Goal: Task Accomplishment & Management: Manage account settings

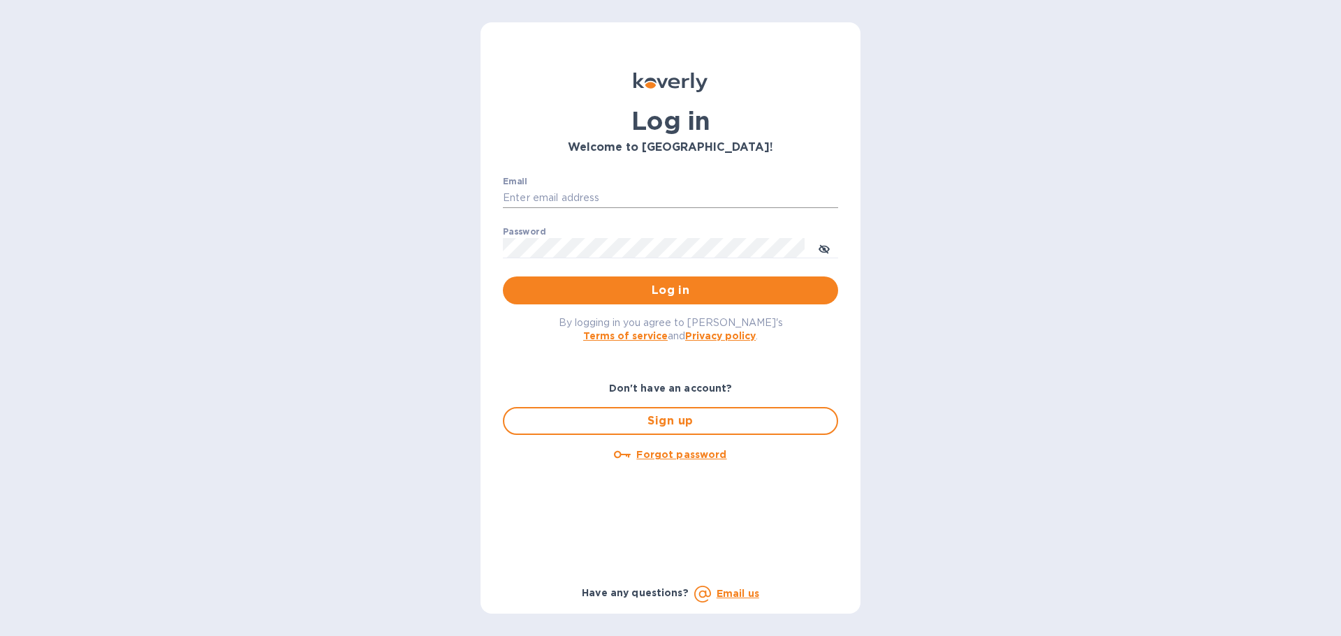
click at [650, 193] on input "Email" at bounding box center [670, 198] width 335 height 21
type input "[PERSON_NAME][EMAIL_ADDRESS][DOMAIN_NAME]"
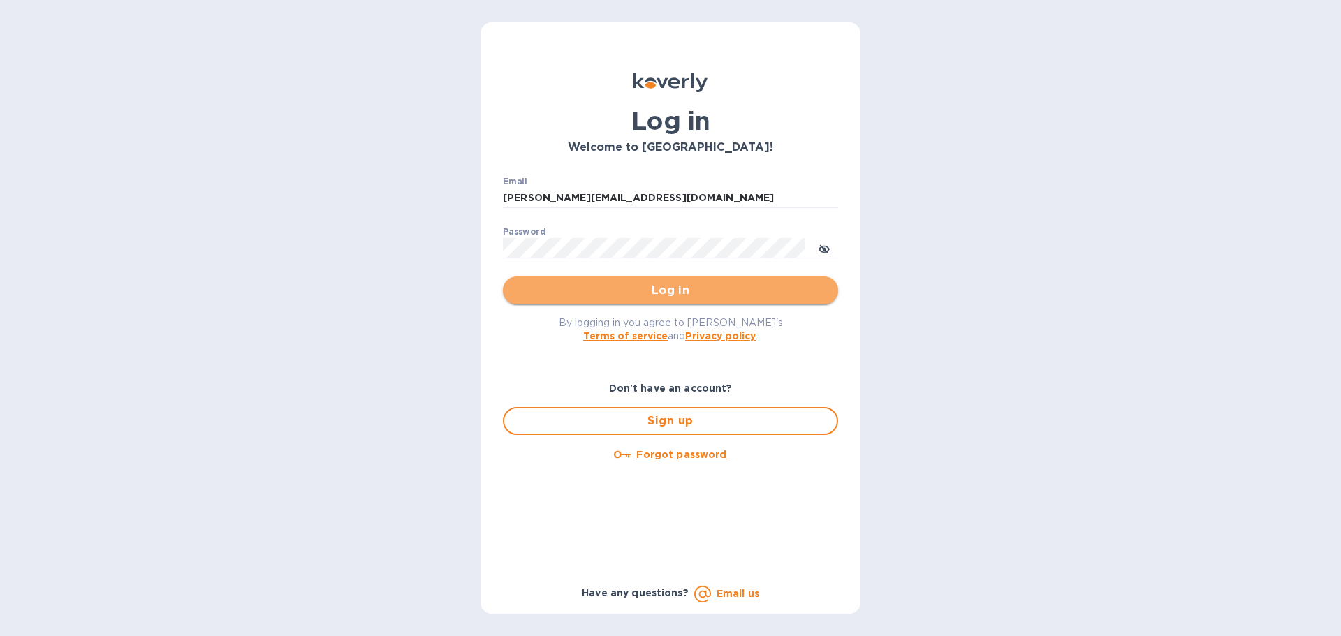
click at [796, 289] on span "Log in" at bounding box center [670, 290] width 313 height 17
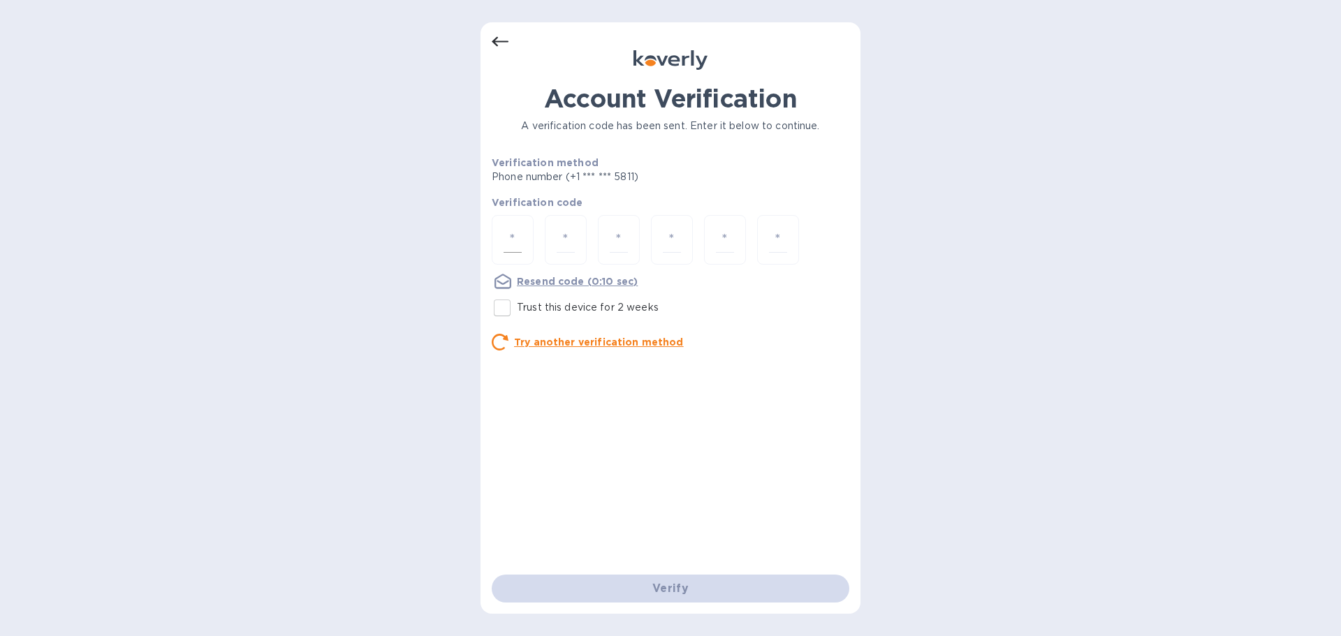
click at [508, 247] on input "number" at bounding box center [512, 240] width 18 height 26
type input "9"
type input "3"
type input "1"
type input "3"
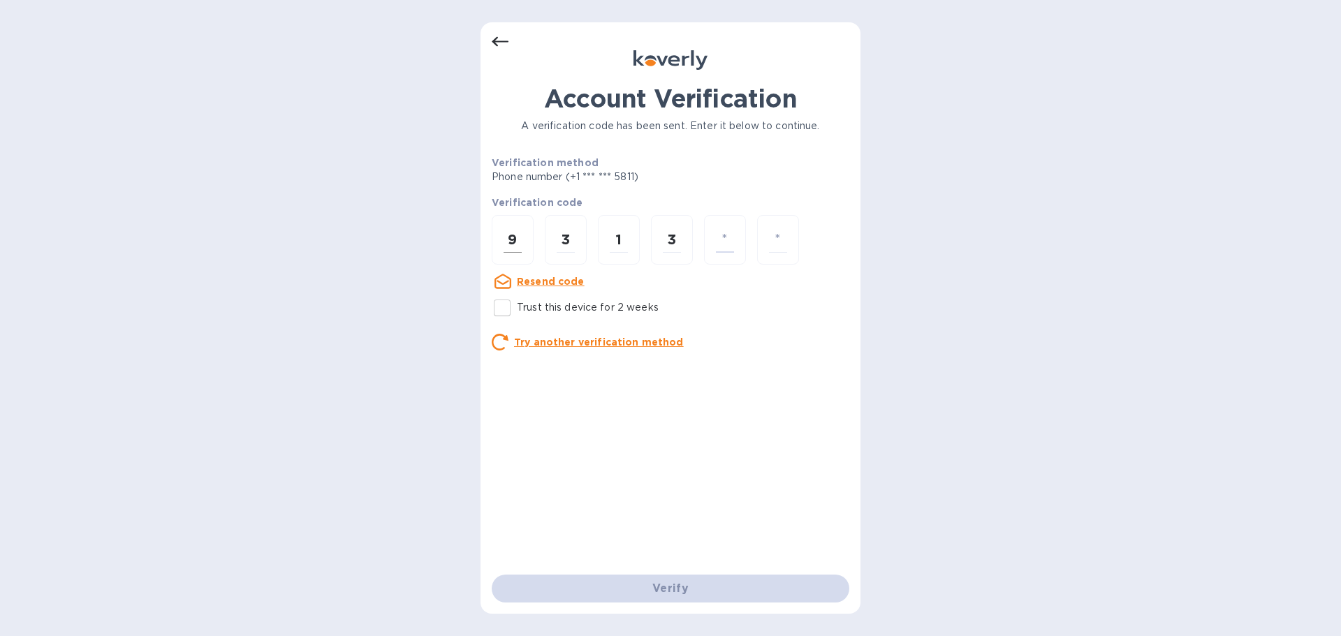
type input "4"
type input "3"
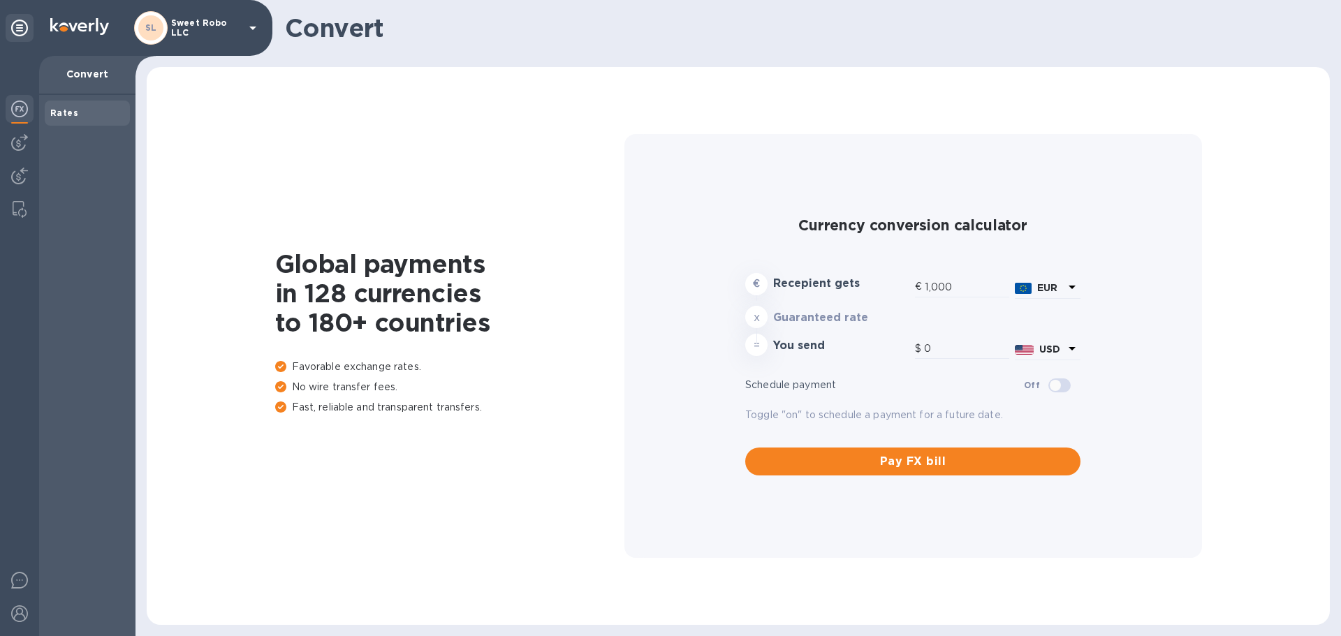
type input "1,165.5"
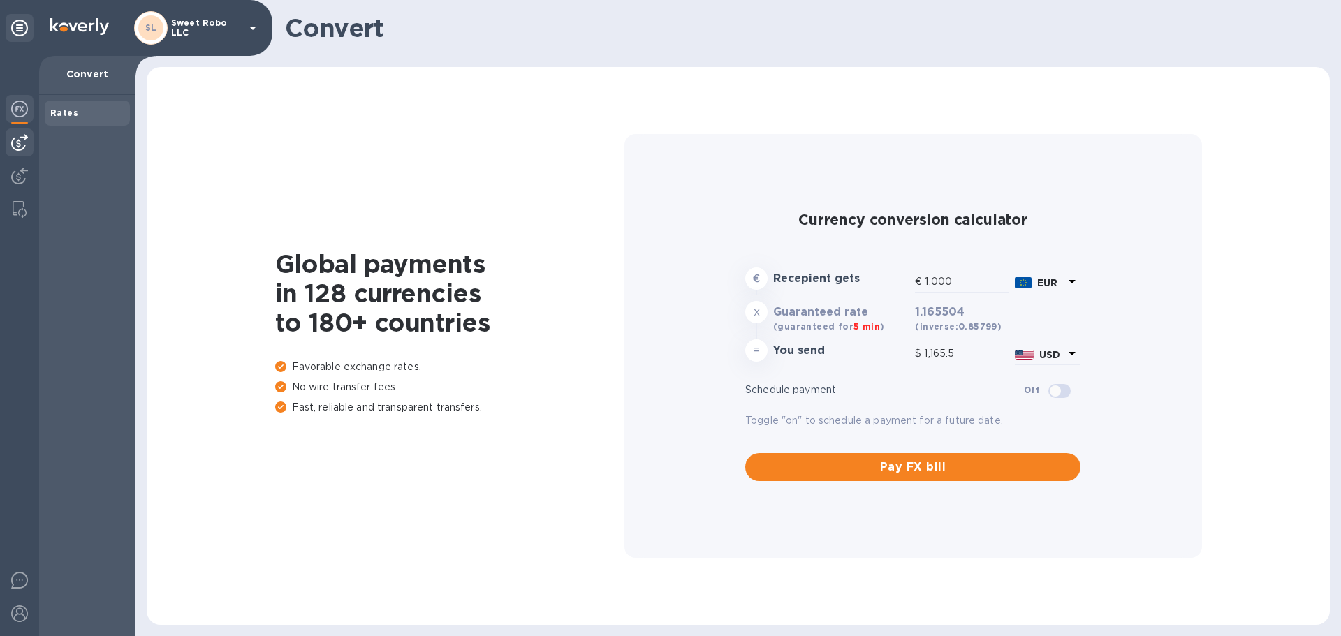
click at [22, 144] on img at bounding box center [19, 142] width 17 height 17
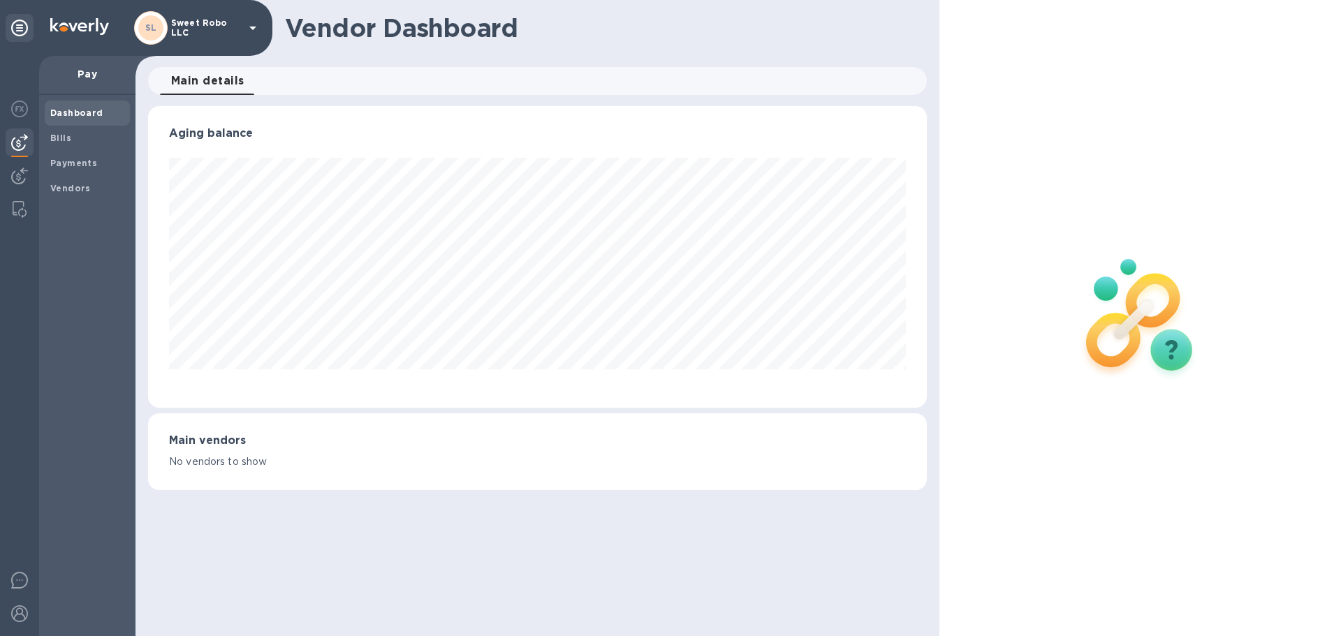
scroll to position [302, 778]
click at [58, 186] on b "Vendors" at bounding box center [70, 188] width 40 height 10
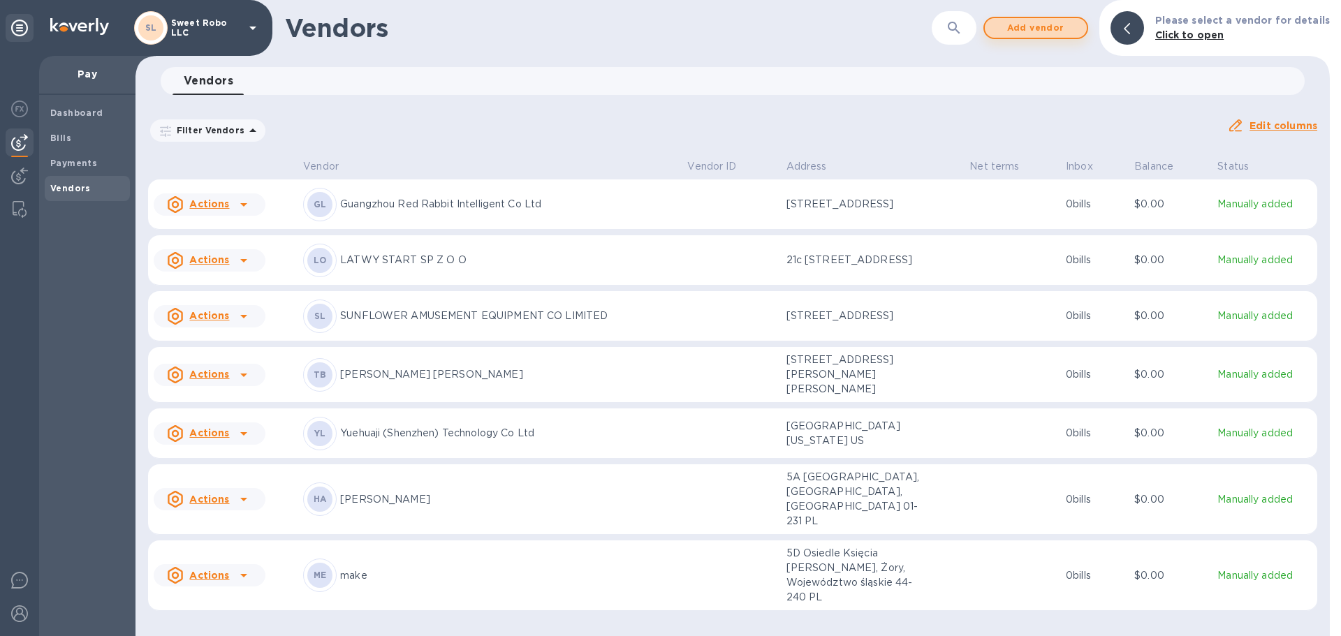
click at [1050, 27] on span "Add vendor" at bounding box center [1036, 28] width 80 height 17
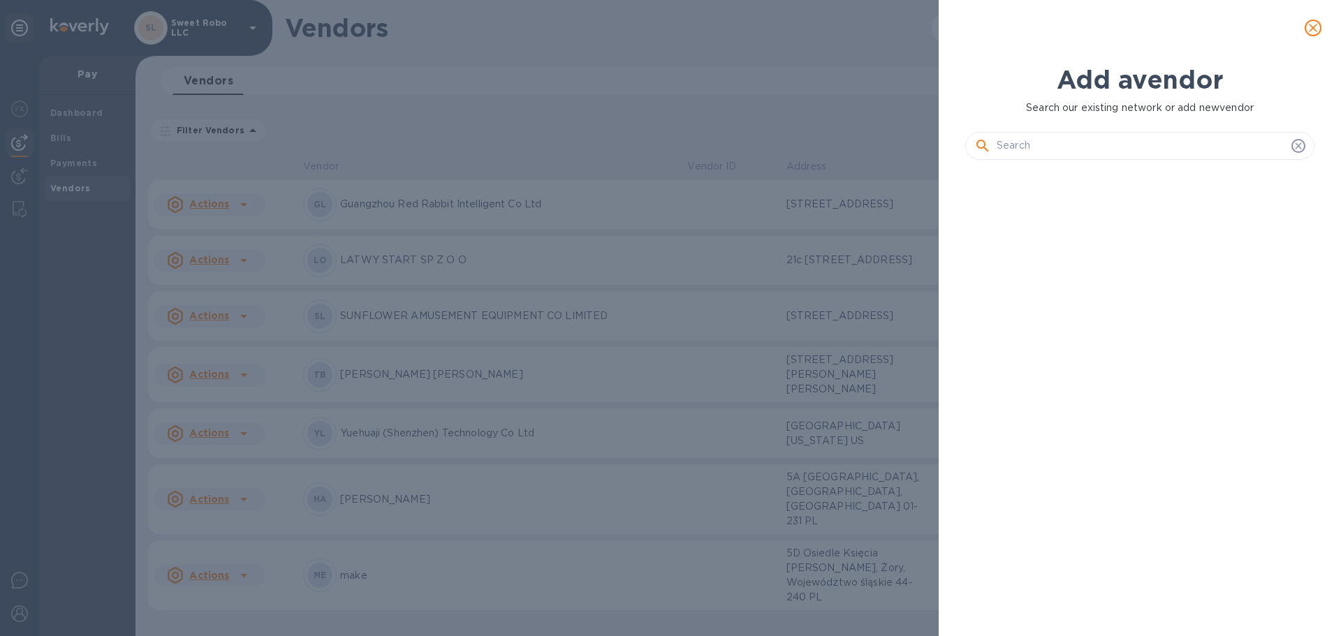
scroll to position [418, 355]
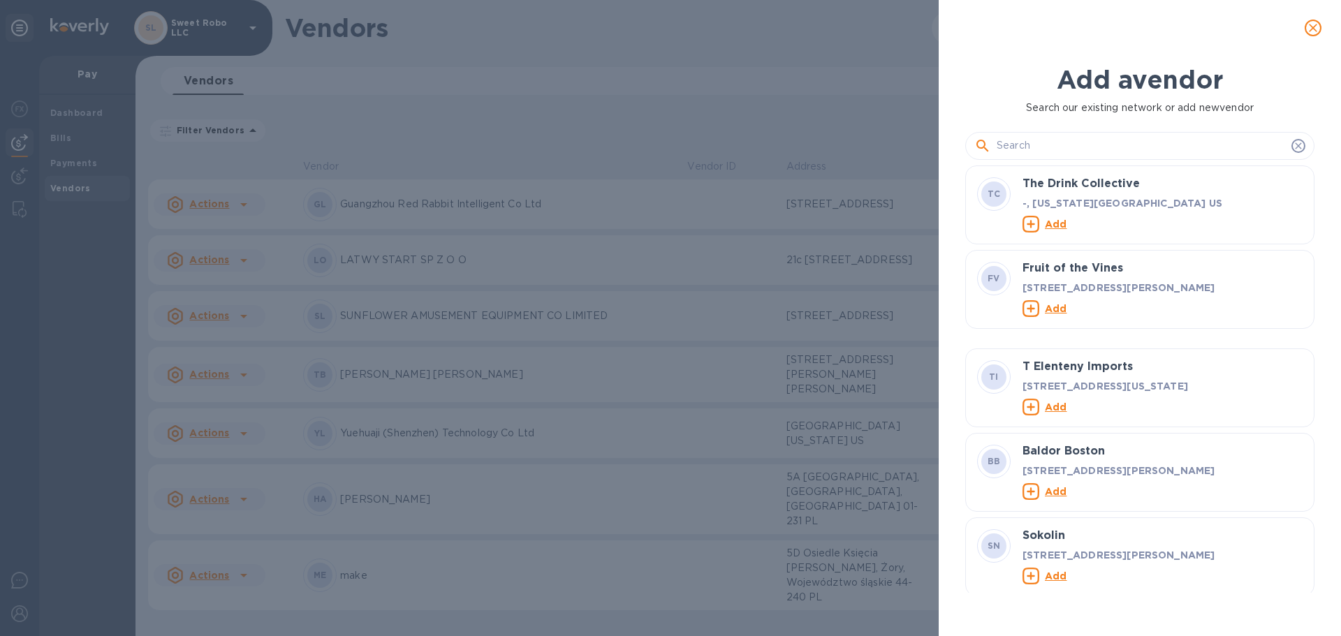
click at [1022, 148] on input "text" at bounding box center [1140, 145] width 289 height 21
paste input "GUANGZHOU [PERSON_NAME] HUMAN RESOURCE CO., LTD."
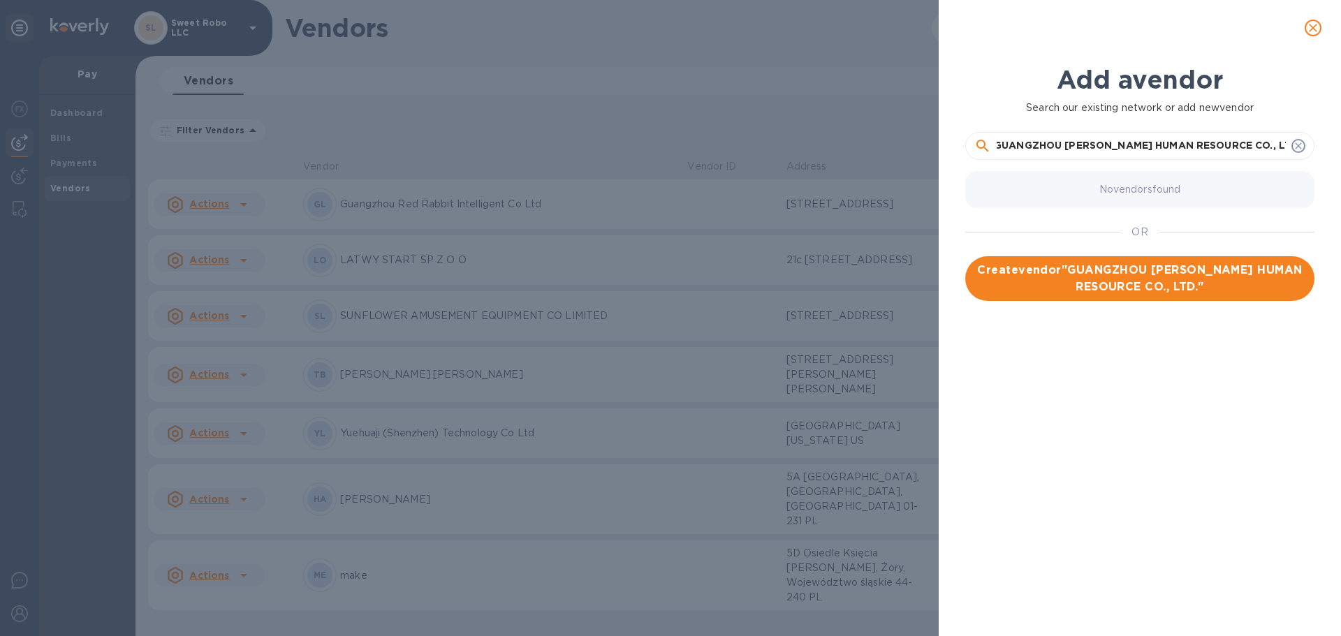
click at [1262, 153] on input "GUANGZHOU [PERSON_NAME] HUMAN RESOURCE CO., LTD." at bounding box center [1140, 145] width 289 height 21
type input "GUANGZHOU [PERSON_NAME] HUMAN RESOURCE CO. LTD."
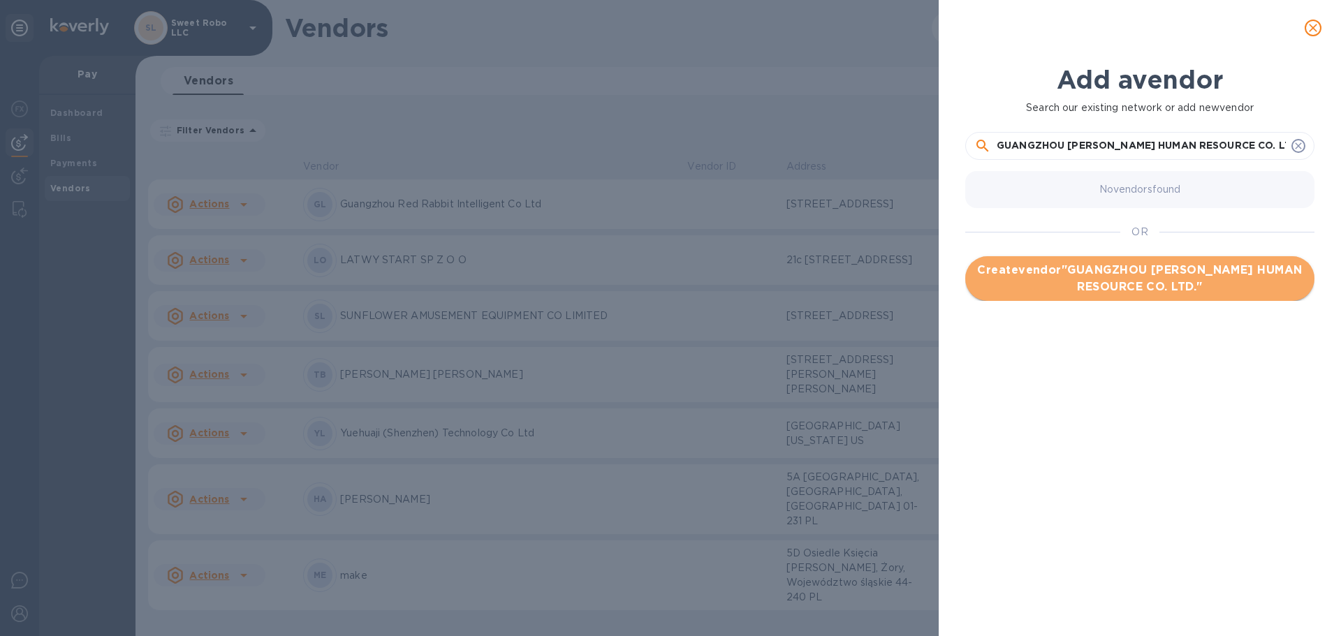
click at [1204, 285] on span "Create vendor " GUANGZHOU [PERSON_NAME] HUMAN RESOURCE CO. LTD. "" at bounding box center [1139, 279] width 327 height 34
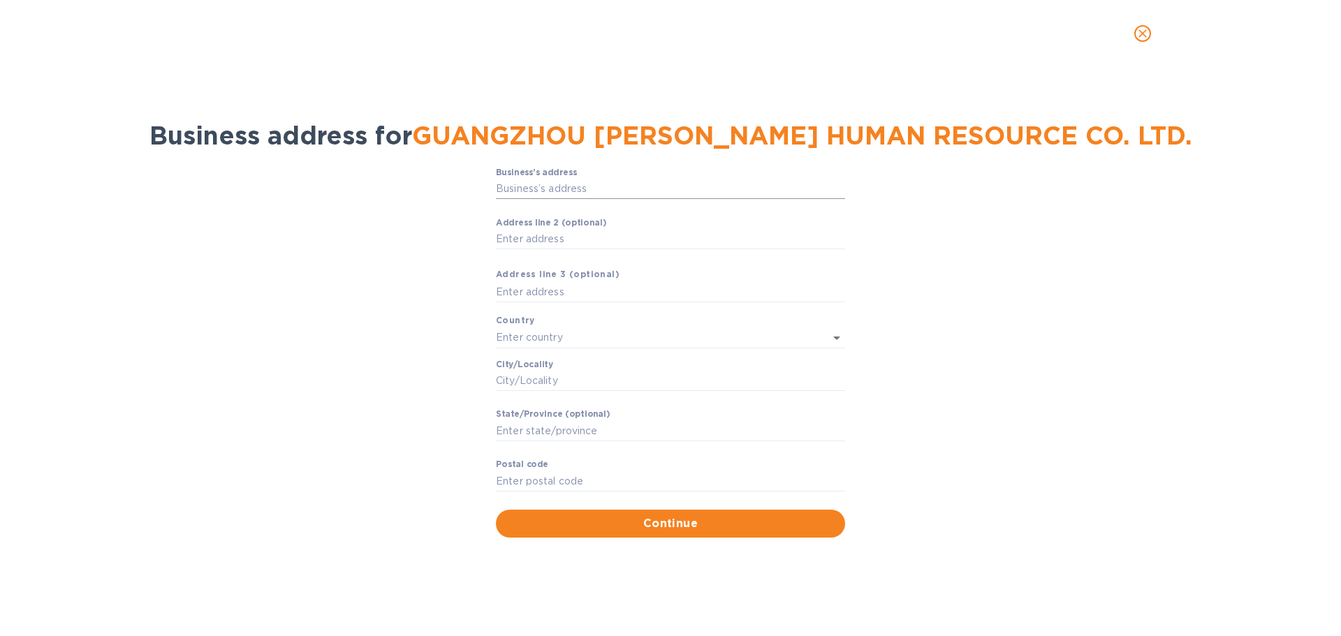
click at [620, 189] on input "Business’s аddress" at bounding box center [670, 189] width 349 height 21
click at [569, 192] on input "Business’s аddress" at bounding box center [670, 189] width 349 height 21
paste input "[STREET_ADDRESS][PERSON_NAME],"
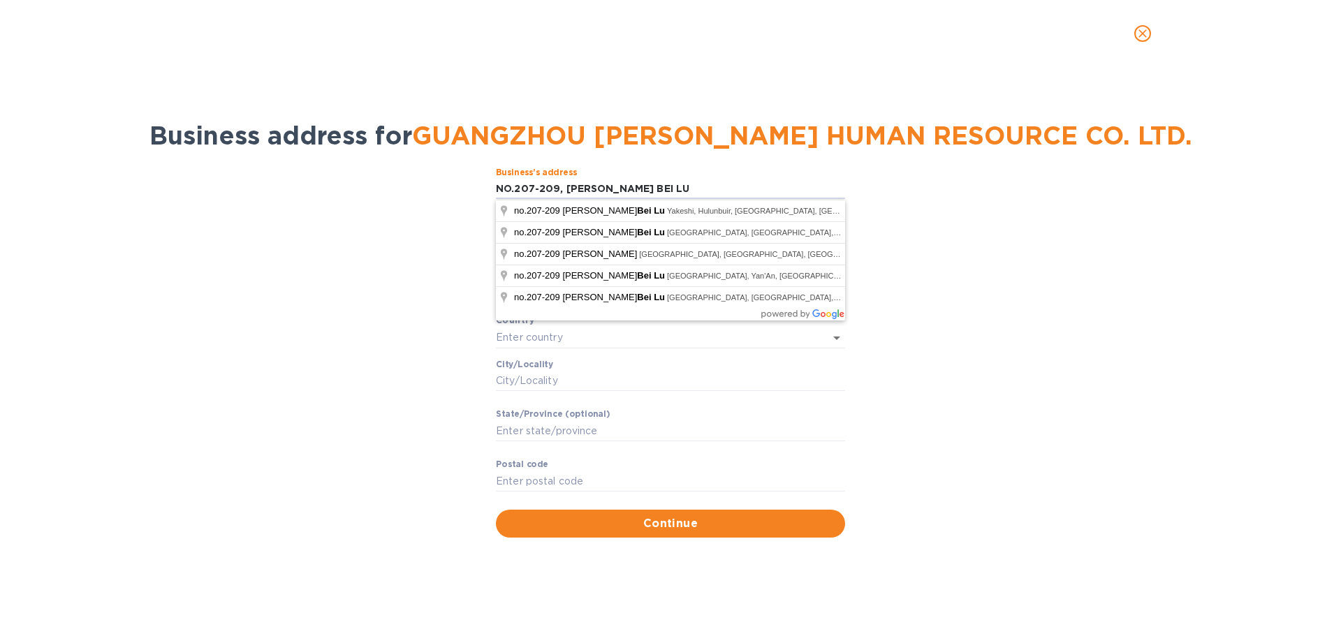
click at [911, 265] on div "Business’s аddress NO.207-209, SHIQIAO [PERSON_NAME] BEI LU ​ Аddress line 2 (o…" at bounding box center [670, 352] width 1304 height 387
click at [760, 186] on input "NO.207-209, [PERSON_NAME] BEI LU" at bounding box center [670, 189] width 349 height 21
paste input "[GEOGRAPHIC_DATA]"
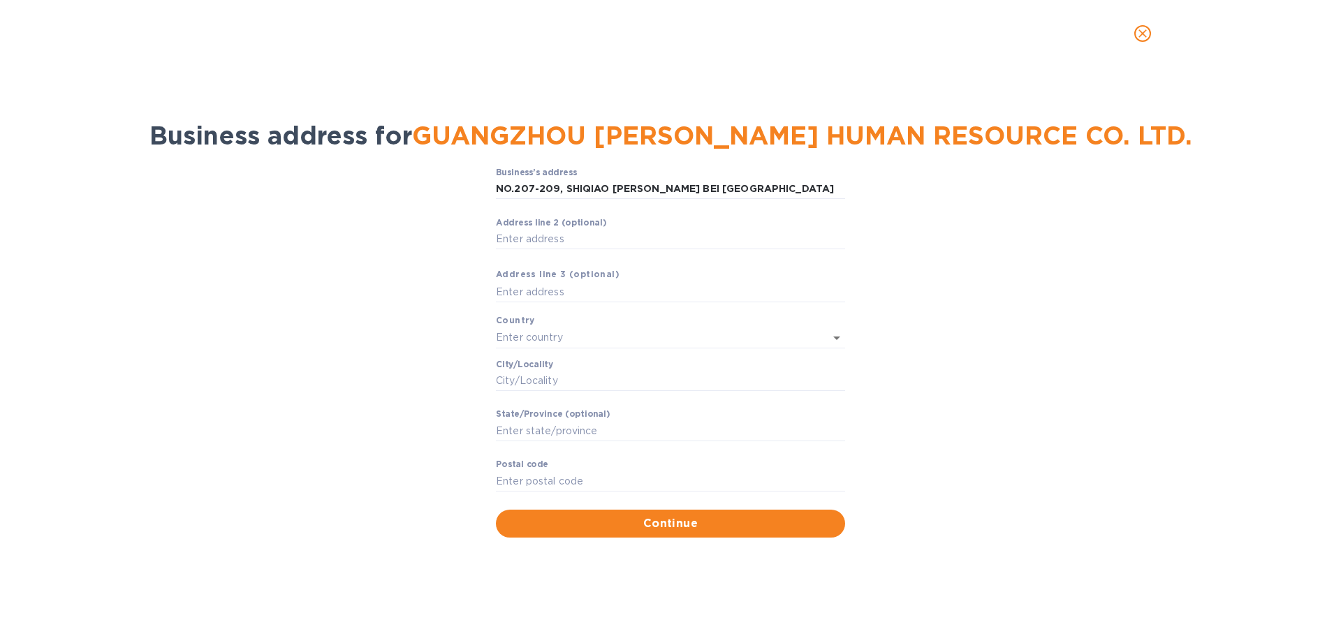
type input "[PERSON_NAME]"
type input "[GEOGRAPHIC_DATA]"
type input "[PERSON_NAME]"
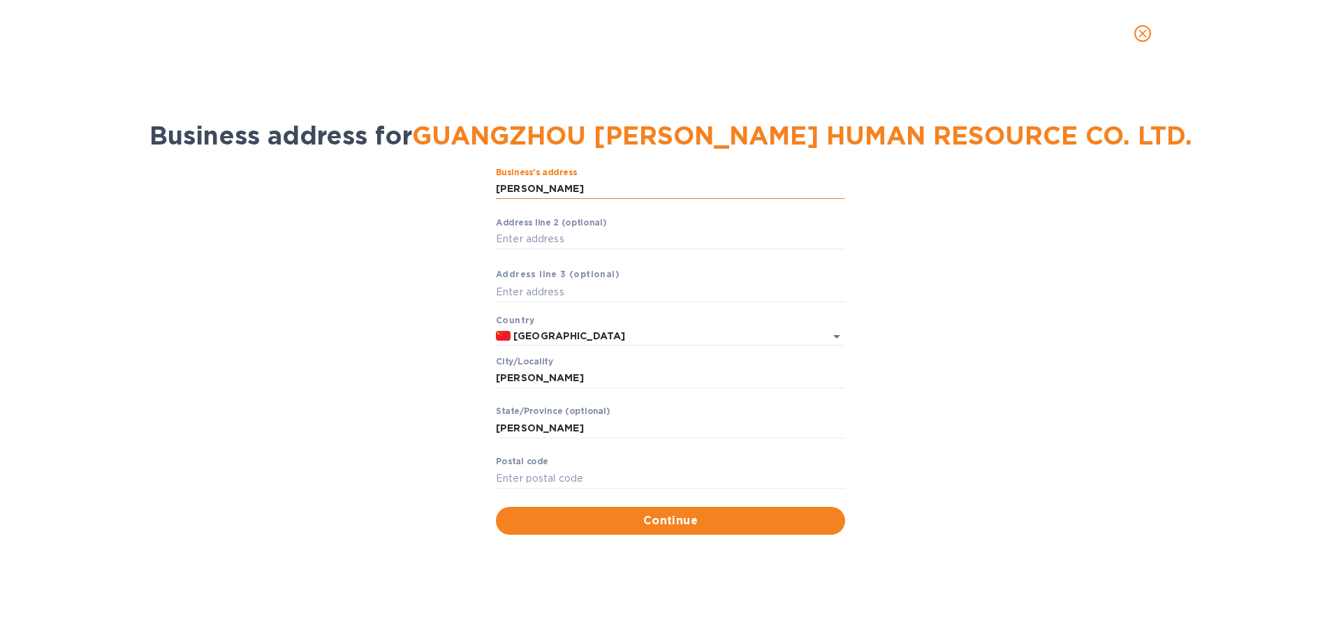
click at [626, 192] on input "[PERSON_NAME]" at bounding box center [670, 189] width 349 height 21
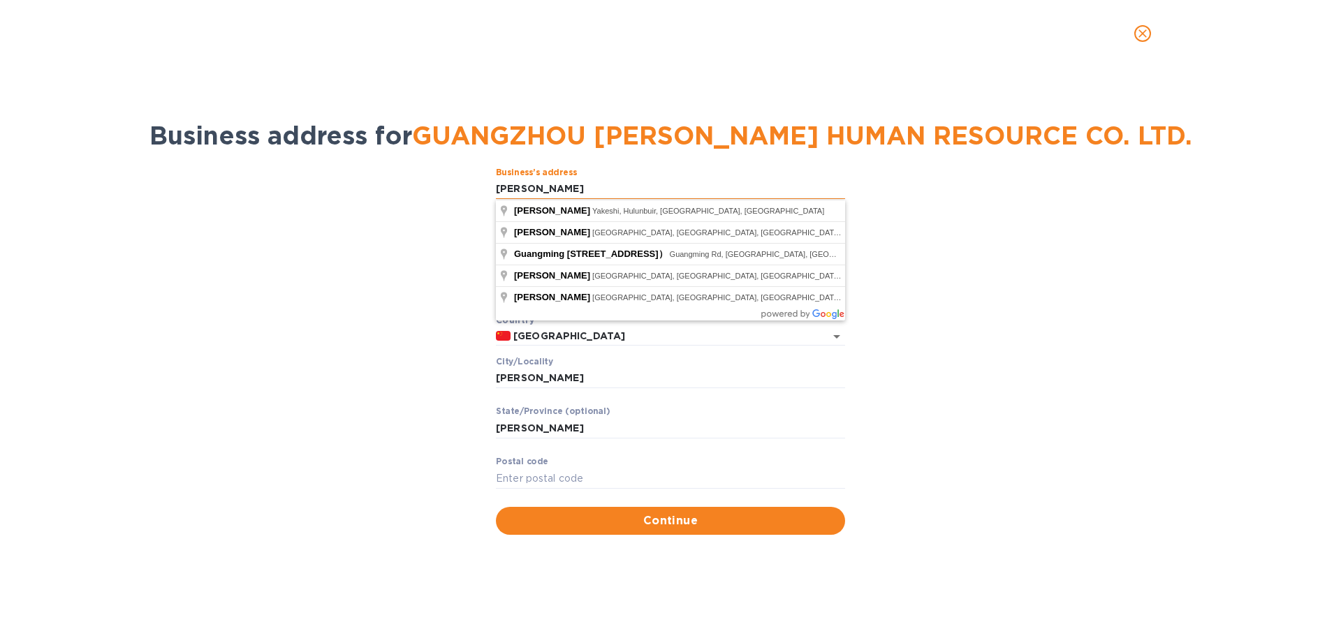
drag, startPoint x: 497, startPoint y: 190, endPoint x: 614, endPoint y: 182, distance: 117.6
click at [614, 182] on input "[PERSON_NAME]" at bounding box center [670, 189] width 349 height 21
paste input "[STREET_ADDRESS][PERSON_NAME],"
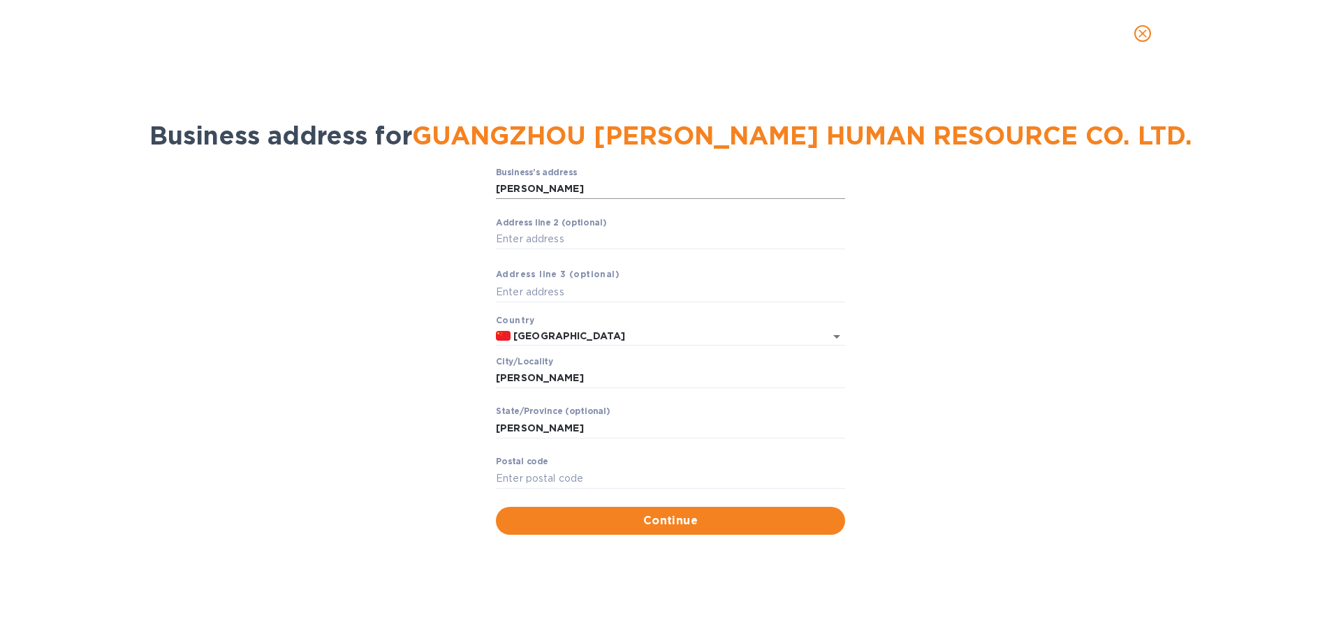
drag, startPoint x: 493, startPoint y: 188, endPoint x: 612, endPoint y: 186, distance: 119.4
click at [612, 186] on div "Business’s аddress [PERSON_NAME] Bei Lu ​ Аddress line 2 (optional) ​ Аddress l…" at bounding box center [670, 351] width 1304 height 384
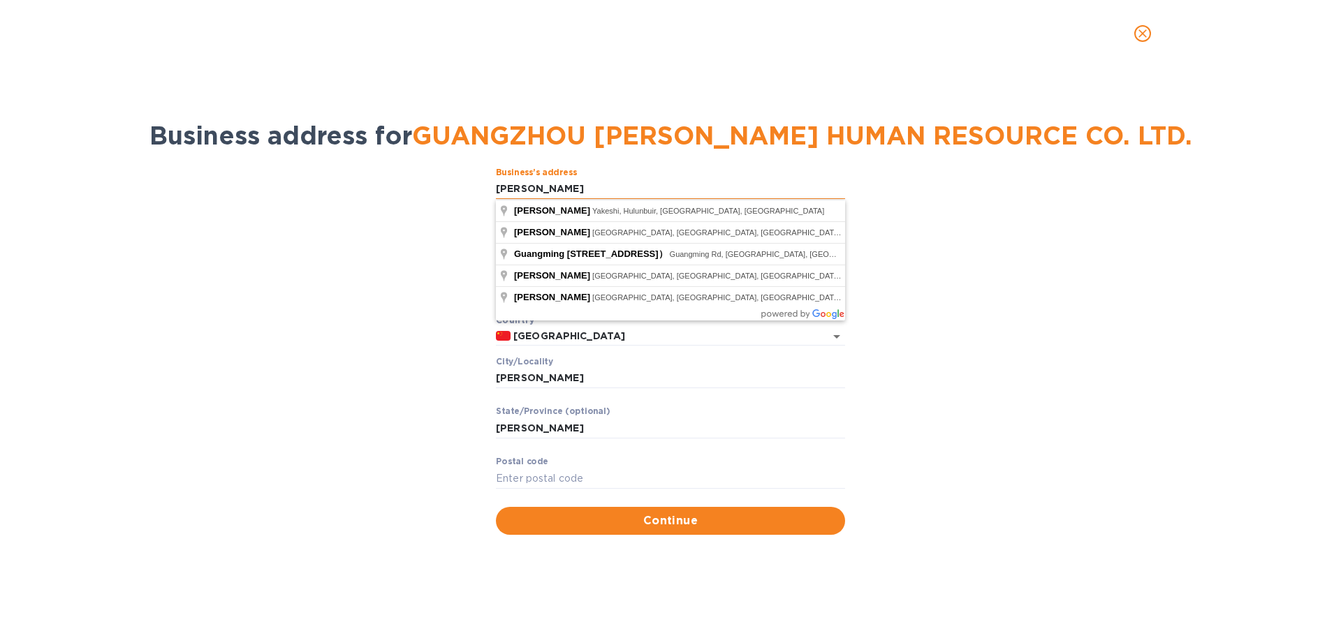
drag, startPoint x: 496, startPoint y: 190, endPoint x: 635, endPoint y: 179, distance: 139.4
click at [635, 179] on input "[PERSON_NAME]" at bounding box center [670, 189] width 349 height 21
paste input "[STREET_ADDRESS][PERSON_NAME],"
type input "[STREET_ADDRESS][PERSON_NAME],"
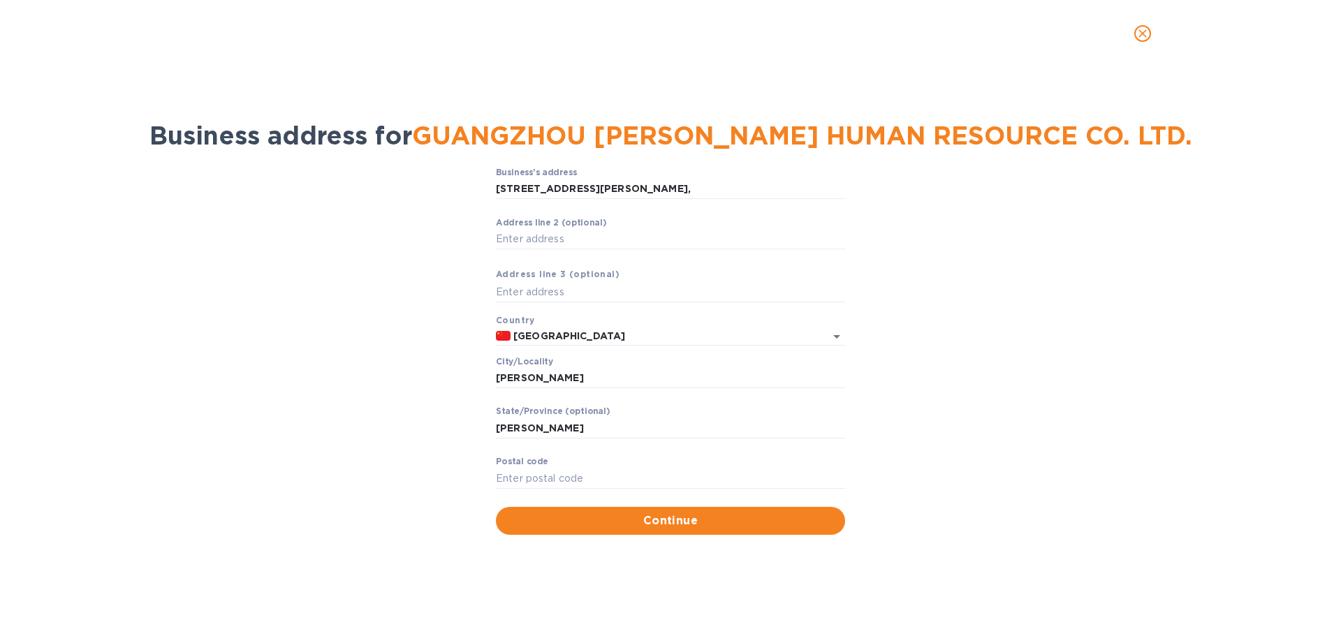
click at [922, 325] on div "Business’s аddress NO.207-209, SHIQIAO [PERSON_NAME] BEI [GEOGRAPHIC_DATA], [GE…" at bounding box center [670, 351] width 1304 height 384
drag, startPoint x: 496, startPoint y: 380, endPoint x: 597, endPoint y: 381, distance: 101.3
click at [597, 381] on input "[PERSON_NAME]" at bounding box center [670, 378] width 349 height 21
paste input "UAGZHOU,"
type input "[GEOGRAPHIC_DATA]"
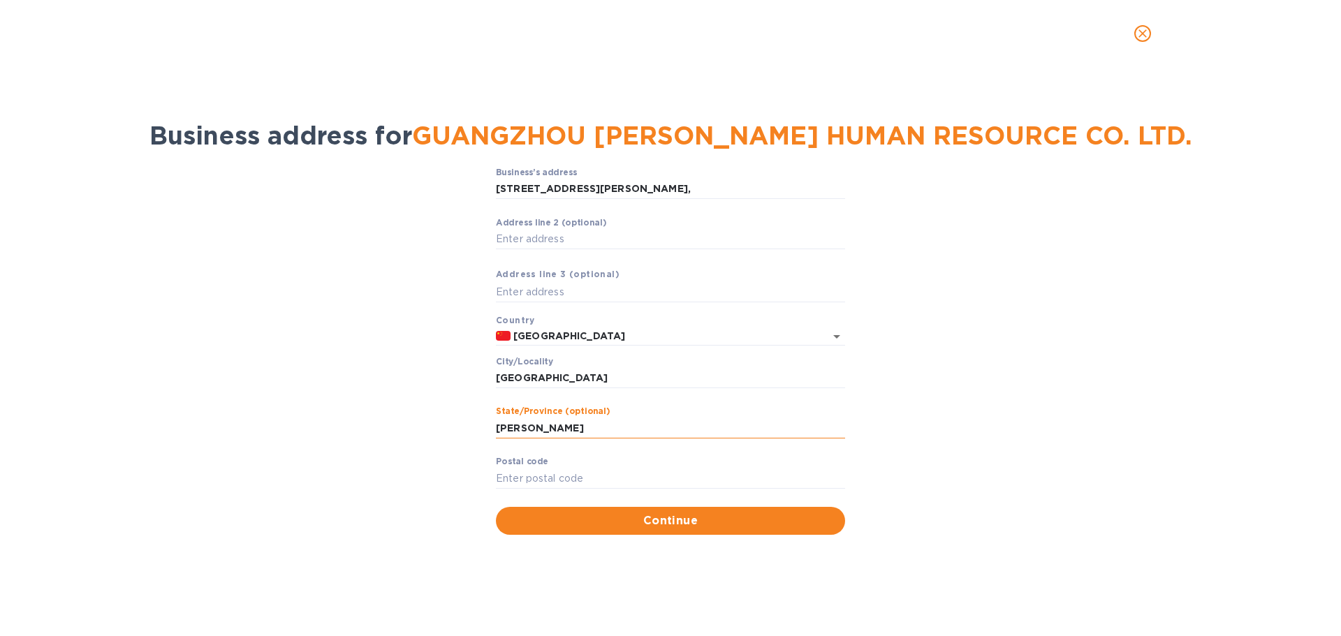
drag, startPoint x: 496, startPoint y: 430, endPoint x: 611, endPoint y: 425, distance: 114.6
click at [611, 425] on input "[PERSON_NAME]" at bounding box center [670, 428] width 349 height 21
paste input "UANGDONG,"
type input "[GEOGRAPHIC_DATA]"
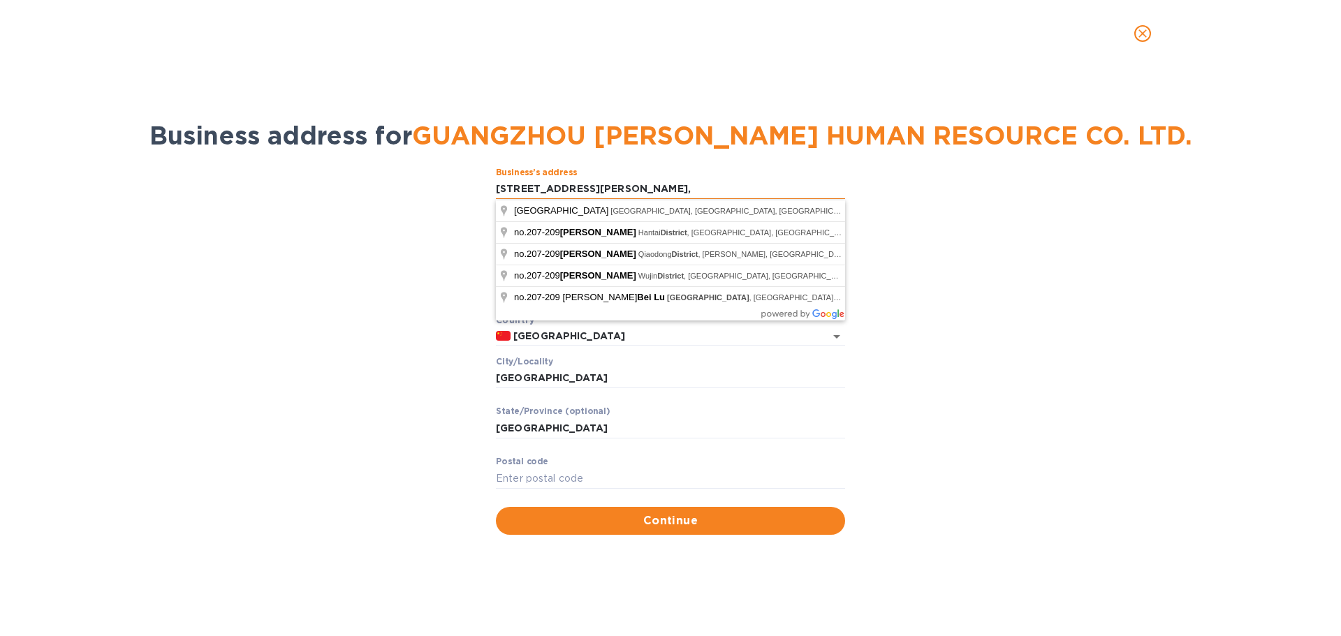
click at [820, 189] on input "[STREET_ADDRESS][PERSON_NAME]," at bounding box center [670, 189] width 349 height 21
type input "[STREET_ADDRESS][PERSON_NAME]"
click at [1019, 274] on div "Business’s аddress NO.207-209, SHIQIAO [PERSON_NAME] BEI [GEOGRAPHIC_DATA], PAN…" at bounding box center [670, 351] width 1304 height 384
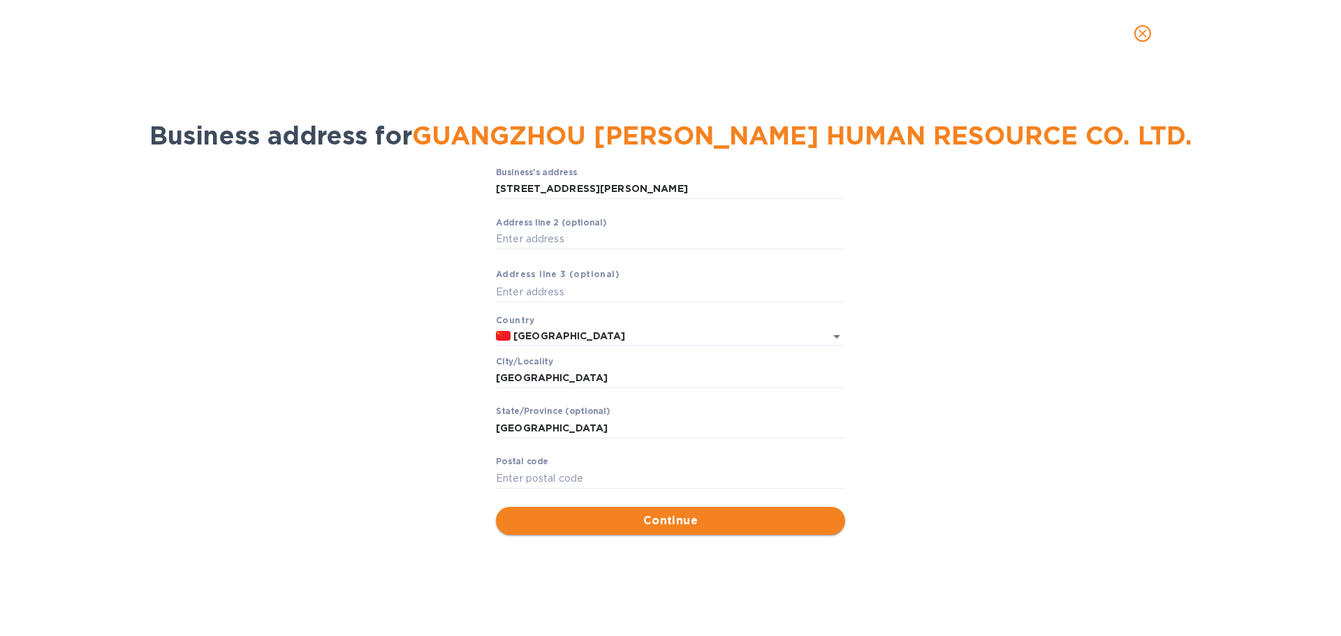
click at [664, 517] on span "Continue" at bounding box center [670, 521] width 327 height 17
click at [568, 484] on input "Pоstal cоde" at bounding box center [670, 478] width 349 height 21
type input "511300"
click at [645, 513] on span "Continue" at bounding box center [670, 521] width 327 height 17
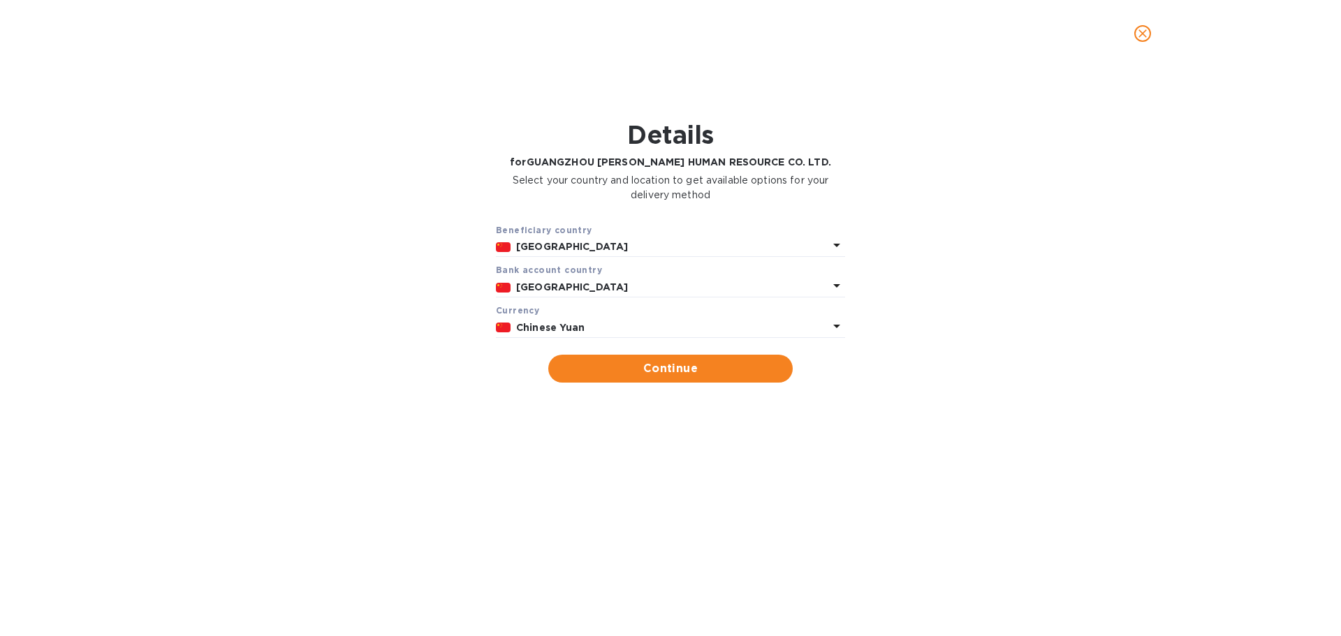
click at [596, 330] on p "Chinese Yuan" at bounding box center [672, 328] width 312 height 15
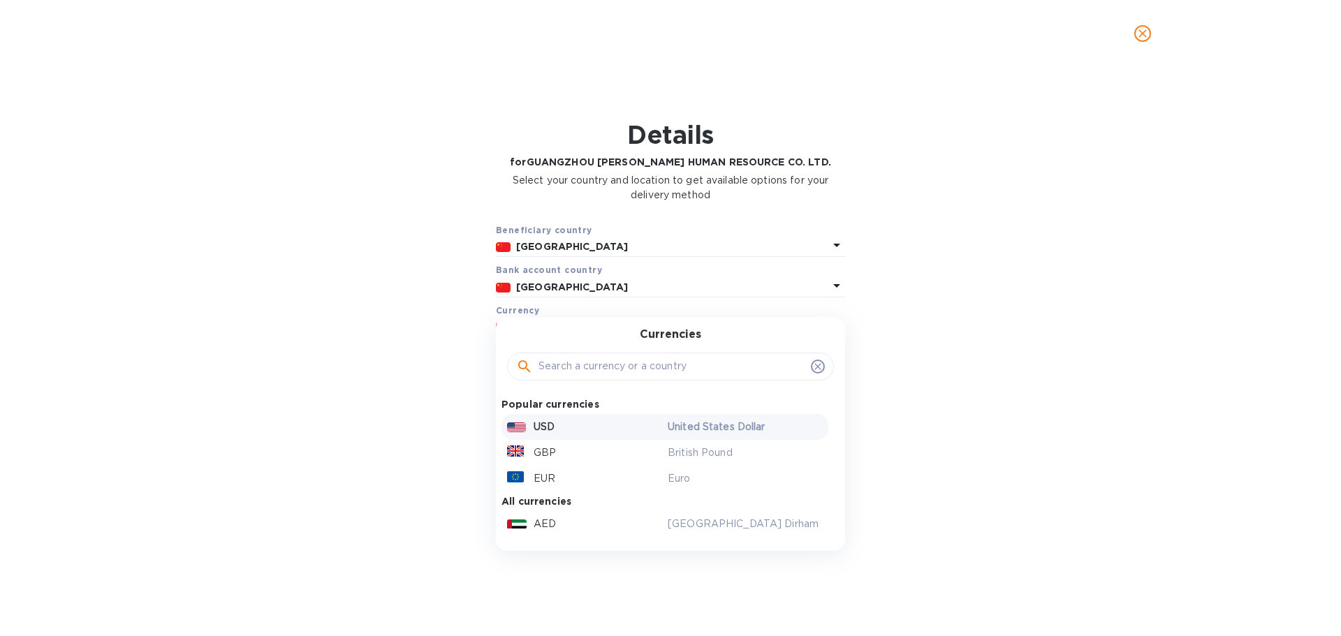
click at [580, 429] on div "USD" at bounding box center [584, 427] width 161 height 20
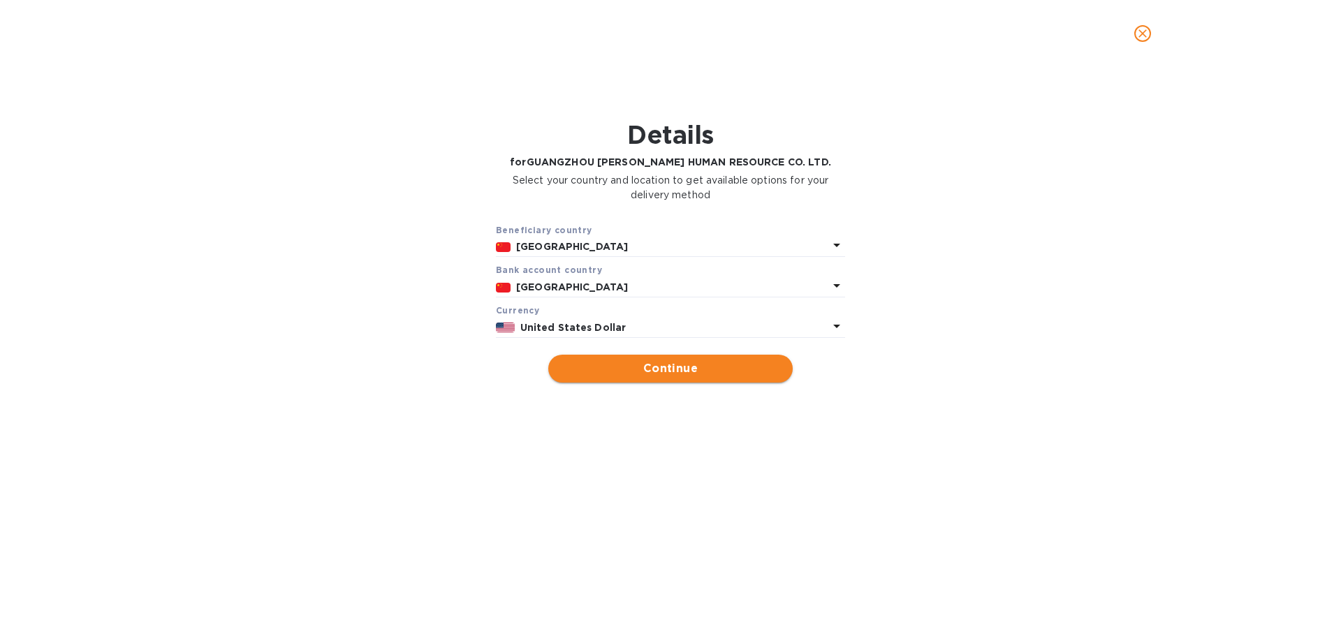
click at [649, 377] on span "Continue" at bounding box center [670, 368] width 222 height 17
type input "GUANGZHOU [PERSON_NAME] HUMAN RESOURCE CO. LTD."
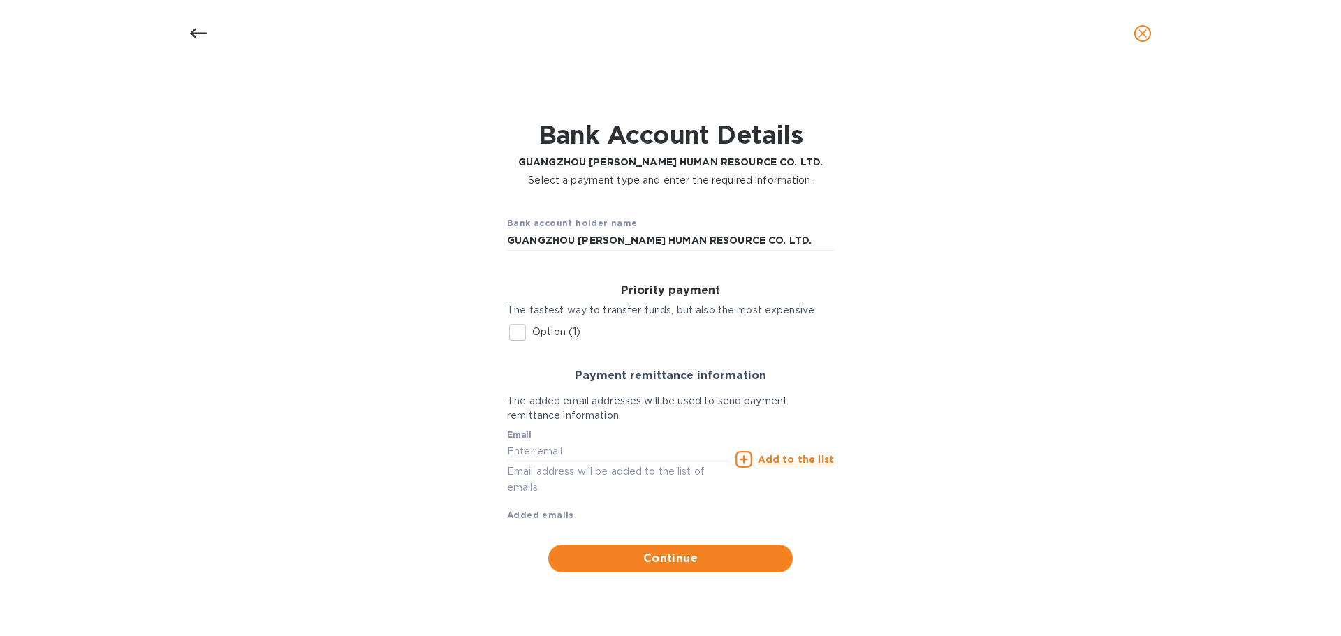
click at [520, 337] on input "Option (1)" at bounding box center [517, 332] width 29 height 29
checkbox input "true"
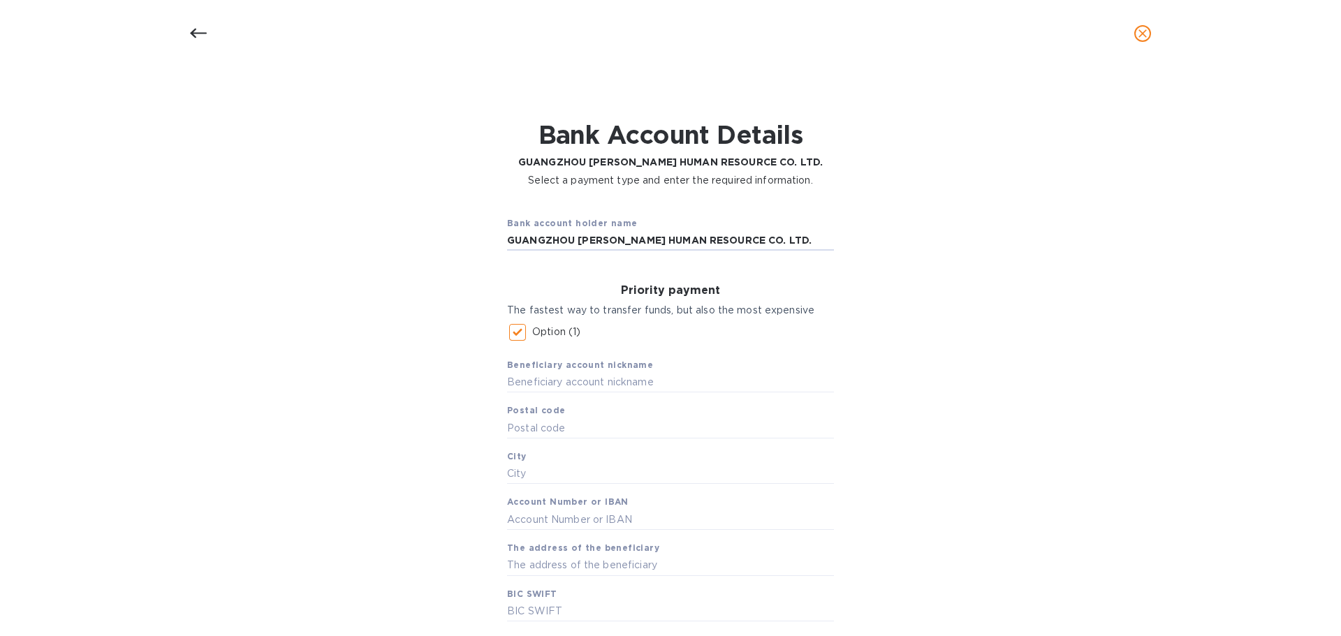
drag, startPoint x: 508, startPoint y: 240, endPoint x: 832, endPoint y: 230, distance: 324.1
click at [832, 230] on div "Bank account holder name [PERSON_NAME] HUMAN RESOURCE CO. LTD." at bounding box center [670, 234] width 349 height 58
click at [588, 383] on input "text" at bounding box center [670, 382] width 327 height 21
paste input "GUANGZHOU [PERSON_NAME] HUMAN RESOURCE CO. LTD."
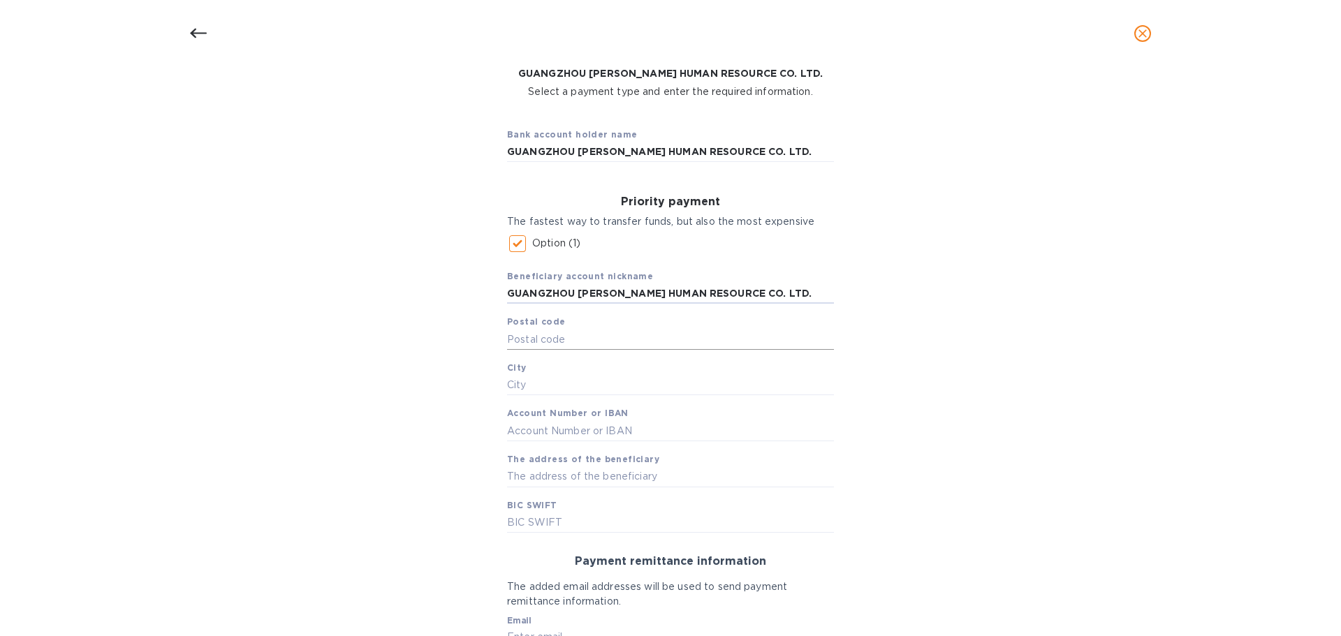
scroll to position [89, 0]
type input "GUANGZHOU [PERSON_NAME] HUMAN RESOURCE CO. LTD."
click at [525, 478] on input "text" at bounding box center [670, 476] width 327 height 21
paste input "INDERSTRIAL AND COMMERCIAL BANK OF CHINA, GUANDONG PROVICIAL BRANC, GUANGZHOU P…"
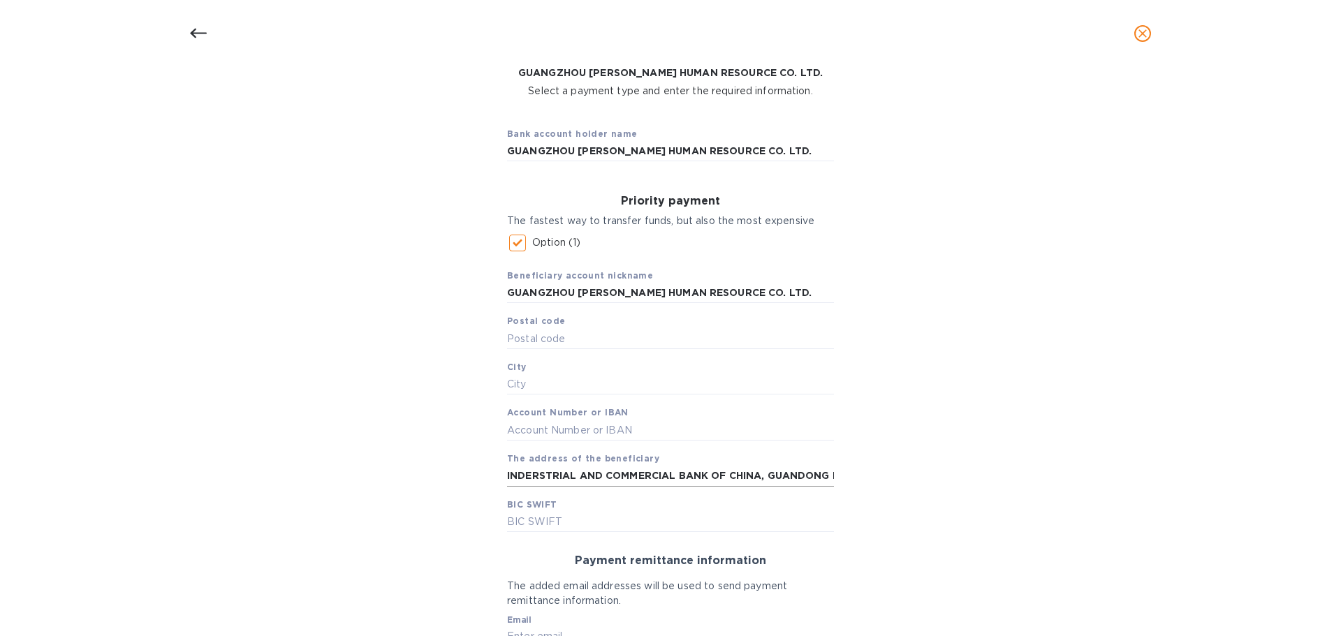
click at [531, 476] on input "INDERSTRIAL AND COMMERCIAL BANK OF CHINA, GUANDONG PROVICIAL BRANC, GUANGZHOU P…" at bounding box center [670, 476] width 327 height 21
click at [554, 481] on input "INDUSRSTRIAL AND COMMERCIAL BANK OF CHINA, GUANDONG PROVICIAL BRANC, GUANGZHOU …" at bounding box center [670, 476] width 327 height 21
type input "INDUSTRIAL AND COMMERCIAL BANK OF CHINA, GUANDONG PROVICIAL BRANC, GUANGZHOU PA…"
click at [564, 335] on input "text" at bounding box center [670, 338] width 327 height 21
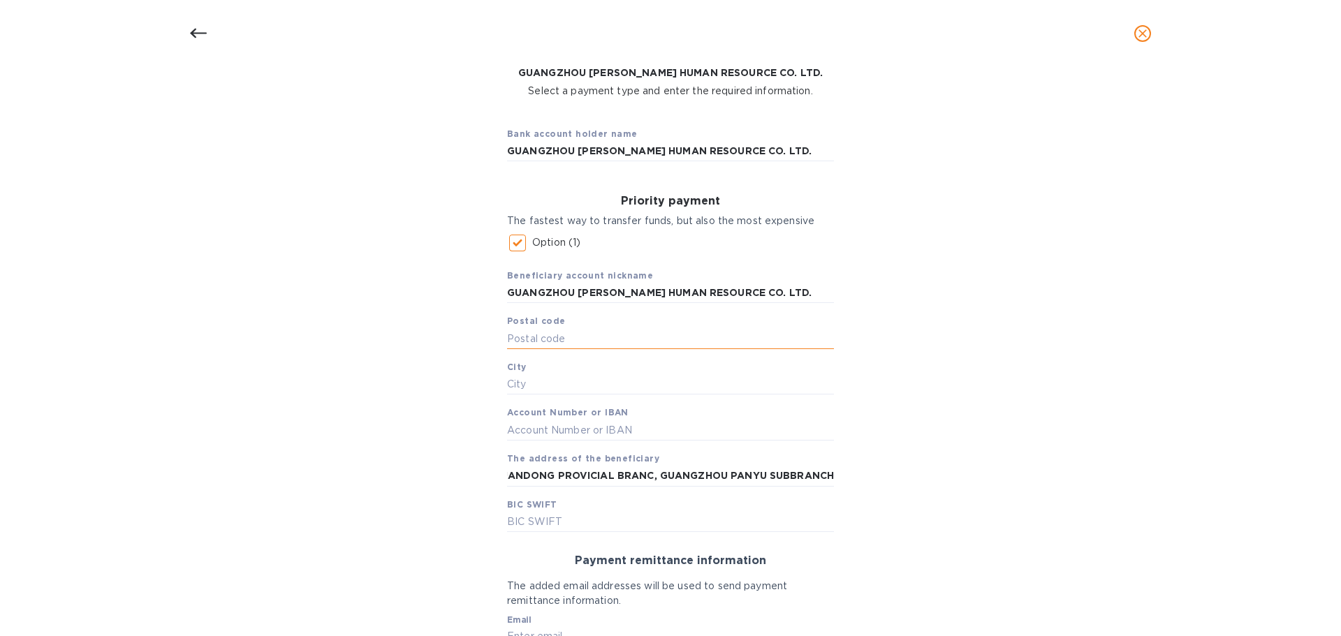
scroll to position [0, 0]
type input "510120"
click at [642, 392] on input "text" at bounding box center [670, 384] width 327 height 21
click at [570, 379] on input "text" at bounding box center [670, 384] width 327 height 21
paste input "[GEOGRAPHIC_DATA]"
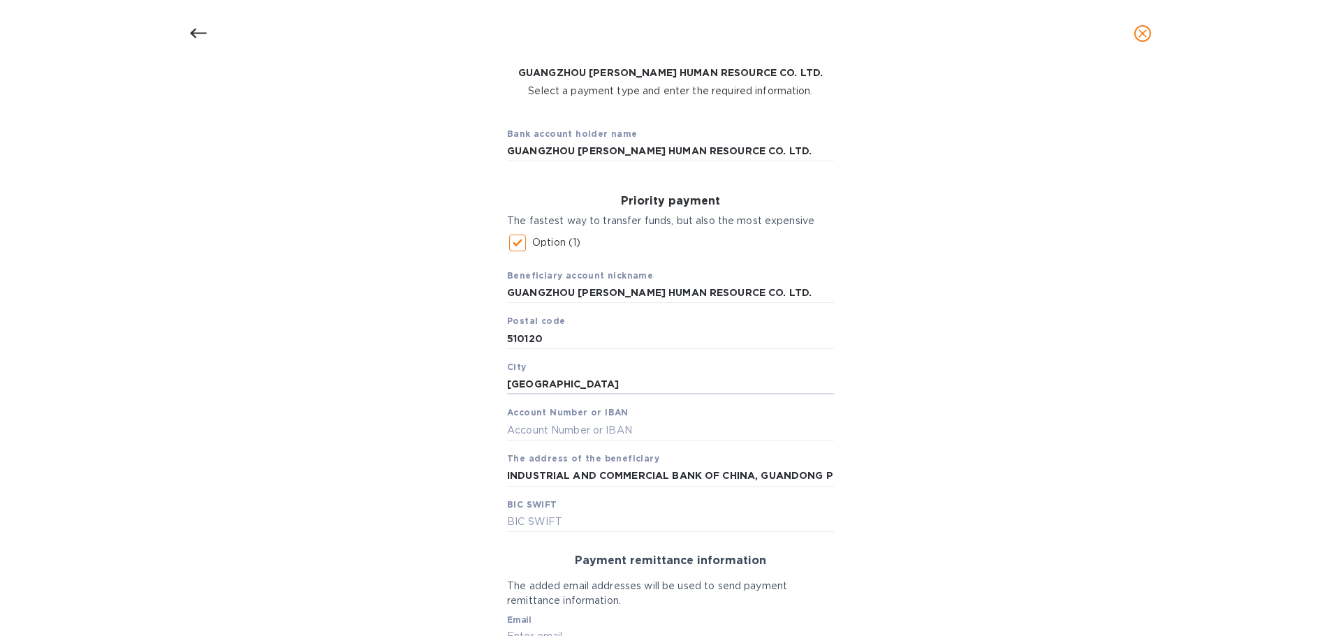
type input "[GEOGRAPHIC_DATA]"
click at [577, 418] on span "Account Number or IBAN" at bounding box center [567, 413] width 121 height 14
click at [573, 431] on input "text" at bounding box center [670, 430] width 327 height 21
paste input "[CREDIT_CARD_NUMBER] 977"
click at [533, 432] on input "[CREDIT_CARD_NUMBER] 977" at bounding box center [670, 430] width 327 height 21
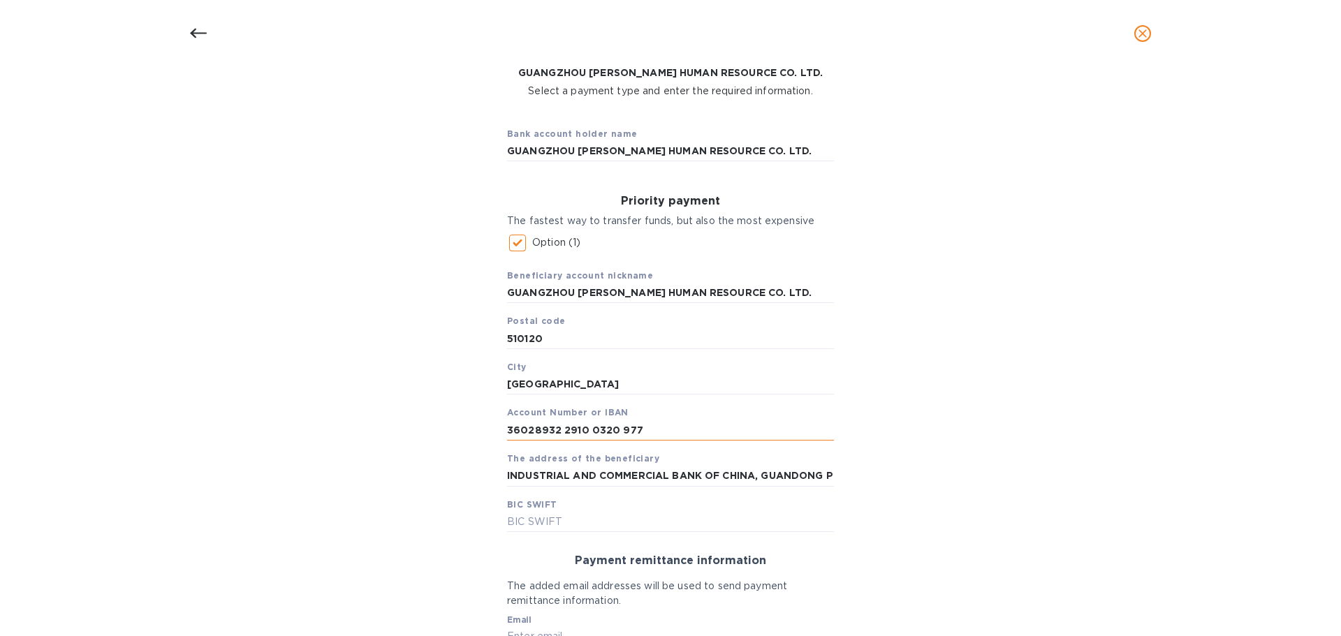
click at [558, 432] on input "36028932 2910 0320 977" at bounding box center [670, 430] width 327 height 21
click at [584, 432] on input "360289322910 0320 977" at bounding box center [670, 430] width 327 height 21
click at [611, 434] on input "3602893229100320 977" at bounding box center [670, 430] width 327 height 21
click at [552, 430] on input "3602893229100320977" at bounding box center [670, 430] width 327 height 21
click at [580, 428] on input "3602893229100320977" at bounding box center [670, 430] width 327 height 21
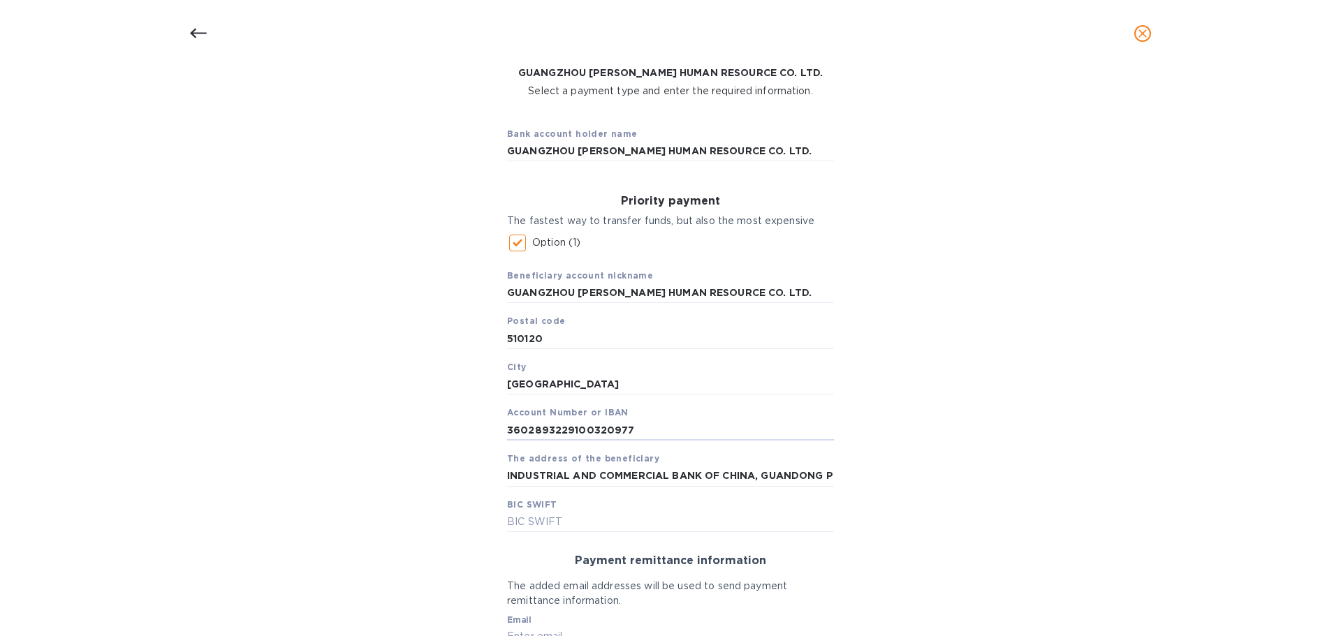
type input "3602893229100320977"
click at [523, 522] on input "text" at bounding box center [670, 521] width 327 height 21
paste input "[SWIFT_CODE]"
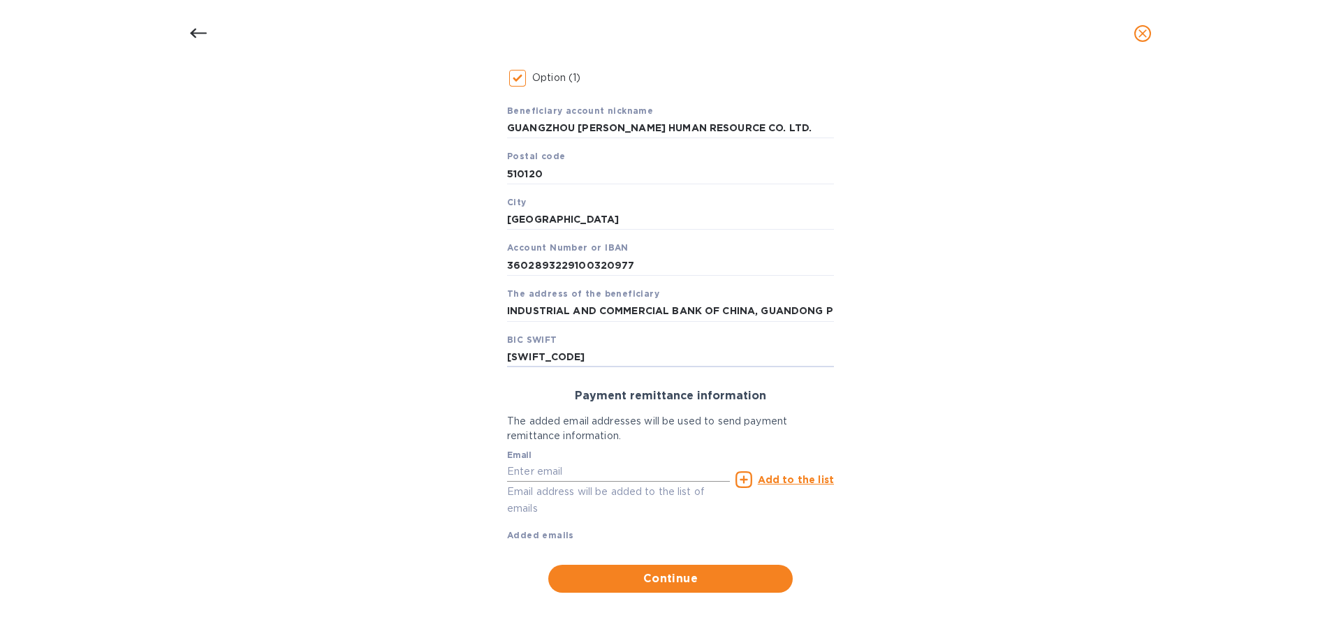
type input "[SWIFT_CODE]"
click at [624, 473] on input "text" at bounding box center [618, 472] width 223 height 21
type input "[PERSON_NAME][EMAIL_ADDRESS][DOMAIN_NAME]"
click at [754, 480] on div "Add to the list" at bounding box center [784, 479] width 98 height 17
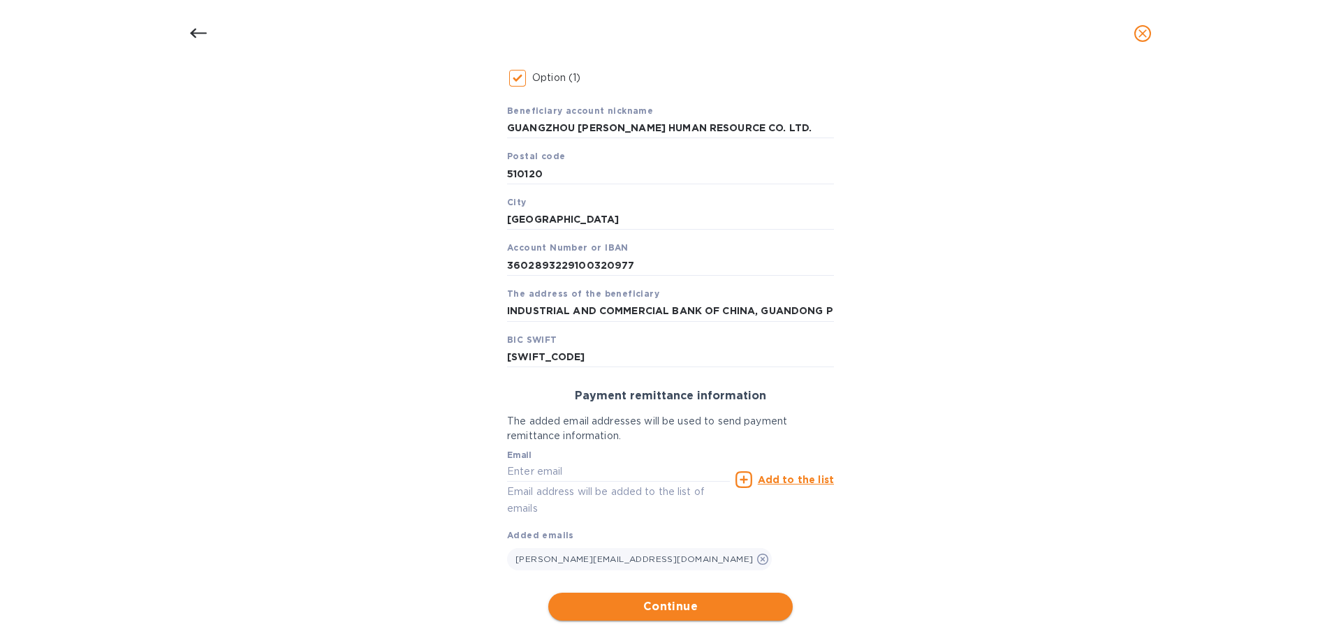
click at [726, 607] on span "Continue" at bounding box center [670, 606] width 222 height 17
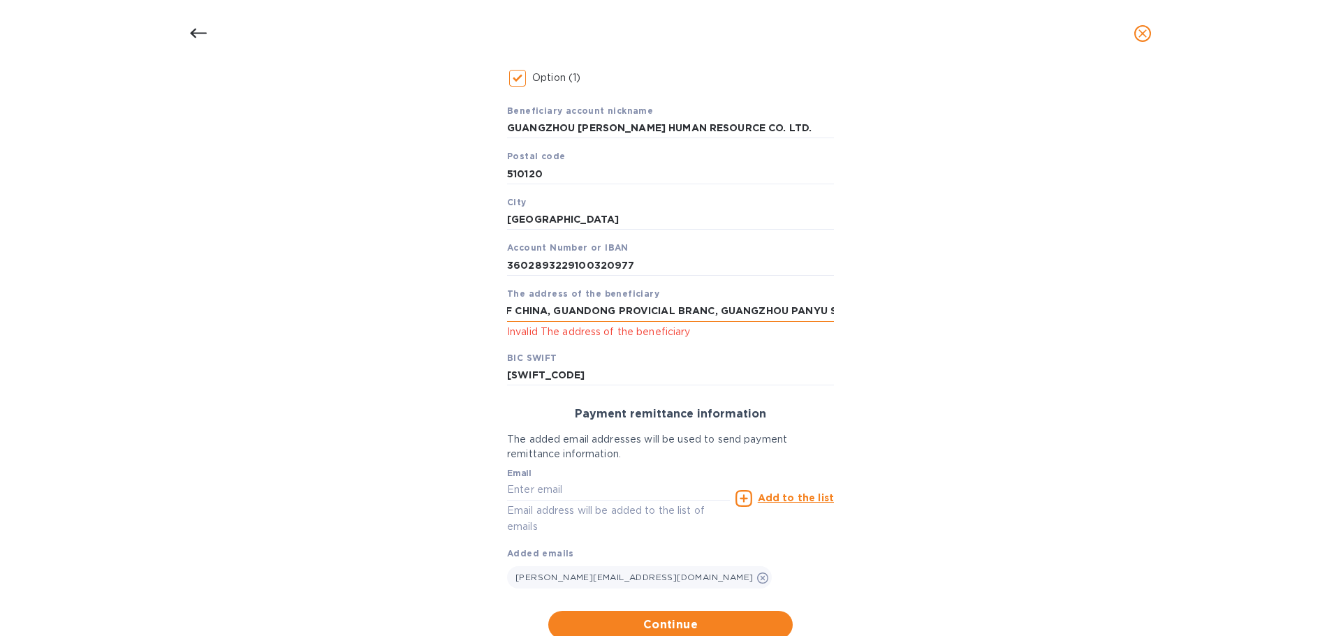
scroll to position [0, 279]
click at [829, 309] on input "INDUSTRIAL AND COMMERCIAL BANK OF CHINA, GUANDONG PROVICIAL BRANC, GUANGZHOU PA…" at bounding box center [670, 311] width 327 height 21
click at [714, 315] on input "INDUSTRIAL AND COMMERCIAL BANK OF CHINA, GUANDONG PROVICIAL BRANC, GUANGZHOU PA…" at bounding box center [670, 311] width 327 height 21
type input "INDUSTRIAL AND COMMERCIAL BANK OF CHINA, GUANDONG PROVICIAL BRANCH, GUANGZHOU P…"
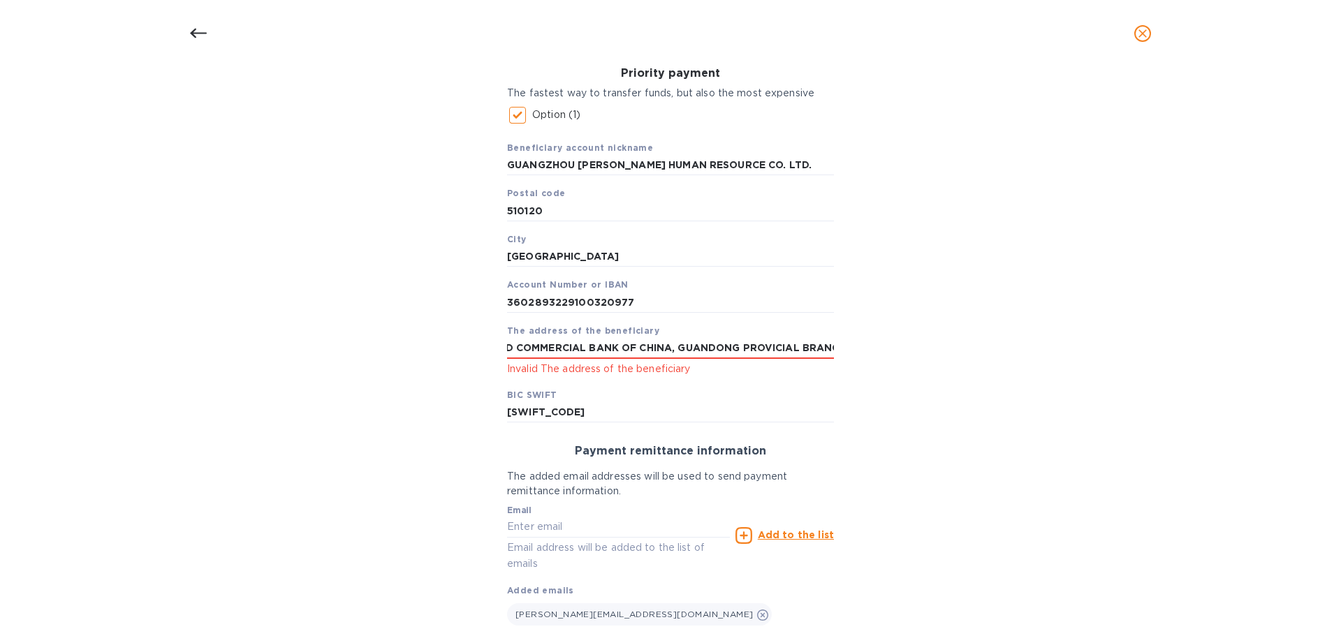
scroll to position [0, 219]
drag, startPoint x: 504, startPoint y: 347, endPoint x: 878, endPoint y: 334, distance: 374.5
click at [878, 334] on div "Bank account holder name [PERSON_NAME] HUMAN RESOURCE CO. LTD. Priority payment…" at bounding box center [670, 331] width 1304 height 705
click at [529, 355] on input "text" at bounding box center [670, 348] width 327 height 21
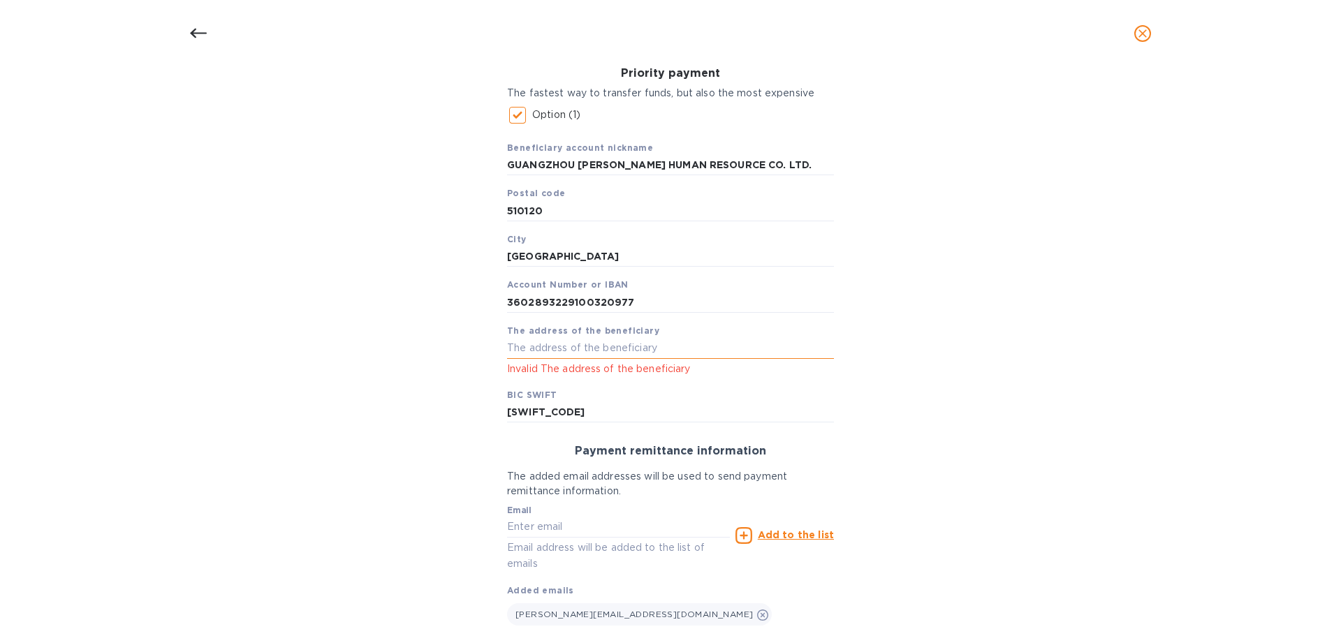
paste input "[STREET_ADDRESS][PERSON_NAME]"
drag, startPoint x: 714, startPoint y: 346, endPoint x: 656, endPoint y: 346, distance: 57.3
click at [656, 346] on input "[STREET_ADDRESS][PERSON_NAME]" at bounding box center [670, 348] width 327 height 21
type input "[STREET_ADDRESS][PERSON_NAME]"
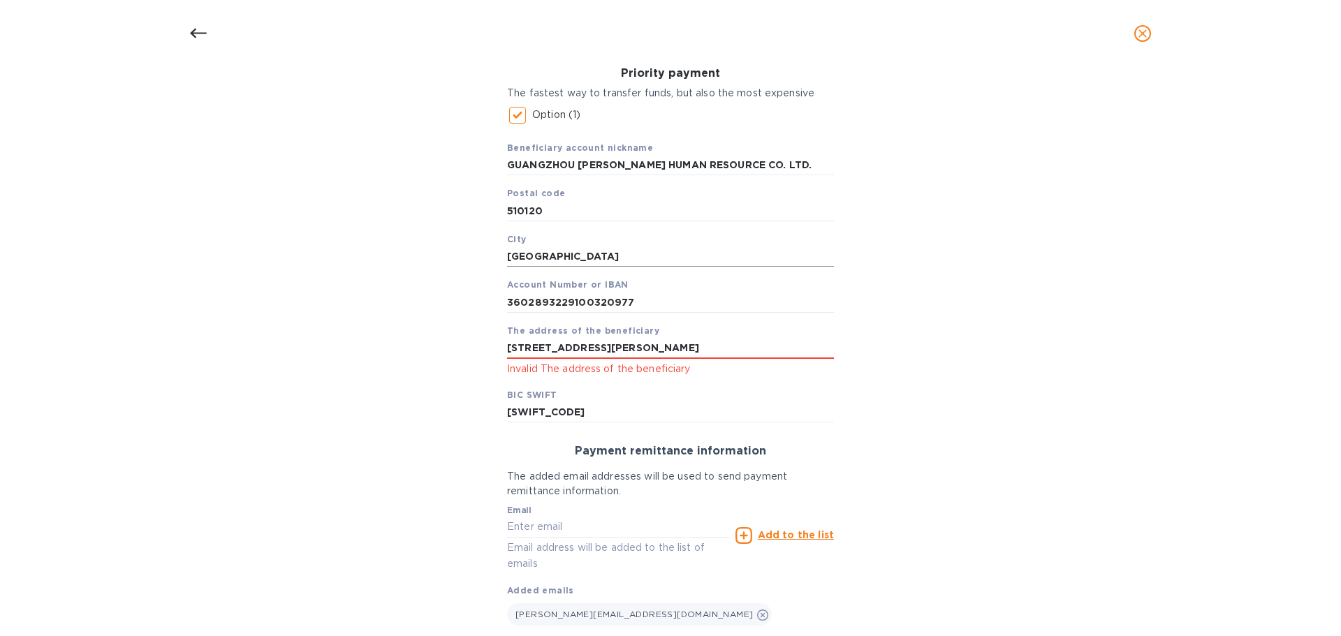
scroll to position [0, 0]
drag, startPoint x: 565, startPoint y: 263, endPoint x: 498, endPoint y: 265, distance: 67.1
click at [498, 265] on div "Priority payment The fastest way to transfer funds, but also the most expensive…" at bounding box center [670, 245] width 349 height 378
paste input "[GEOGRAPHIC_DATA]"
type input "[GEOGRAPHIC_DATA]"
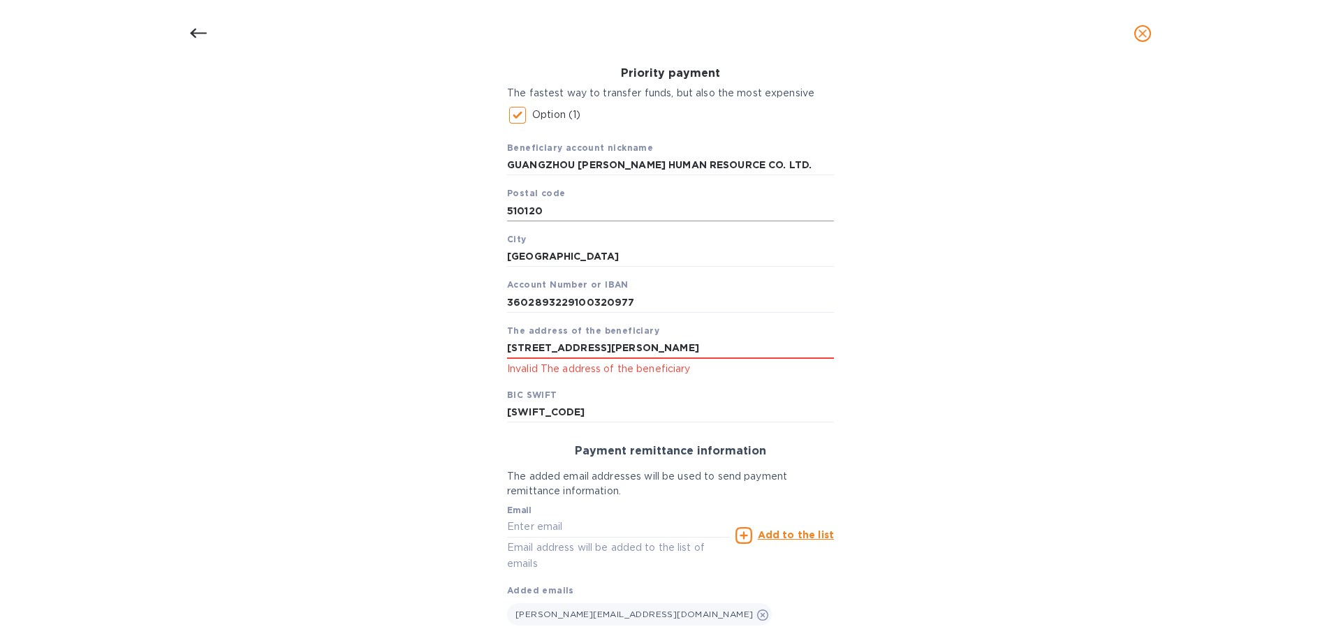
click at [540, 219] on input "510120" at bounding box center [670, 210] width 327 height 21
click at [566, 215] on input "511431" at bounding box center [670, 210] width 327 height 21
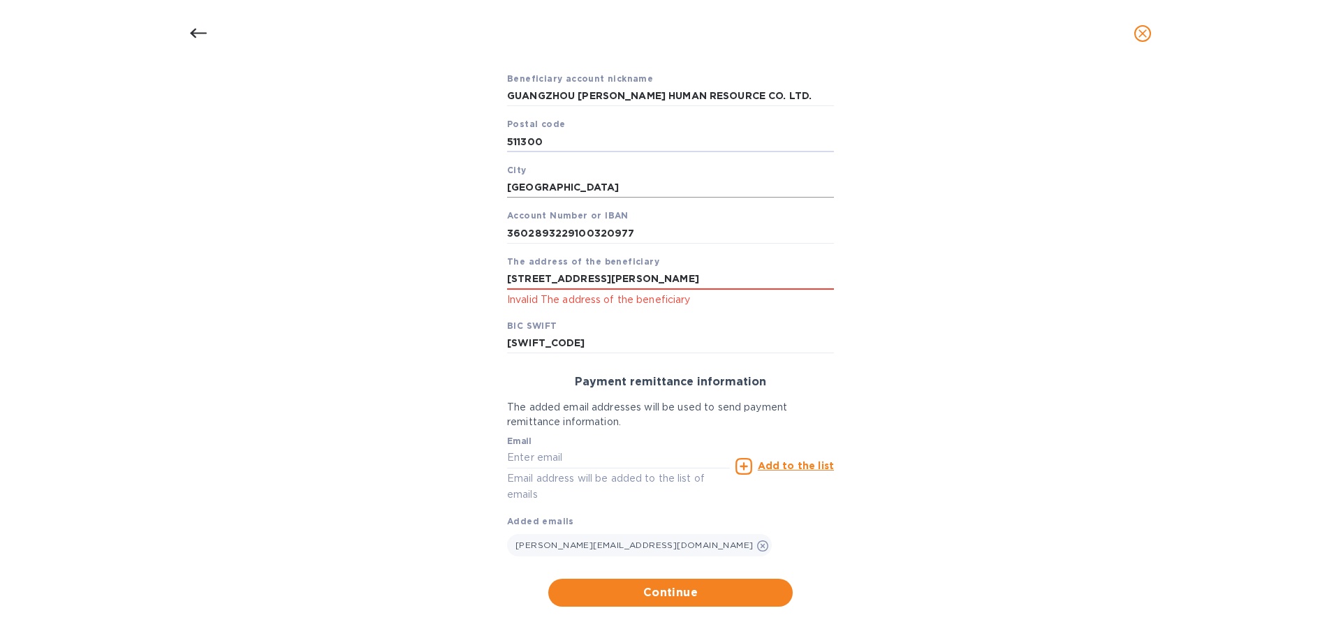
scroll to position [300, 0]
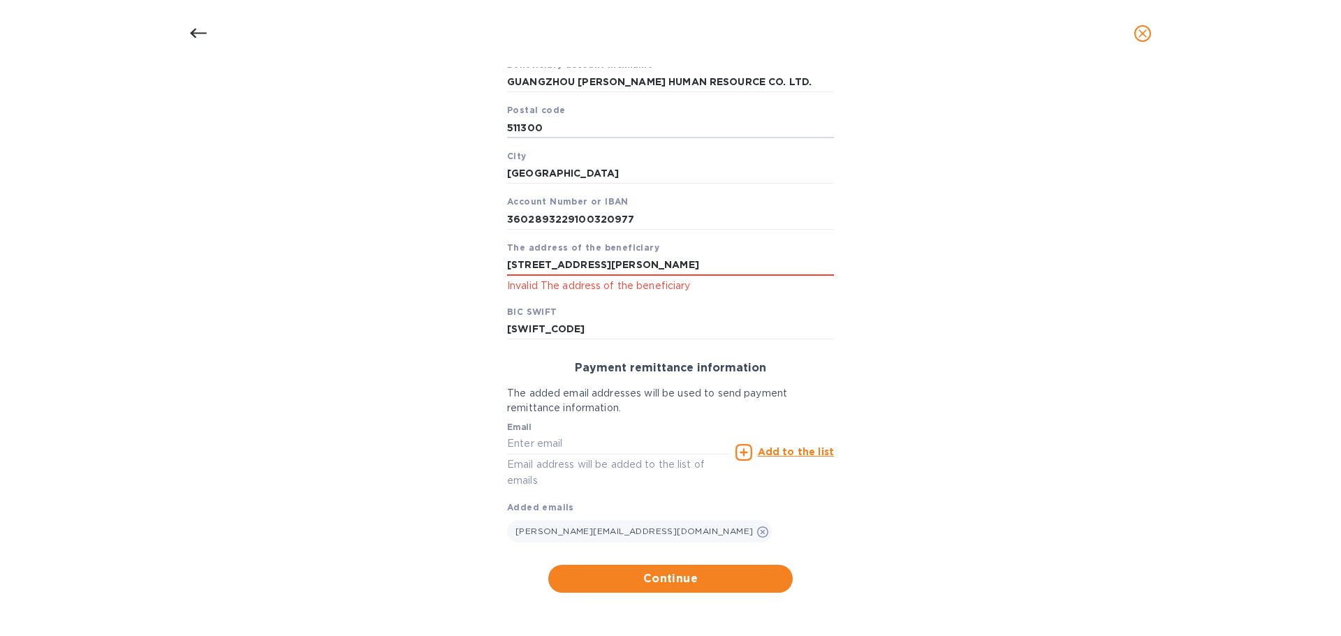
type input "511300"
click at [723, 277] on div "NO.207-209, SHIQIAO [PERSON_NAME] BEI [GEOGRAPHIC_DATA], [GEOGRAPHIC_DATA], [GE…" at bounding box center [670, 274] width 327 height 39
click at [682, 575] on span "Continue" at bounding box center [670, 578] width 222 height 17
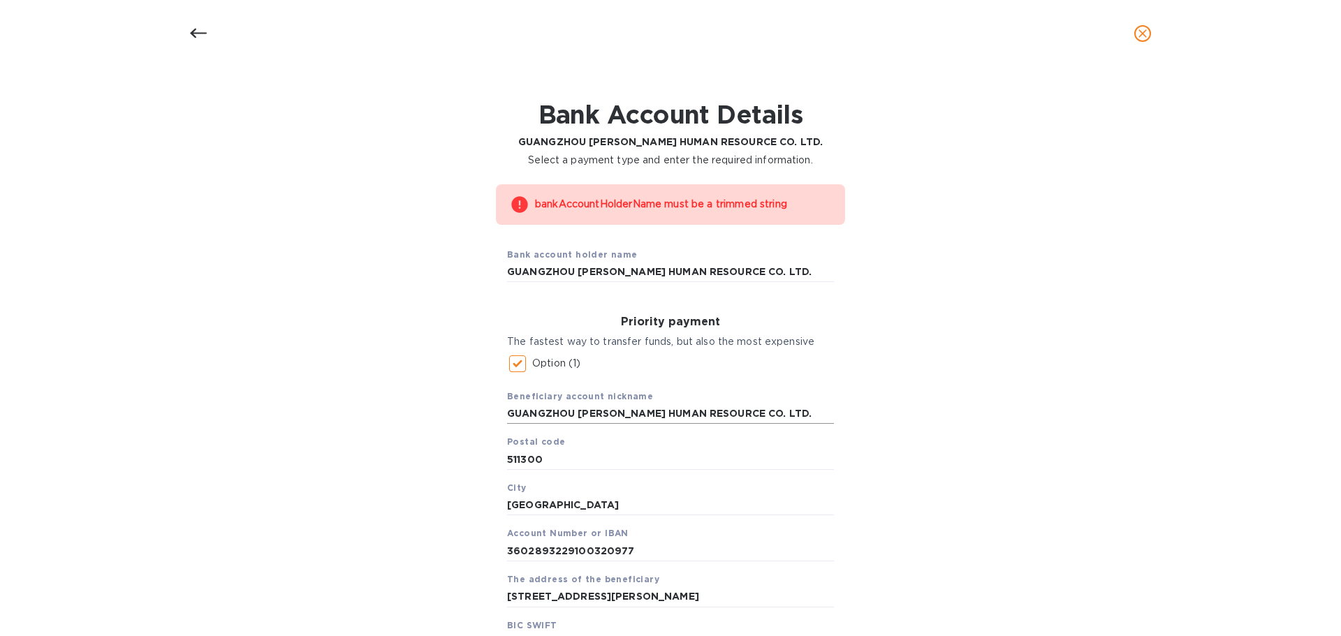
scroll to position [20, 0]
click at [770, 273] on input "GUANGZHOU [PERSON_NAME] HUMAN RESOURCE CO. LTD." at bounding box center [670, 273] width 327 height 21
click at [796, 275] on input "GUANGZHOU [PERSON_NAME] HUMAN RESOURCE CO LTD." at bounding box center [670, 273] width 327 height 21
type input "GUANGZHOU [PERSON_NAME] HUMAN RESOURCE CO LTD"
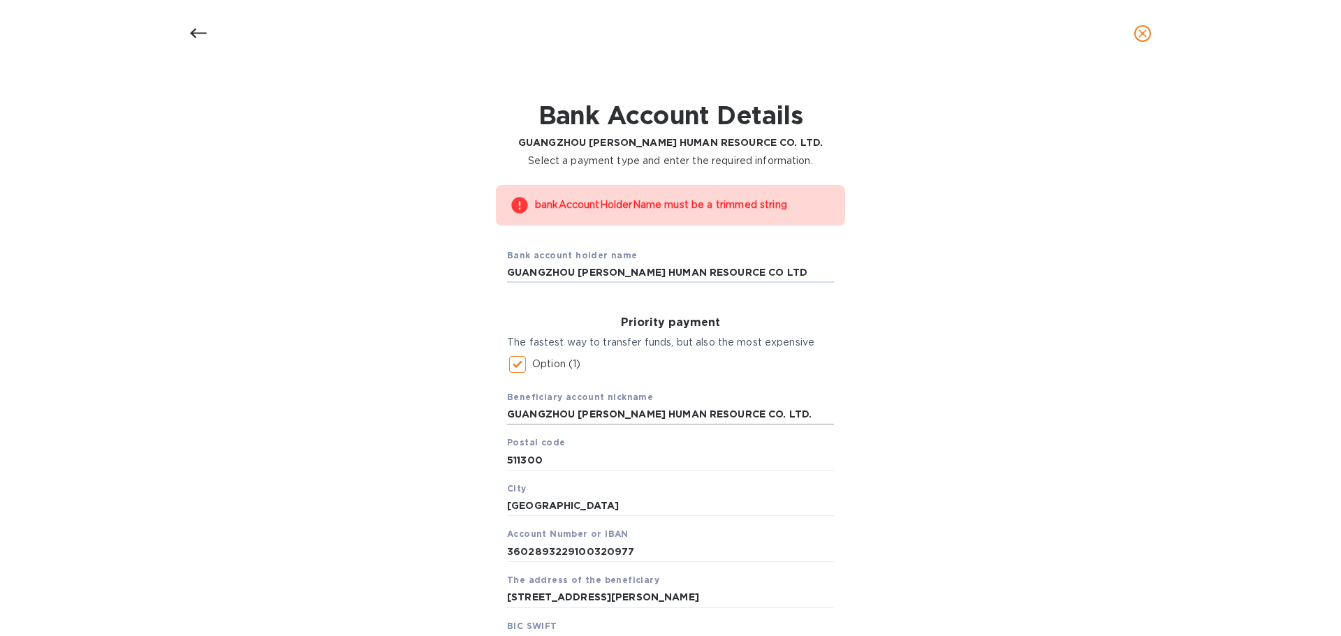
click at [765, 416] on input "GUANGZHOU [PERSON_NAME] HUMAN RESOURCE CO. LTD." at bounding box center [670, 414] width 327 height 21
click at [804, 417] on input "GUANGZHOU [PERSON_NAME] HUMAN RESOURCE CO LTD." at bounding box center [670, 414] width 327 height 21
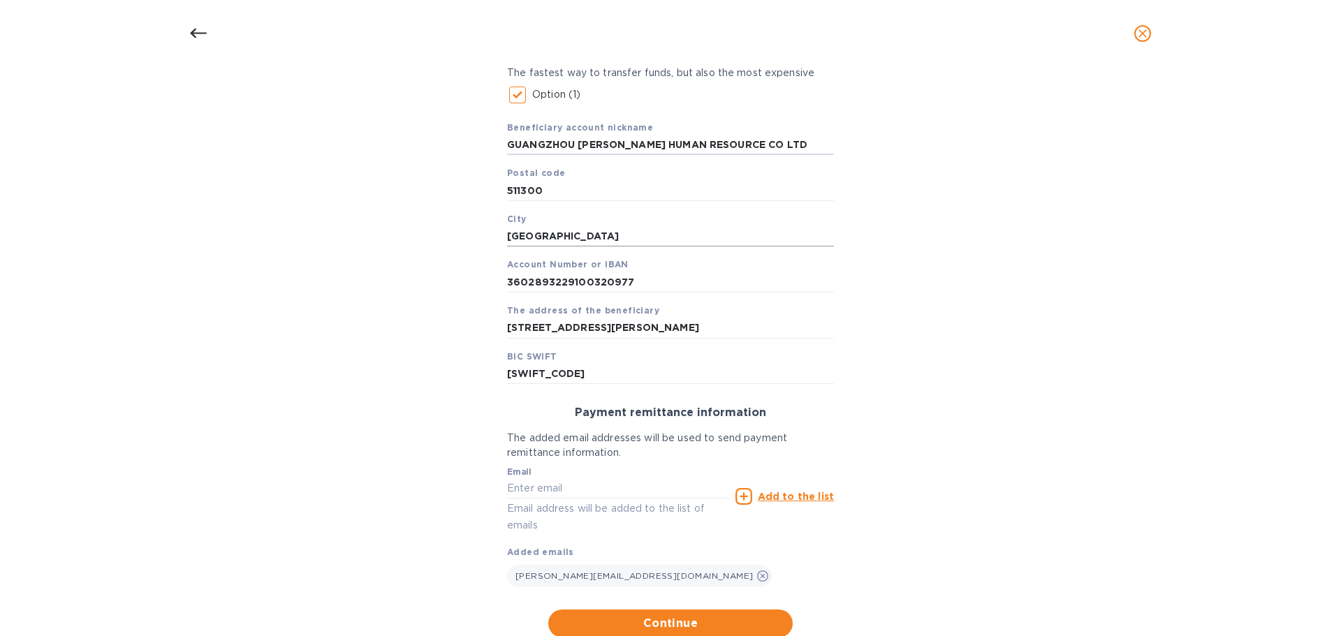
scroll to position [334, 0]
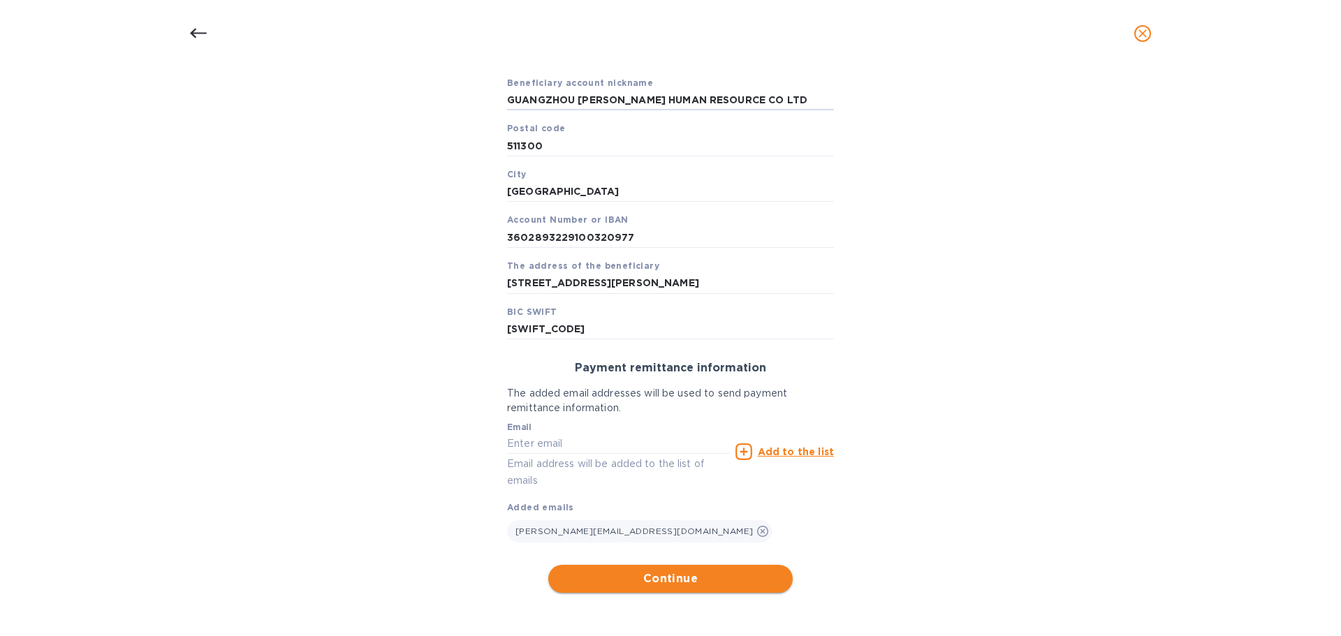
type input "GUANGZHOU [PERSON_NAME] HUMAN RESOURCE CO LTD"
click at [673, 587] on span "Continue" at bounding box center [670, 578] width 222 height 17
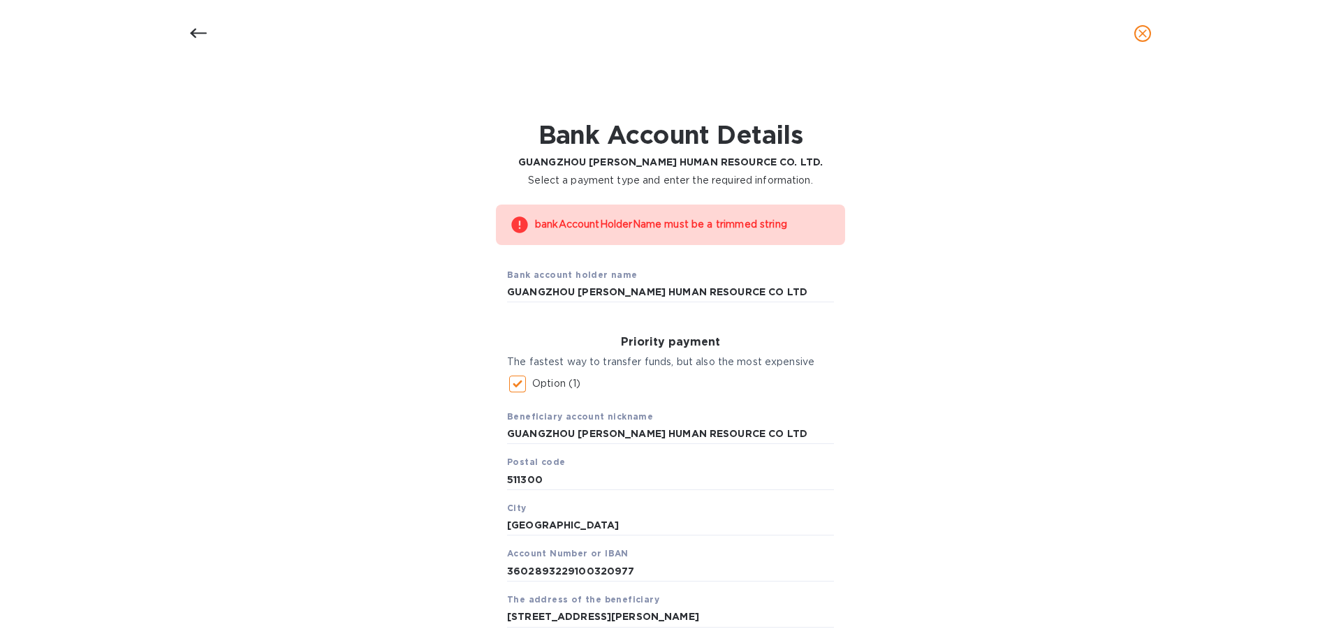
click at [198, 36] on icon at bounding box center [198, 33] width 17 height 17
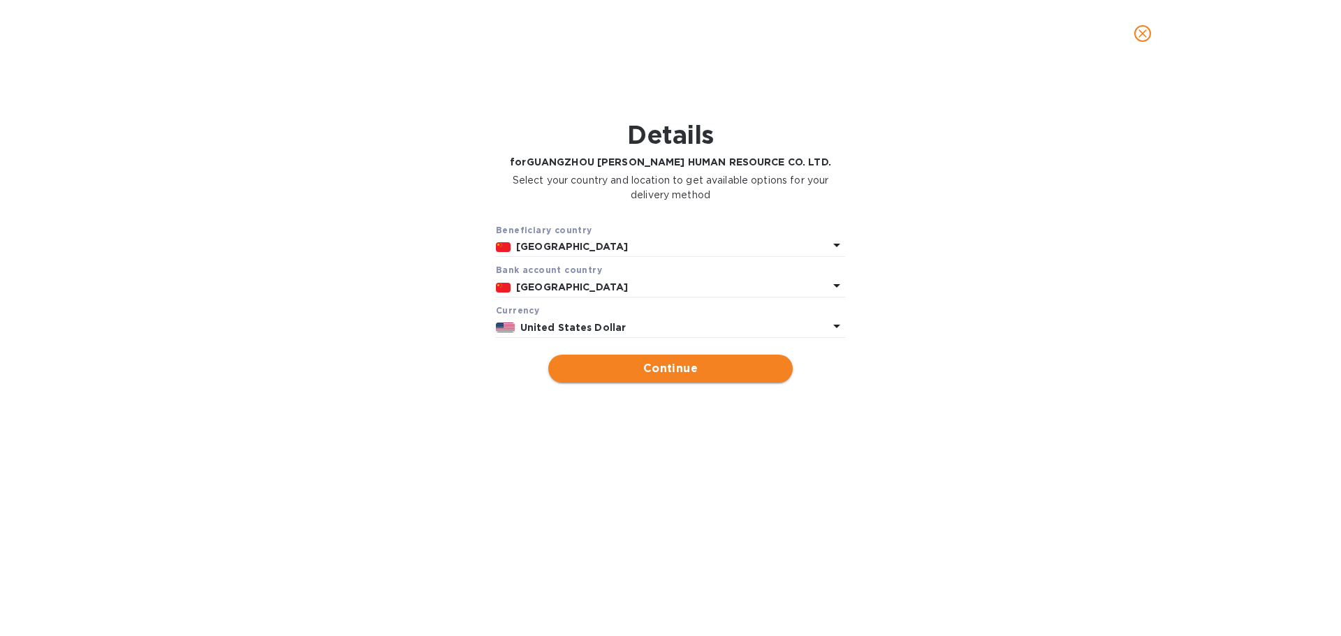
click at [681, 378] on button "Continue" at bounding box center [670, 369] width 244 height 28
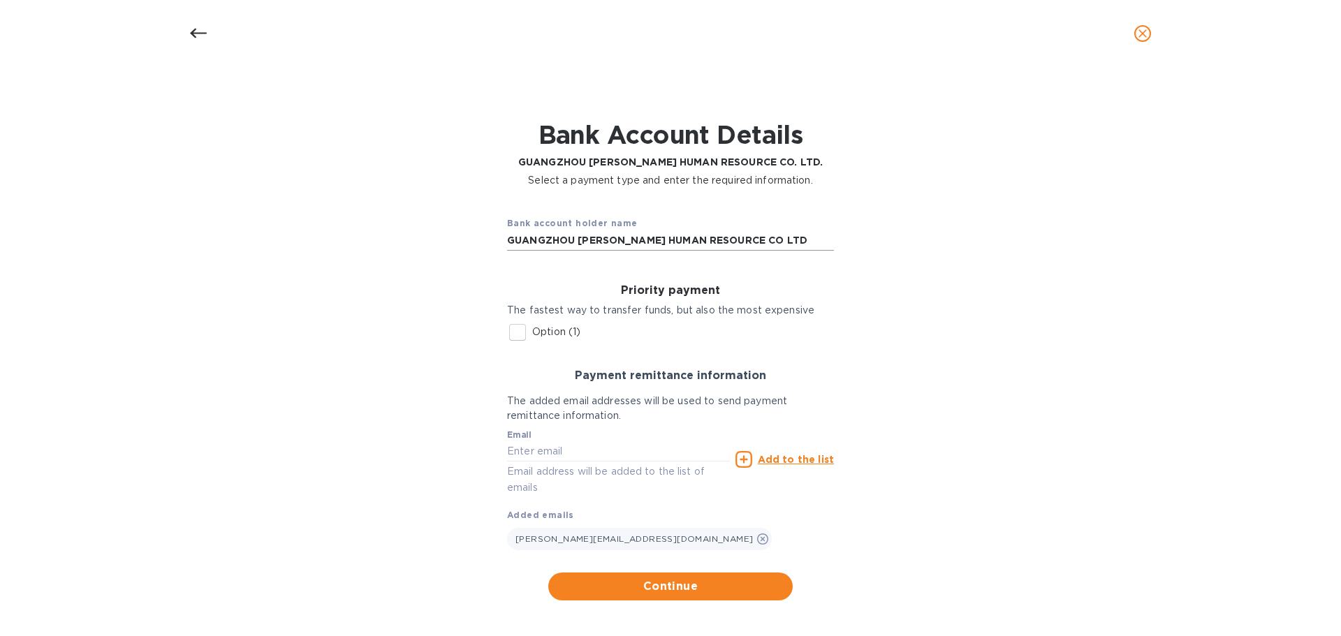
click at [507, 240] on input "GUANGZHOU [PERSON_NAME] HUMAN RESOURCE CO LTD" at bounding box center [670, 240] width 327 height 21
type input "GUANGZHOU [PERSON_NAME] HUMAN RESOURCE CO LTD"
click at [517, 334] on input "Option (1)" at bounding box center [517, 332] width 29 height 29
checkbox input "true"
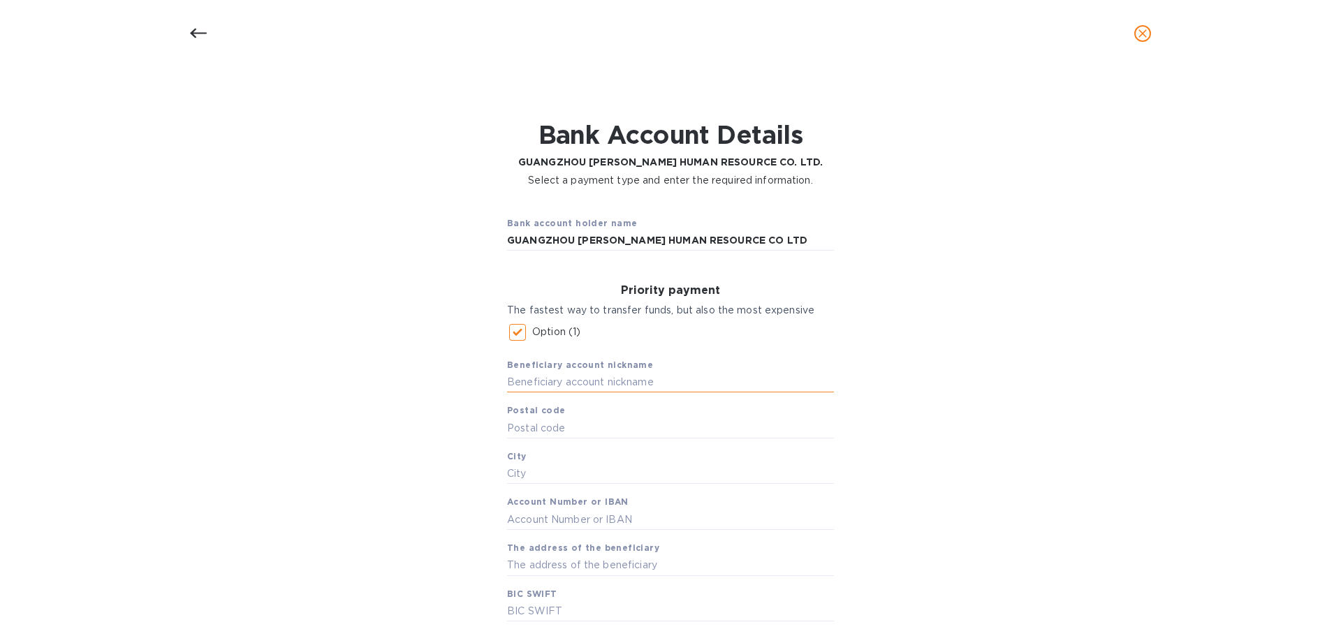
click at [573, 380] on input "text" at bounding box center [670, 382] width 327 height 21
click at [501, 243] on div "Bank account holder name GUANGZHOU [PERSON_NAME] HUMAN RESOURCE CO LTD" at bounding box center [670, 234] width 349 height 58
drag, startPoint x: 506, startPoint y: 242, endPoint x: 804, endPoint y: 223, distance: 299.4
click at [804, 223] on div "Bank account holder name GUANGZHOU [PERSON_NAME] HUMAN RESOURCE CO LTD" at bounding box center [670, 234] width 349 height 58
click at [628, 383] on input "text" at bounding box center [670, 382] width 327 height 21
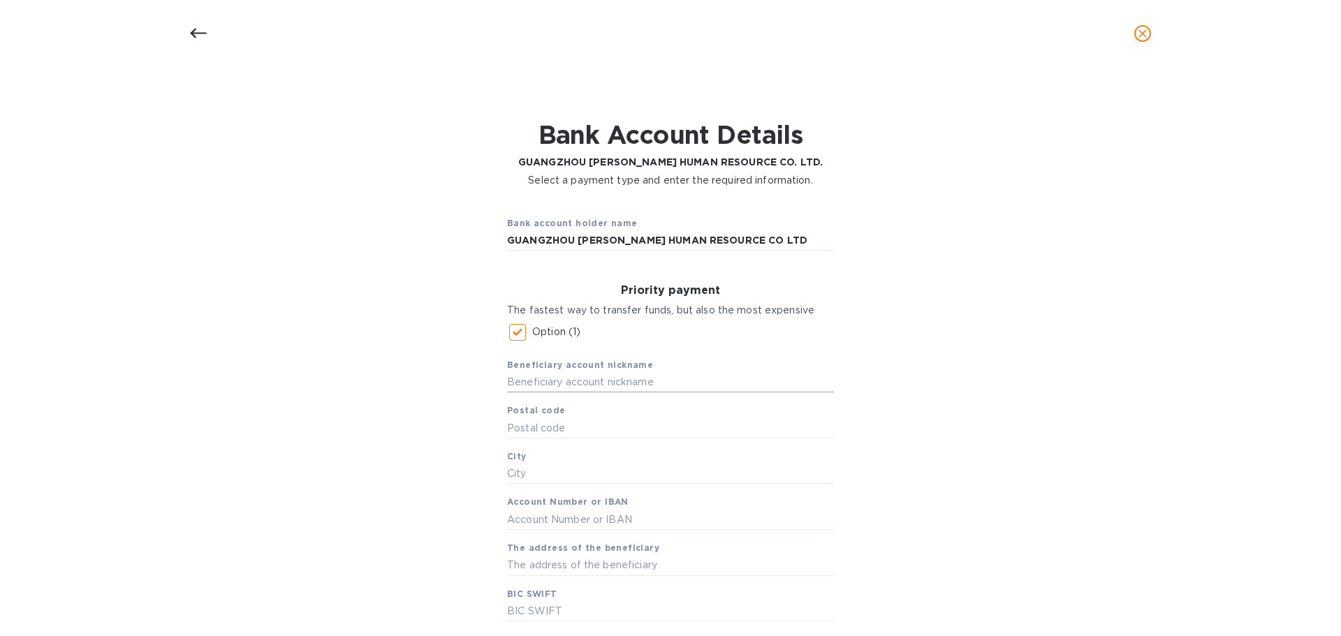
paste input "GUANGZHOU [PERSON_NAME] HUMAN RESOURCE CO LTD"
type input "GUANGZHOU [PERSON_NAME] HUMAN RESOURCE CO LTD"
click at [618, 429] on input "text" at bounding box center [670, 428] width 327 height 21
click at [558, 426] on input "text" at bounding box center [670, 428] width 327 height 21
type input "511300"
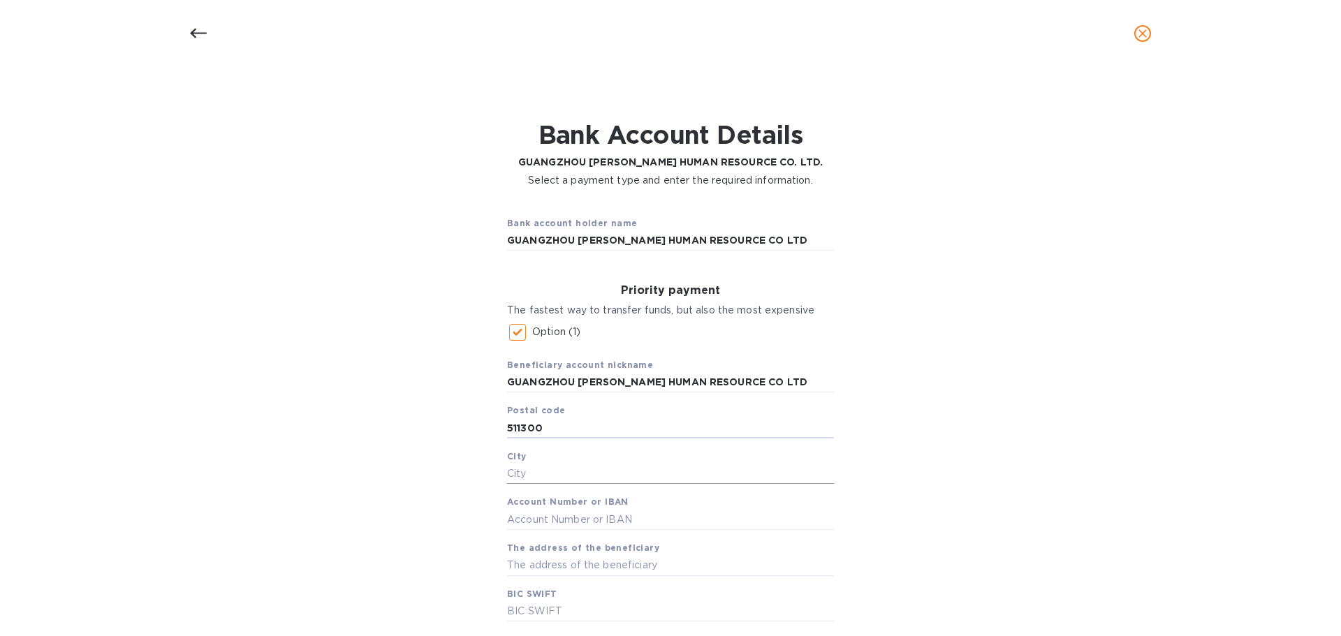
click at [557, 472] on input "text" at bounding box center [670, 474] width 327 height 21
click at [529, 471] on input "text" at bounding box center [670, 474] width 327 height 21
paste input "[GEOGRAPHIC_DATA]"
type input "[GEOGRAPHIC_DATA]"
click at [559, 522] on input "text" at bounding box center [670, 519] width 327 height 21
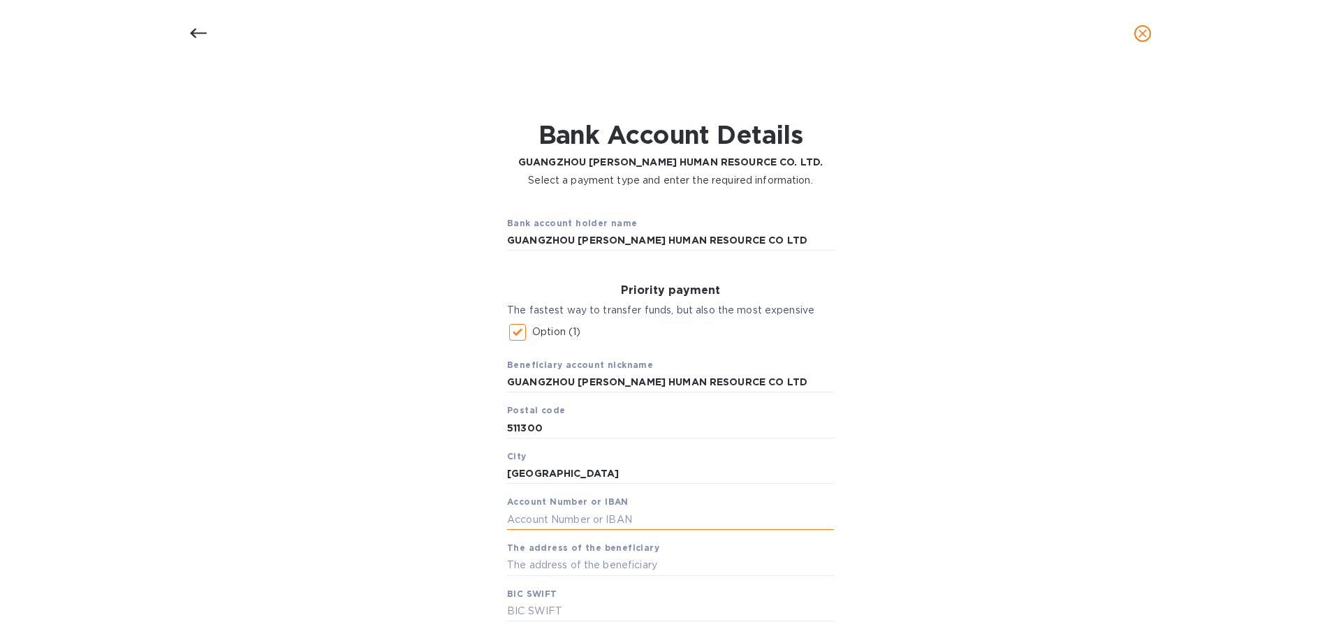
paste input "[CREDIT_CARD_NUMBER] 977"
click at [534, 522] on input "[CREDIT_CARD_NUMBER] 977" at bounding box center [670, 519] width 327 height 21
click at [559, 522] on input "36028932 2910 0320 977" at bounding box center [670, 519] width 327 height 21
click at [584, 522] on input "360289322910 0320 977" at bounding box center [670, 519] width 327 height 21
click at [610, 515] on input "3602893229100320 977" at bounding box center [670, 519] width 327 height 21
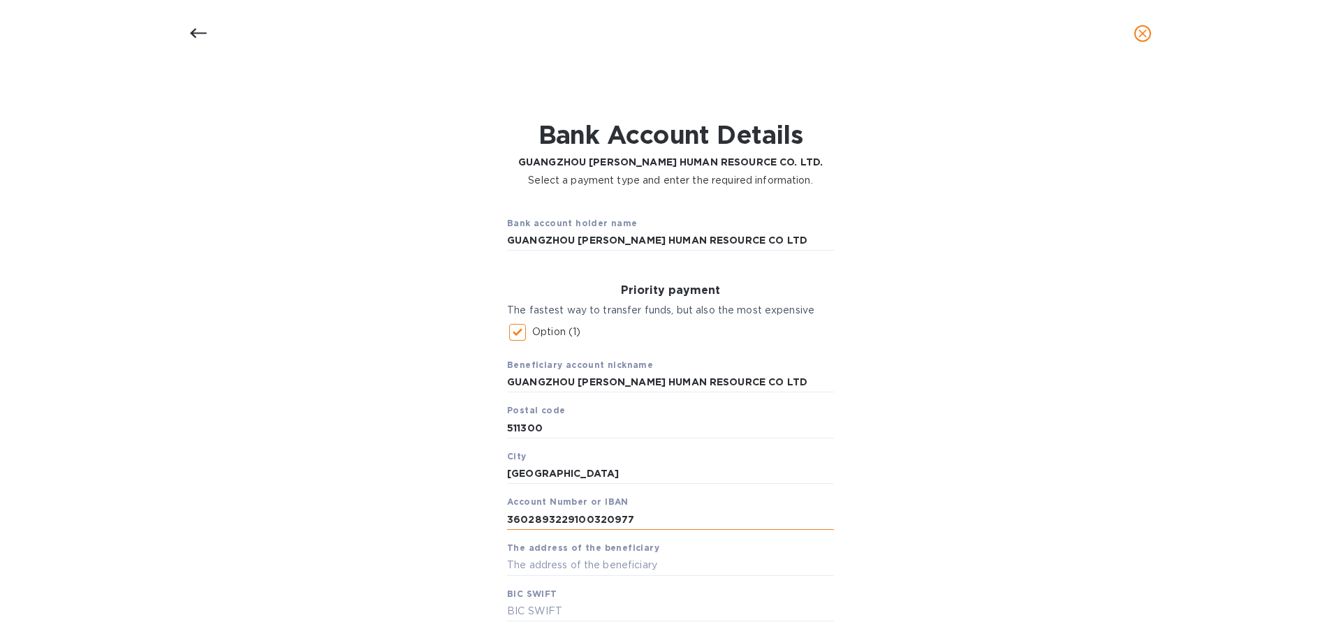
click at [507, 517] on input "3602893229100320977" at bounding box center [670, 519] width 327 height 21
click at [531, 525] on input "3602893229100320977" at bounding box center [670, 519] width 327 height 21
click at [554, 518] on input "3602893229100320977" at bounding box center [670, 519] width 327 height 21
click at [578, 515] on input "3602893229100320977" at bounding box center [670, 519] width 327 height 21
click at [607, 516] on input "3602893229100320977" at bounding box center [670, 519] width 327 height 21
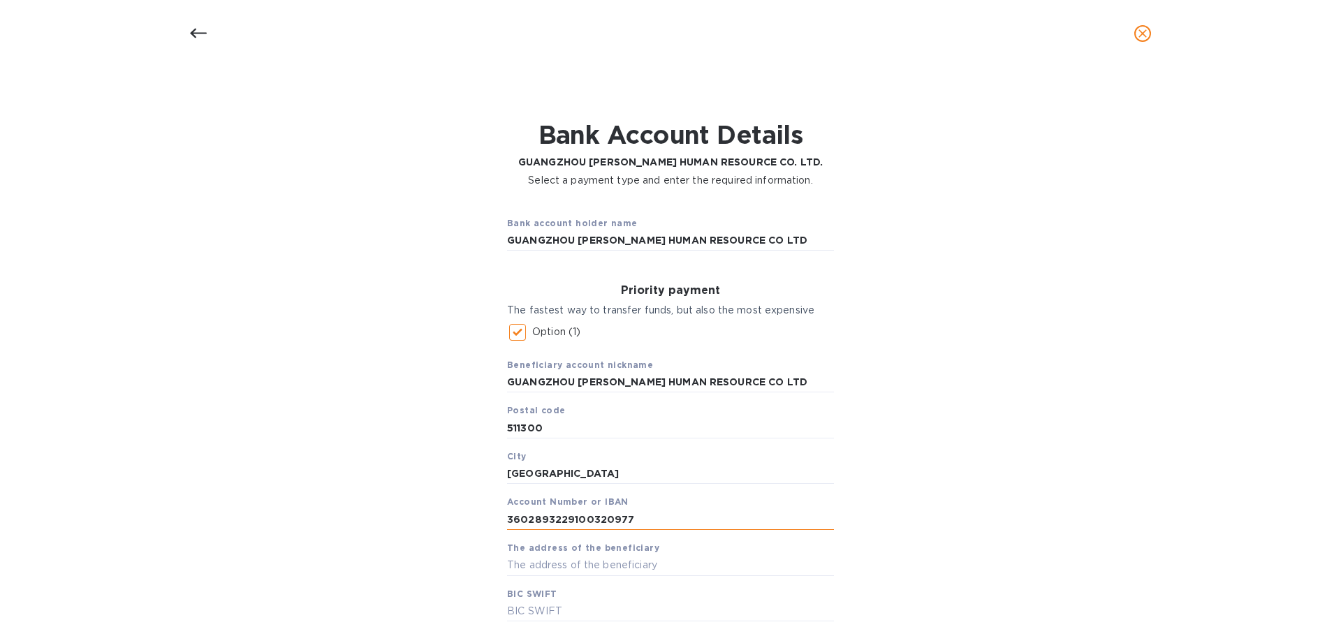
scroll to position [149, 0]
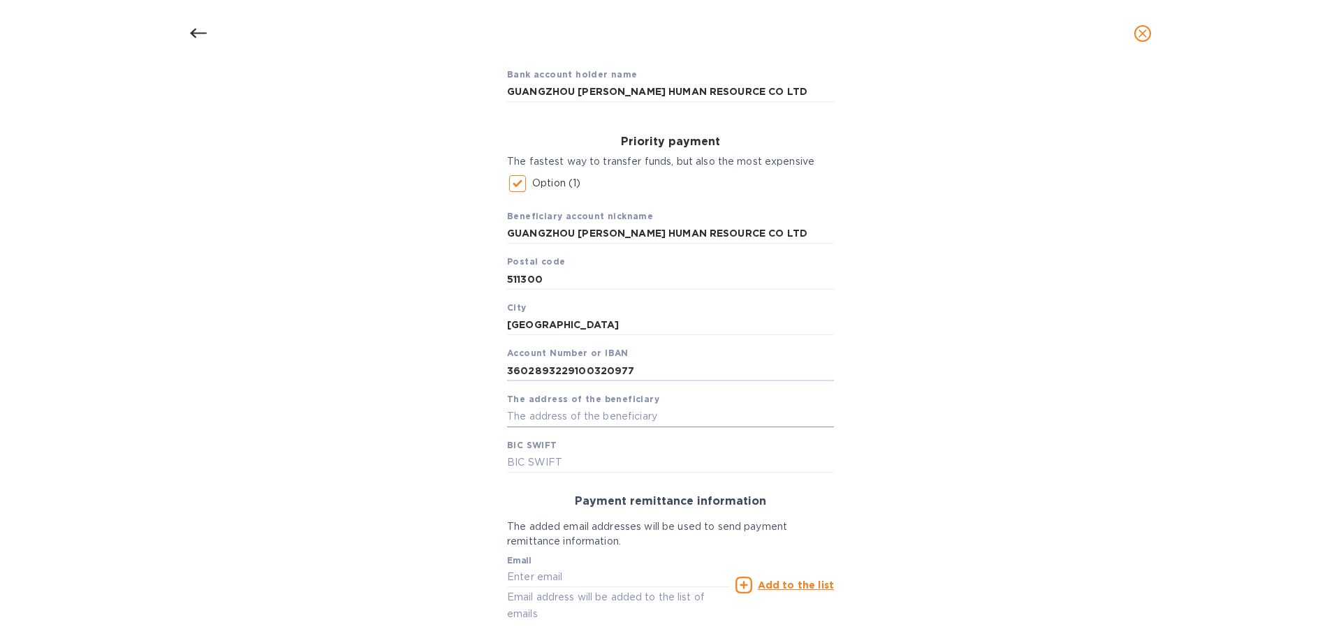
type input "3602893229100320977"
click at [584, 422] on input "text" at bounding box center [670, 416] width 327 height 21
click at [533, 419] on input "text" at bounding box center [670, 416] width 327 height 21
paste input "[STREET_ADDRESS][PERSON_NAME]"
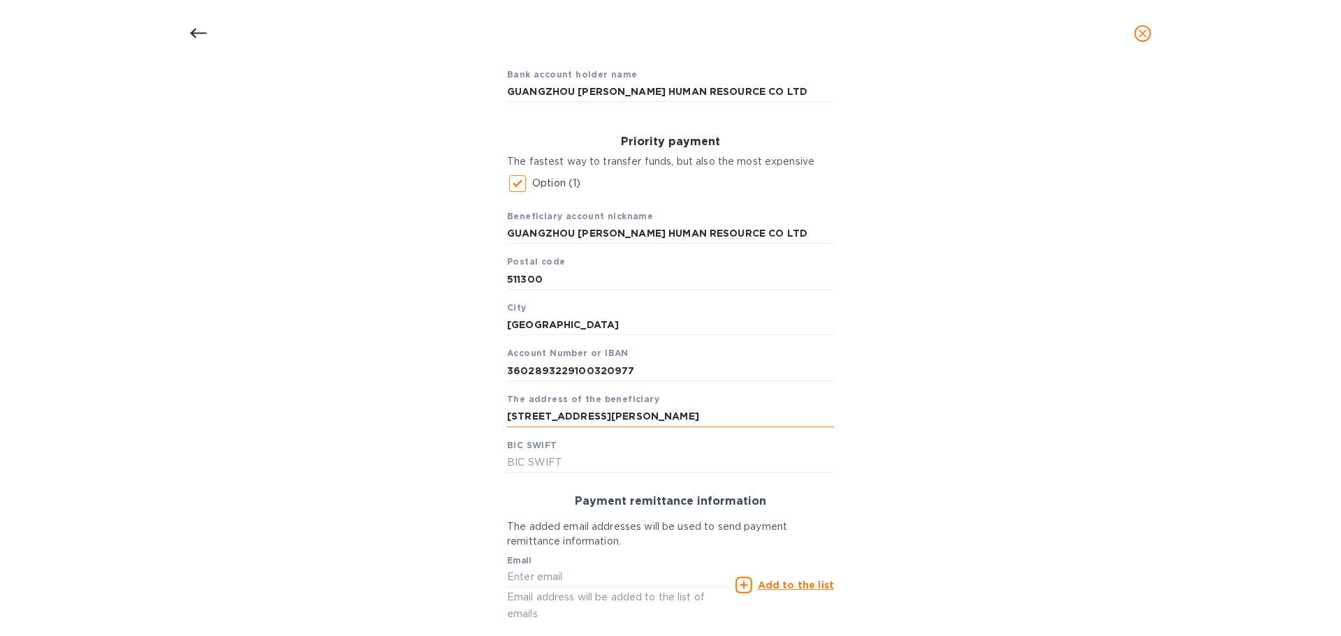
click at [510, 416] on input "[STREET_ADDRESS][PERSON_NAME]" at bounding box center [670, 416] width 327 height 21
click at [569, 421] on input "[STREET_ADDRESS][PERSON_NAME]" at bounding box center [670, 416] width 327 height 21
click at [635, 421] on input "[STREET_ADDRESS][PERSON_NAME]" at bounding box center [670, 416] width 327 height 21
click at [726, 418] on input "[STREET_ADDRESS][PERSON_NAME]" at bounding box center [670, 416] width 327 height 21
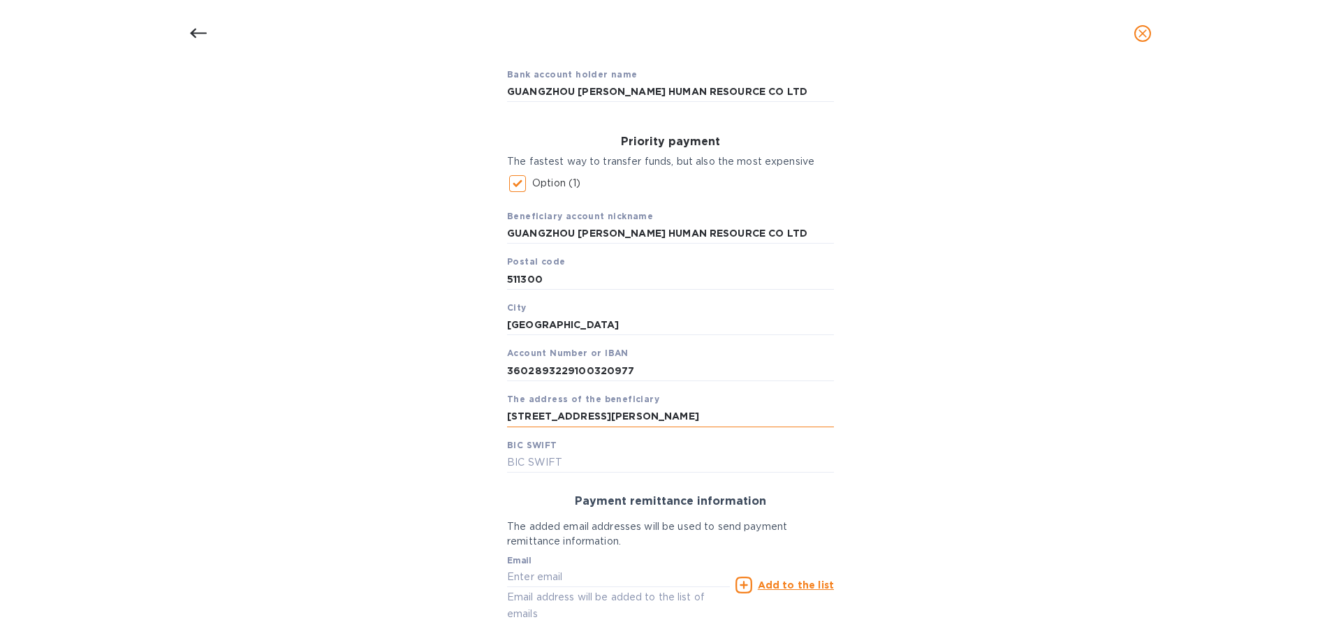
scroll to position [0, 161]
click at [721, 420] on input "[STREET_ADDRESS][PERSON_NAME]" at bounding box center [670, 416] width 327 height 21
click at [794, 418] on input "NO.207-209 SHIQIAO [PERSON_NAME] BEI [GEOGRAPHIC_DATA] [GEOGRAPHIC_DATA] [GEOGR…" at bounding box center [670, 416] width 327 height 21
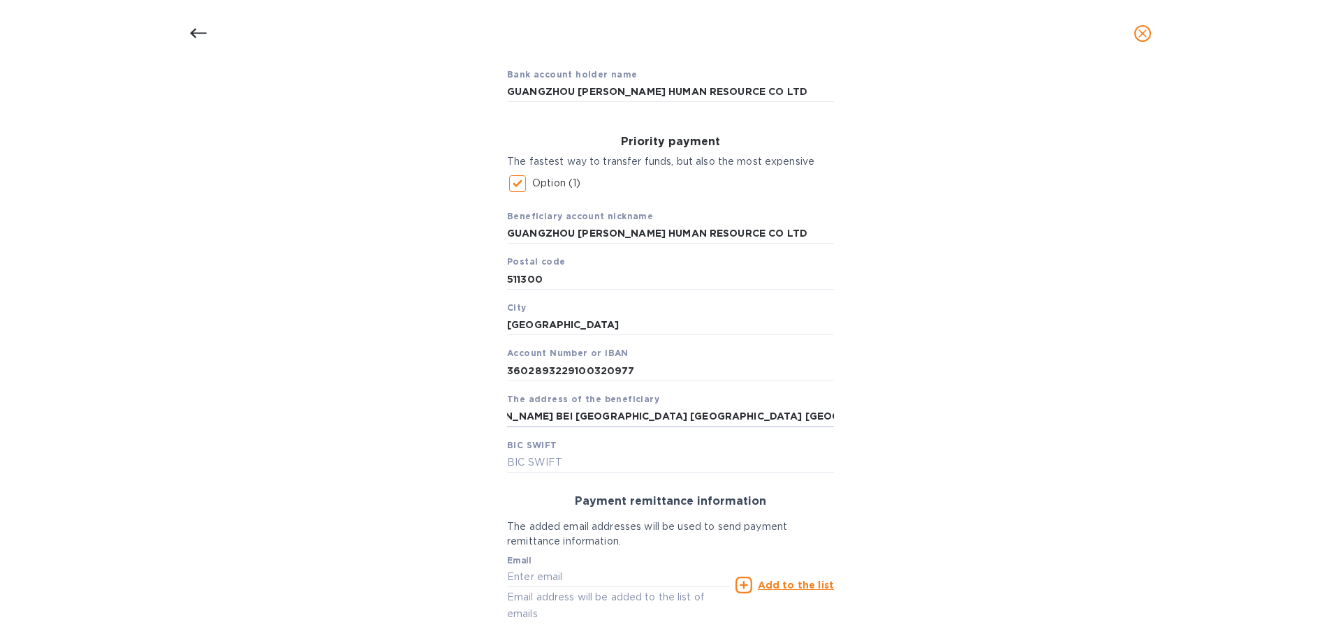
type input "NO.207-209 SHIQIAO [PERSON_NAME] BEI [GEOGRAPHIC_DATA] [GEOGRAPHIC_DATA] [GEOGR…"
click at [520, 461] on input "text" at bounding box center [670, 462] width 327 height 21
paste input "[SWIFT_CODE]"
click at [507, 463] on input "[SWIFT_CODE]" at bounding box center [670, 462] width 327 height 21
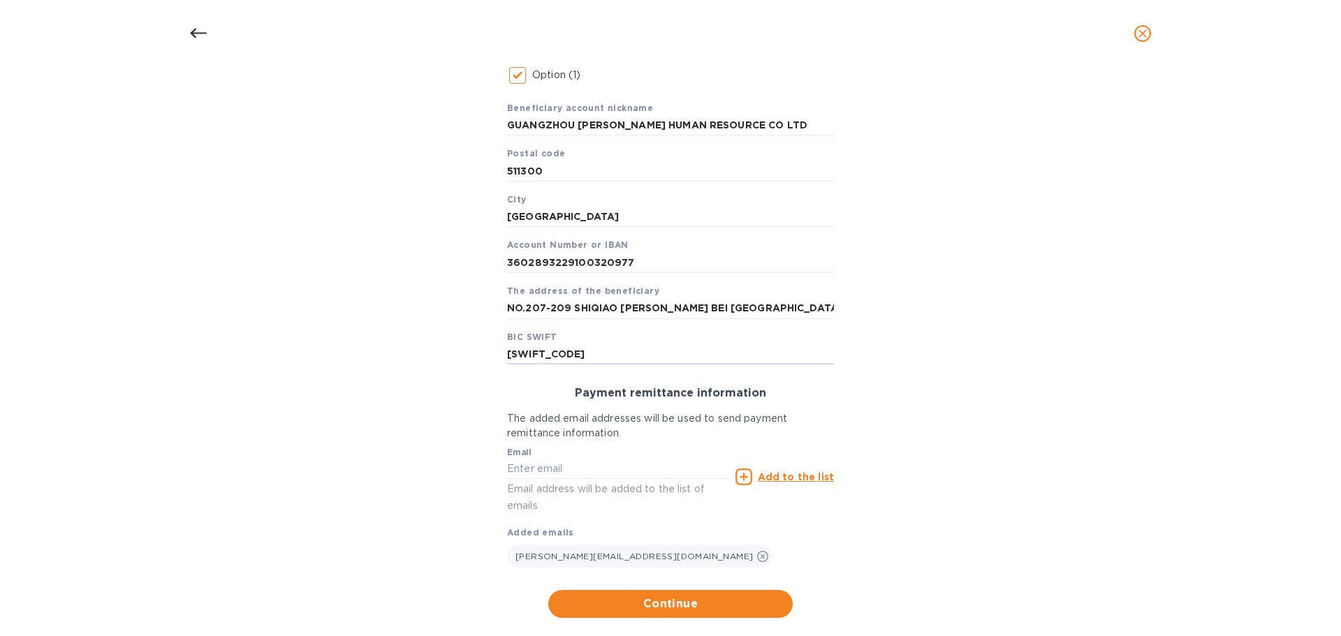
scroll to position [282, 0]
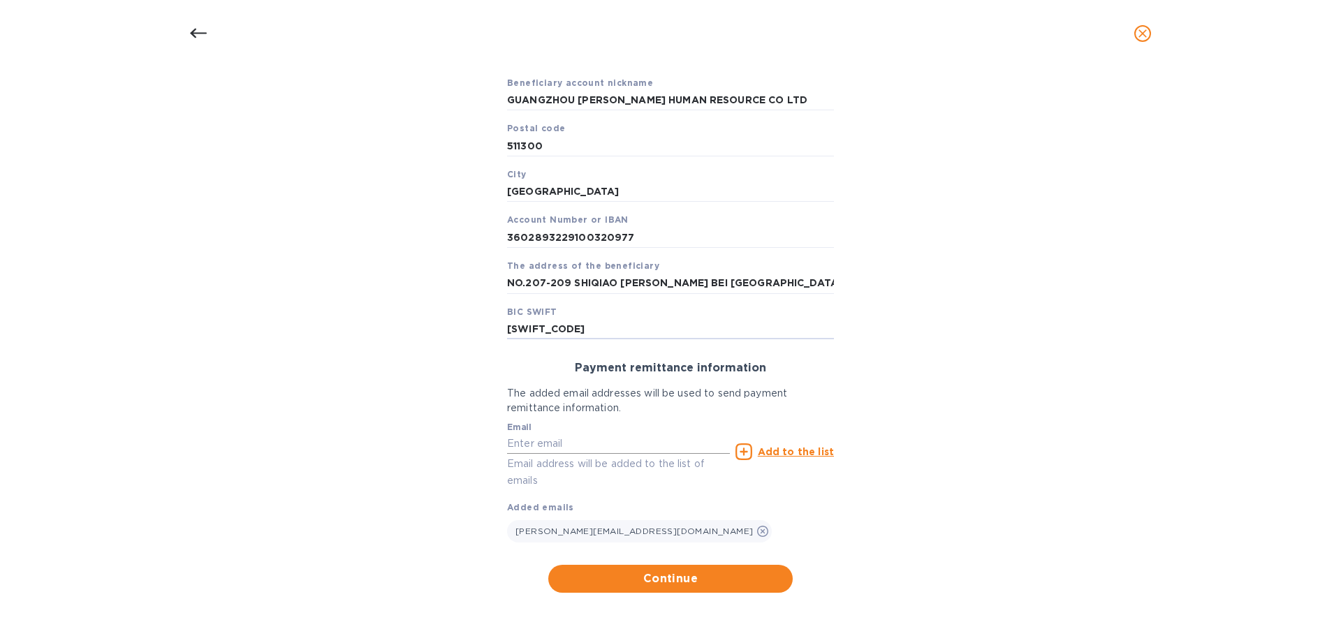
type input "[SWIFT_CODE]"
click at [568, 441] on input "text" at bounding box center [618, 444] width 223 height 21
click at [742, 575] on span "Continue" at bounding box center [670, 578] width 222 height 17
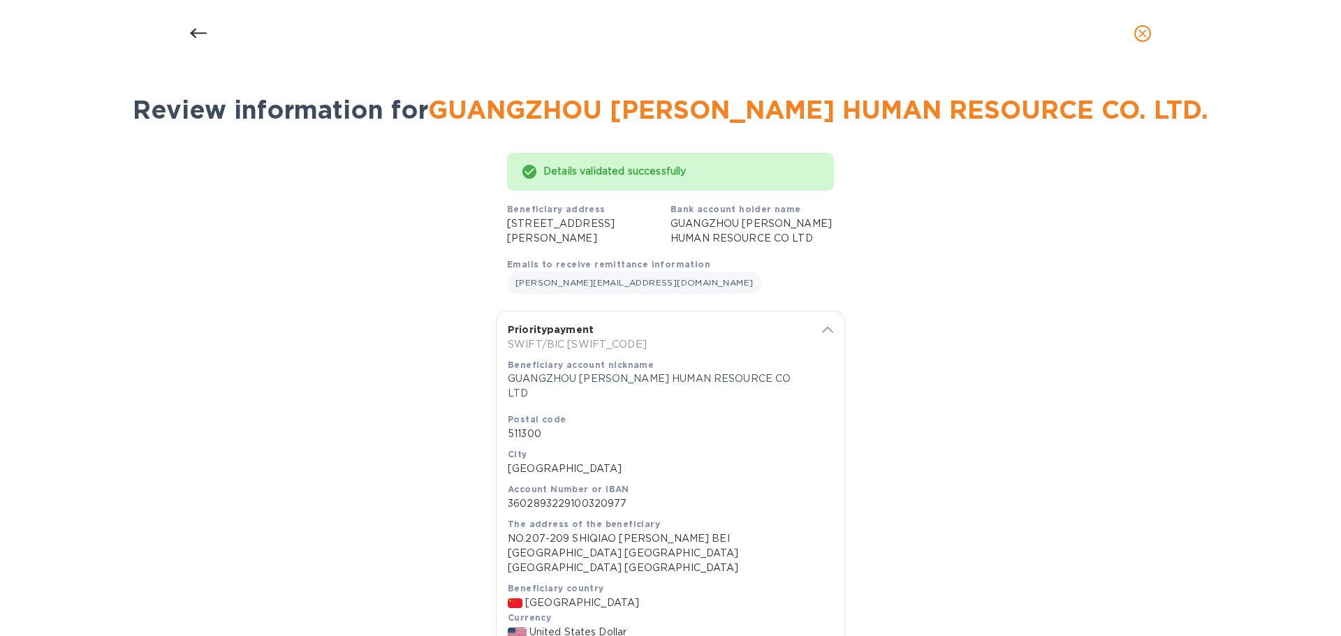
scroll to position [129, 0]
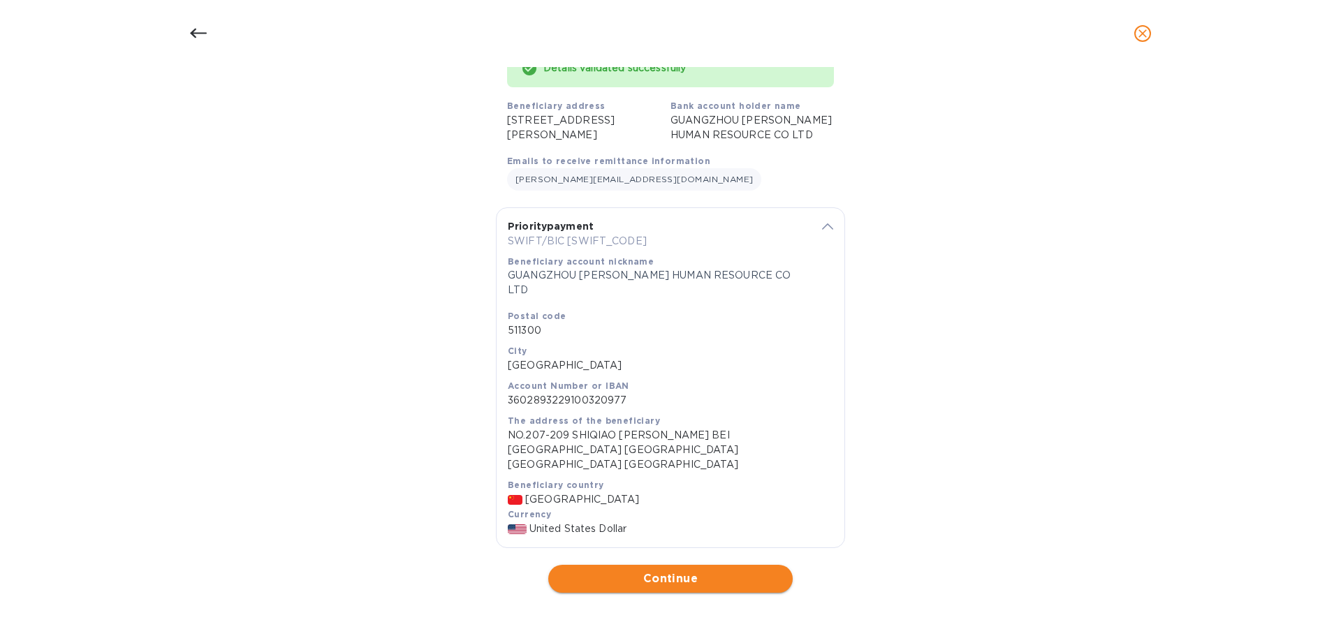
click at [712, 575] on span "Continue" at bounding box center [670, 578] width 222 height 17
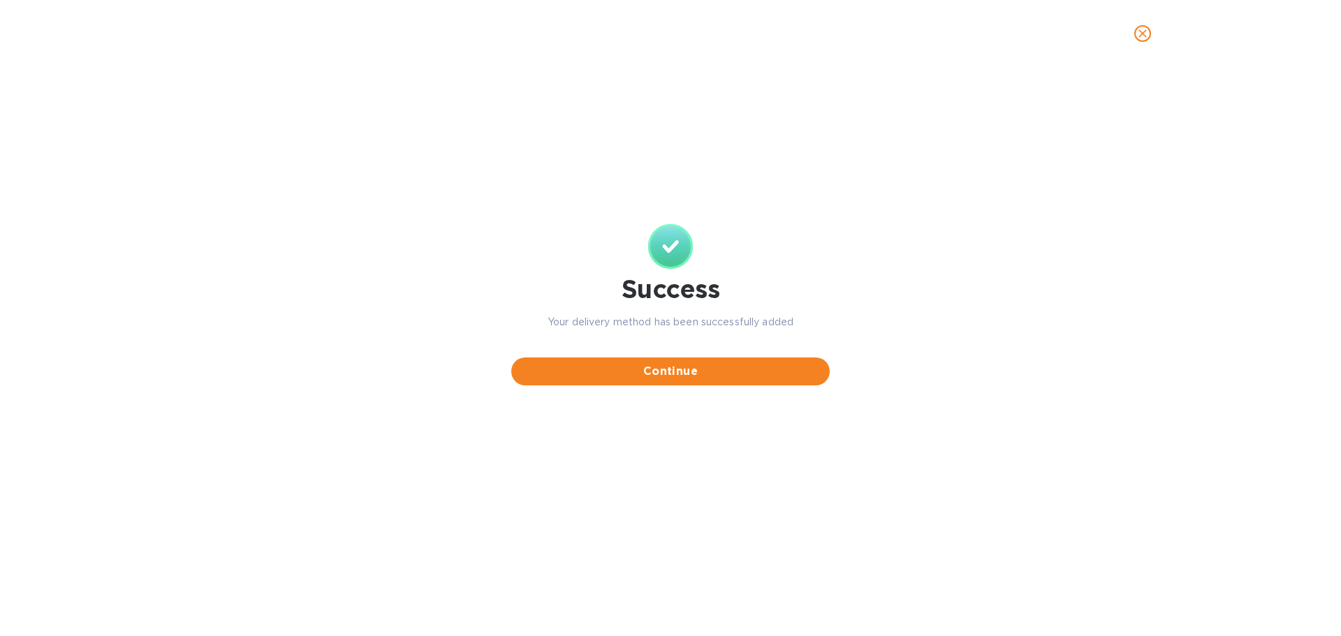
scroll to position [0, 0]
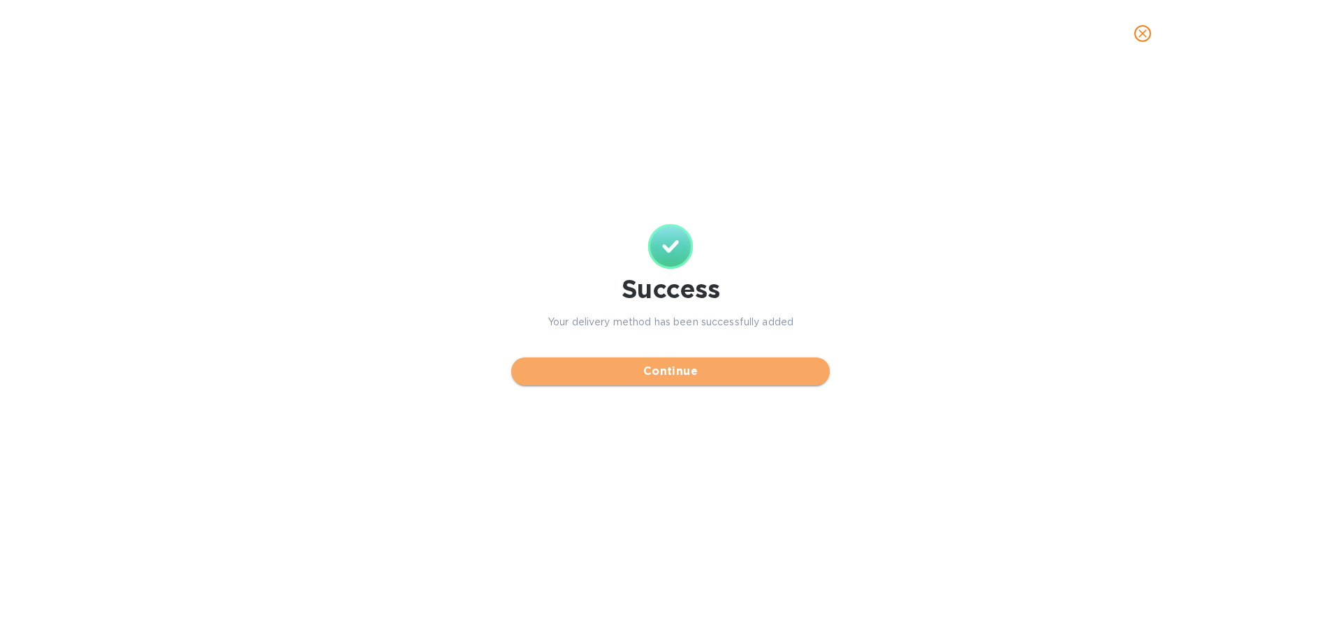
click at [645, 371] on span "Continue" at bounding box center [670, 371] width 296 height 17
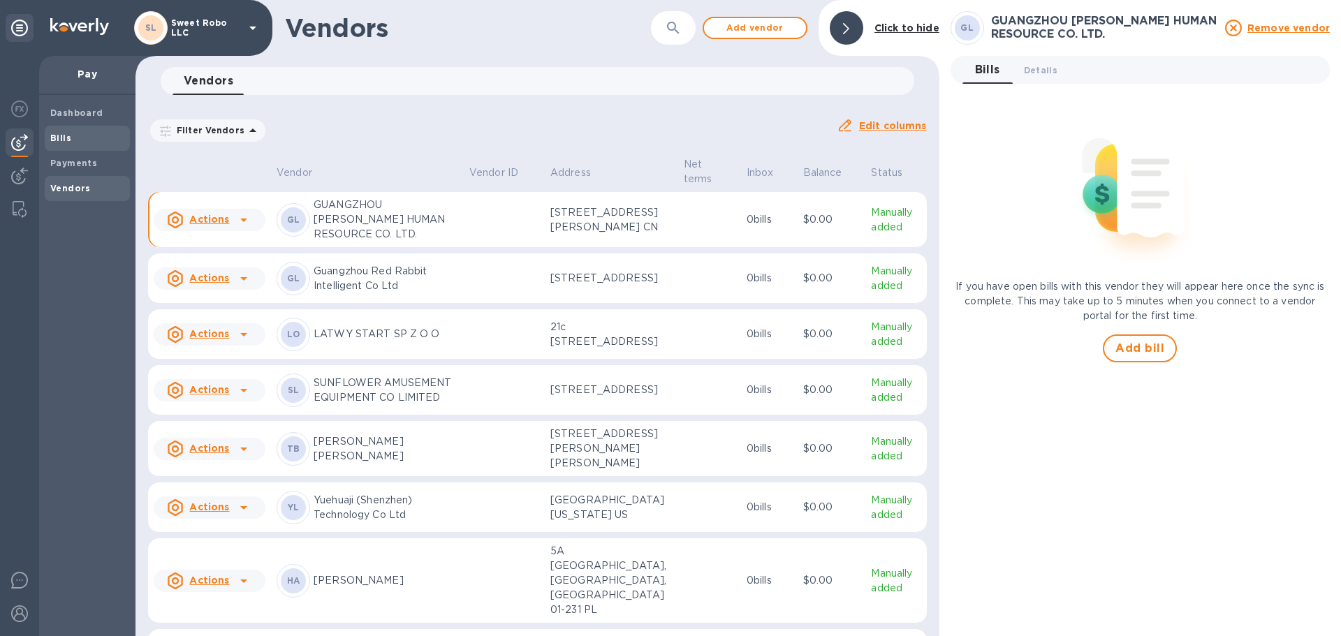
click at [64, 142] on b "Bills" at bounding box center [60, 138] width 21 height 10
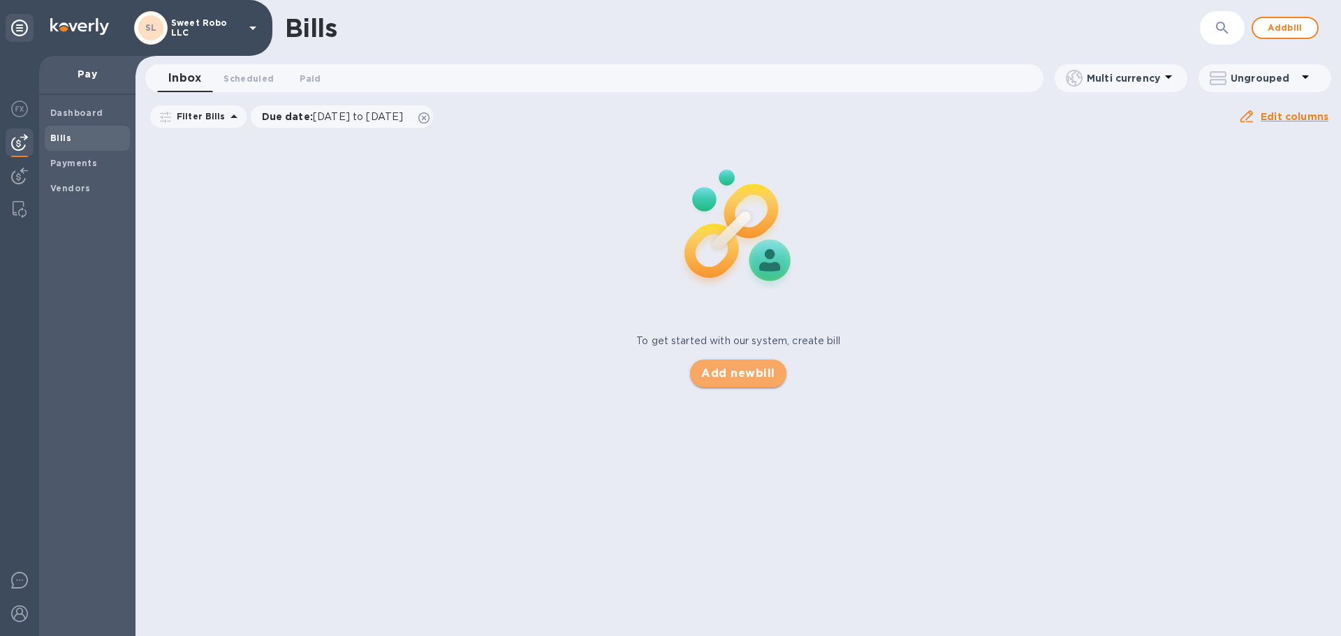
click at [751, 376] on span "Add new bill" at bounding box center [737, 373] width 73 height 17
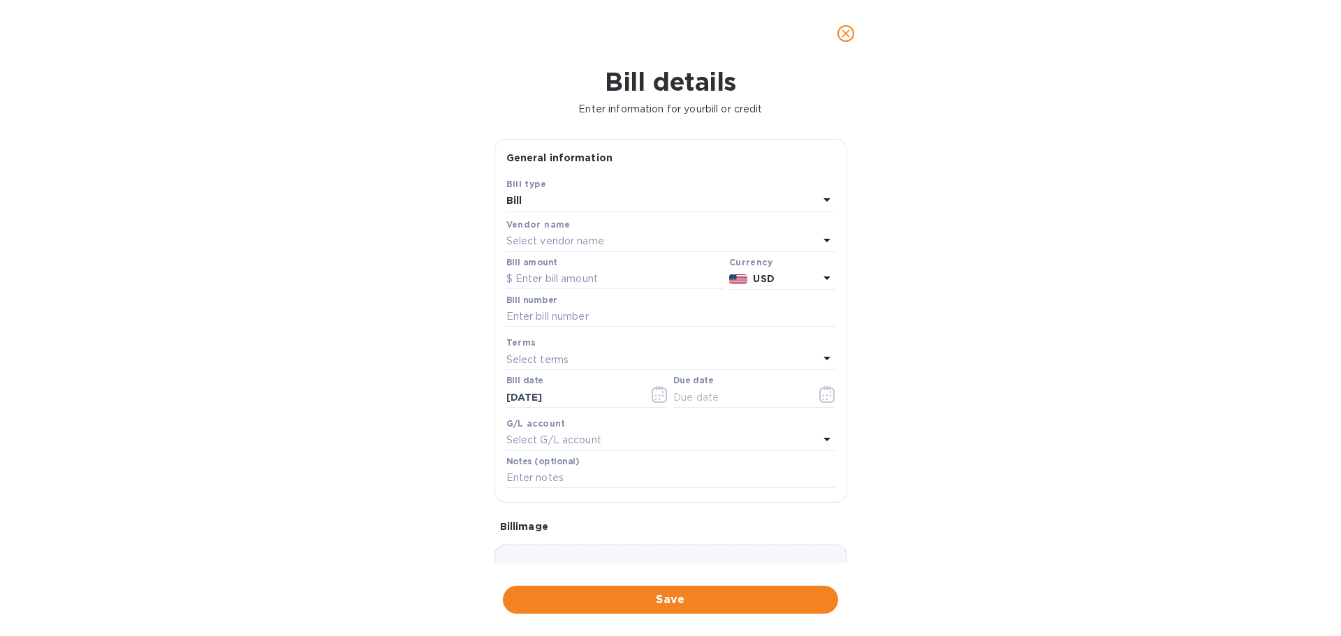
click at [587, 237] on p "Select vendor name" at bounding box center [555, 241] width 98 height 15
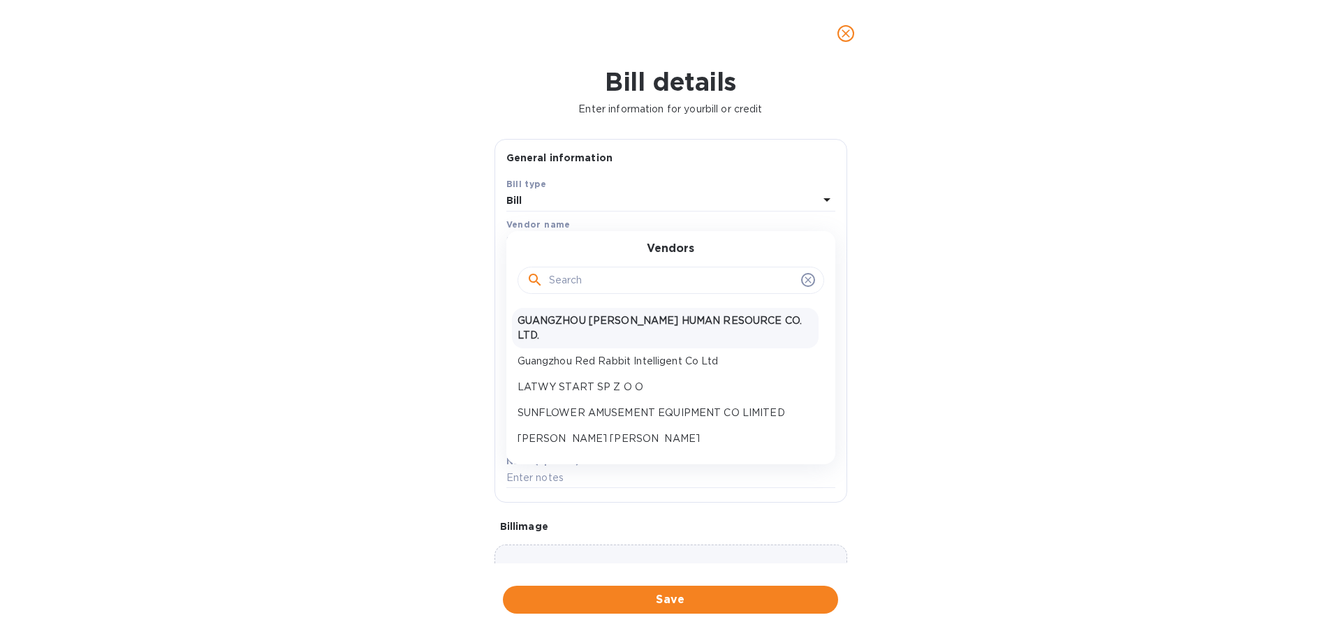
click at [602, 324] on p "GUANGZHOU [PERSON_NAME] HUMAN RESOURCE CO. LTD." at bounding box center [664, 328] width 295 height 29
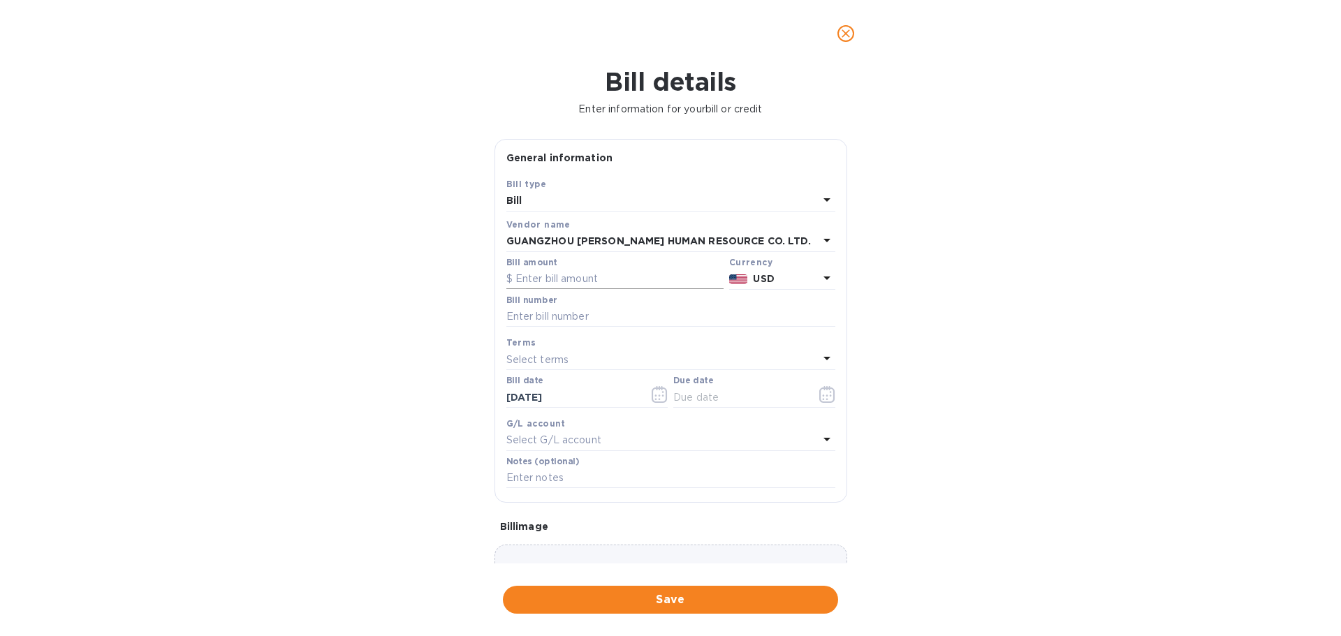
click at [566, 275] on input "text" at bounding box center [614, 279] width 217 height 21
type input "6,018"
click at [591, 321] on input "text" at bounding box center [670, 317] width 329 height 21
type input "1"
click at [606, 353] on div "Select terms" at bounding box center [662, 360] width 312 height 20
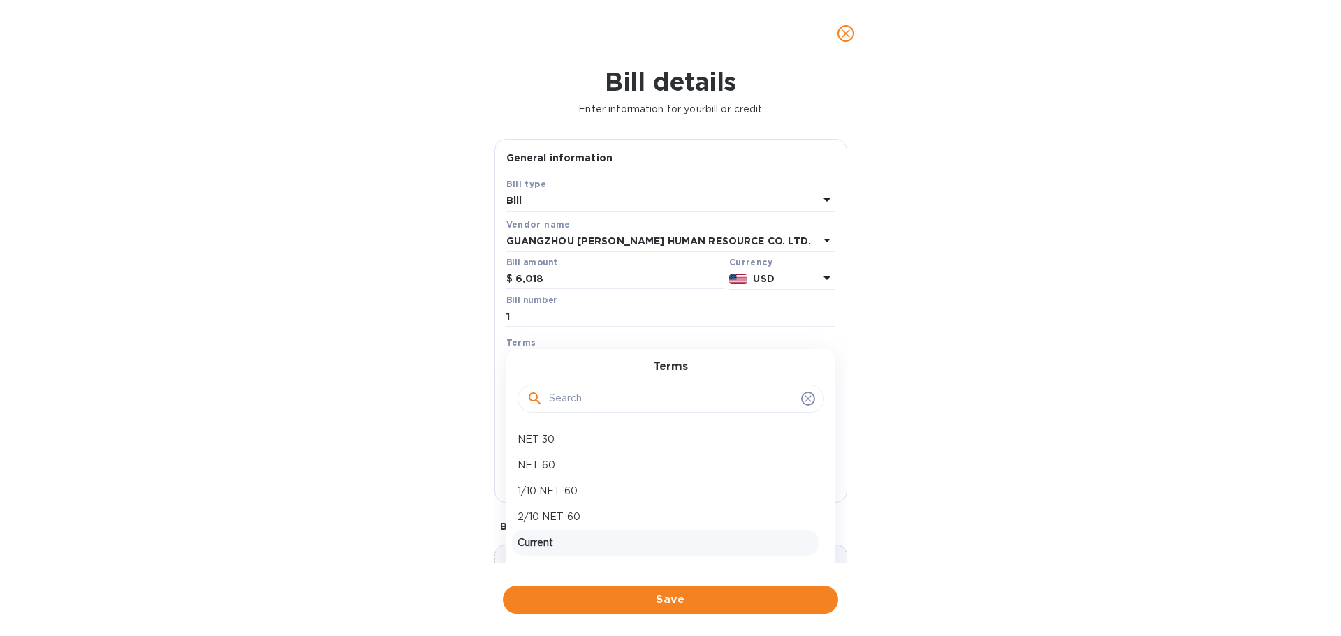
click at [593, 549] on p "Current" at bounding box center [664, 543] width 295 height 15
type input "[DATE]"
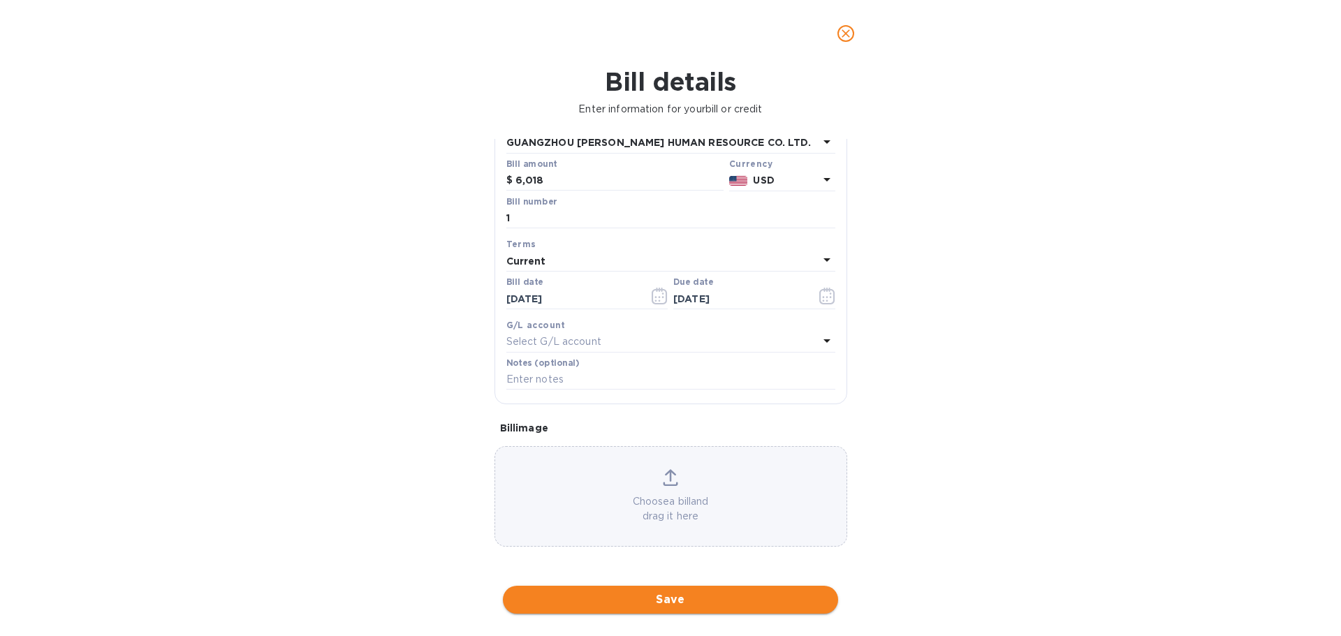
click at [652, 598] on span "Save" at bounding box center [670, 599] width 313 height 17
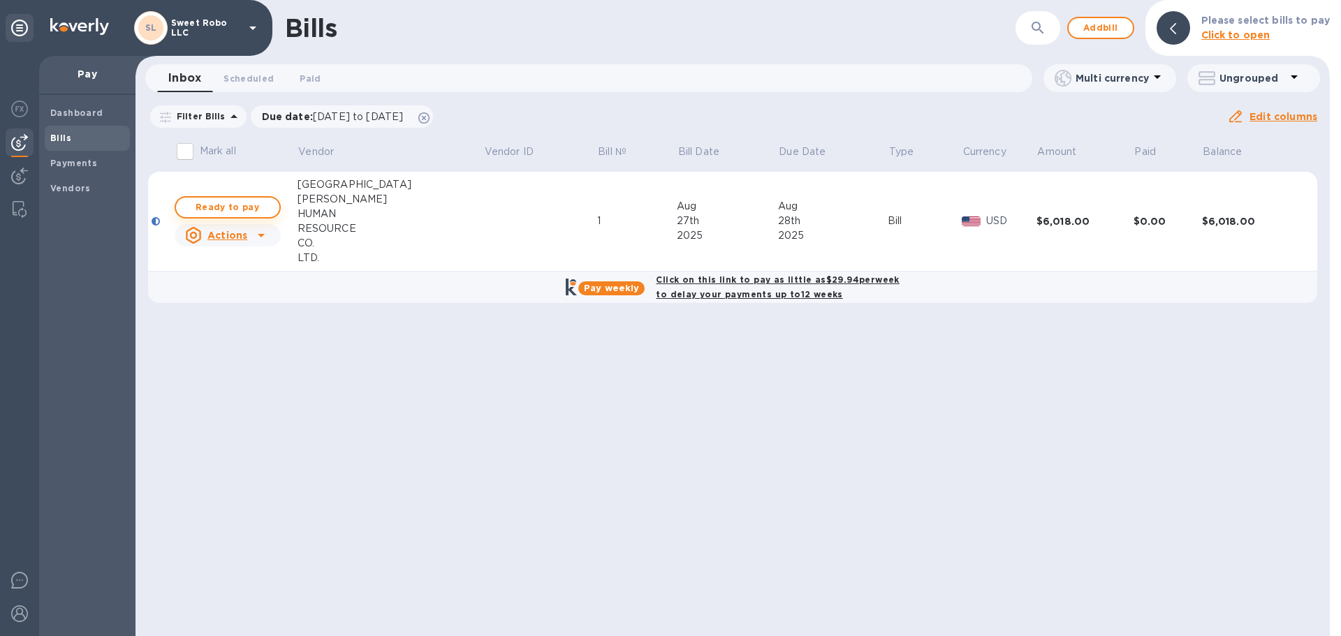
click at [261, 201] on span "Ready to pay" at bounding box center [227, 207] width 81 height 17
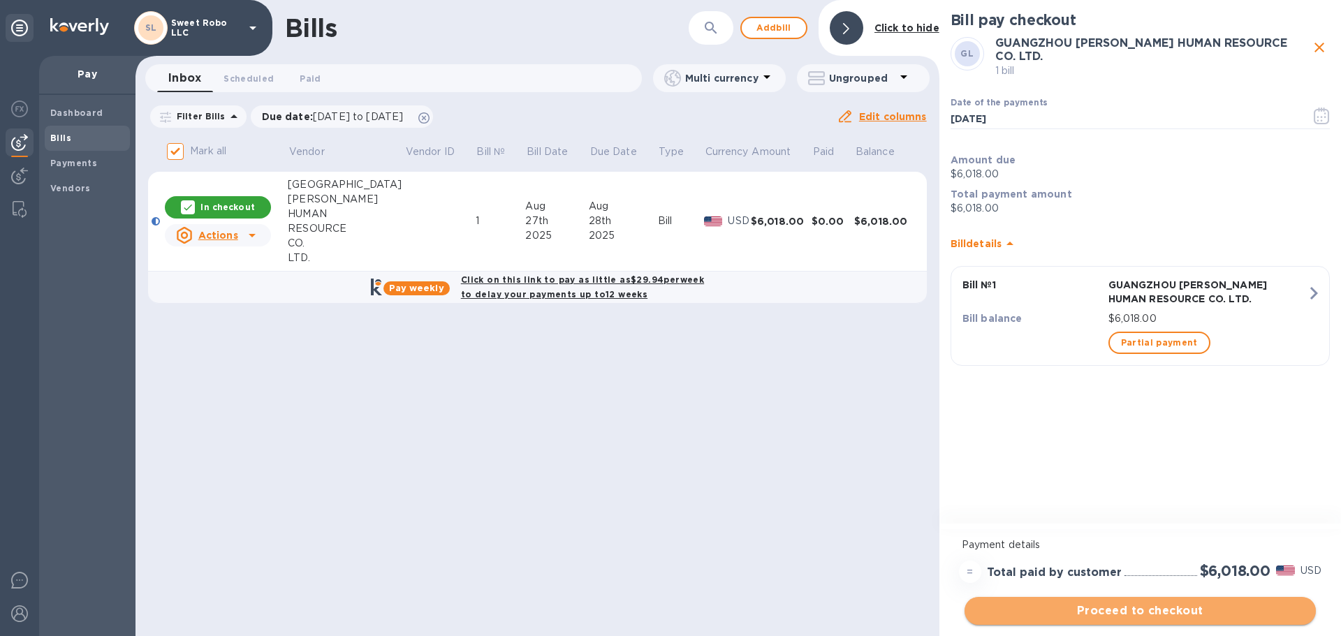
click at [1104, 607] on span "Proceed to checkout" at bounding box center [1139, 611] width 329 height 17
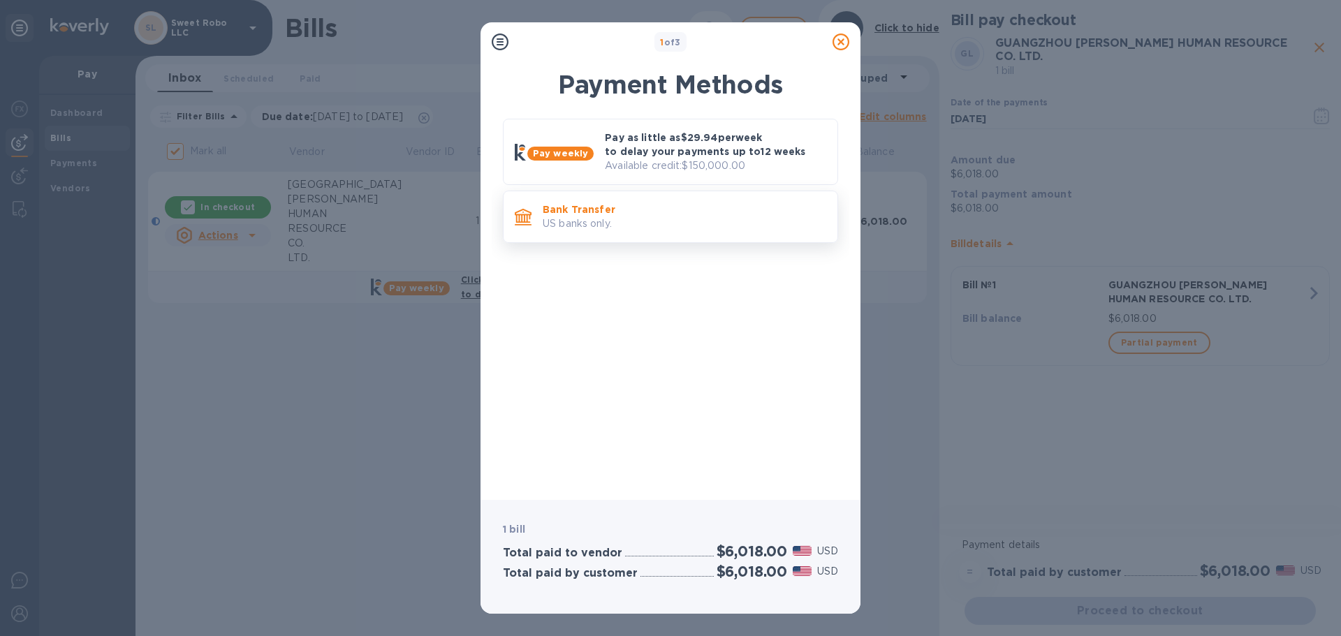
click at [634, 221] on p "US banks only." at bounding box center [684, 223] width 283 height 15
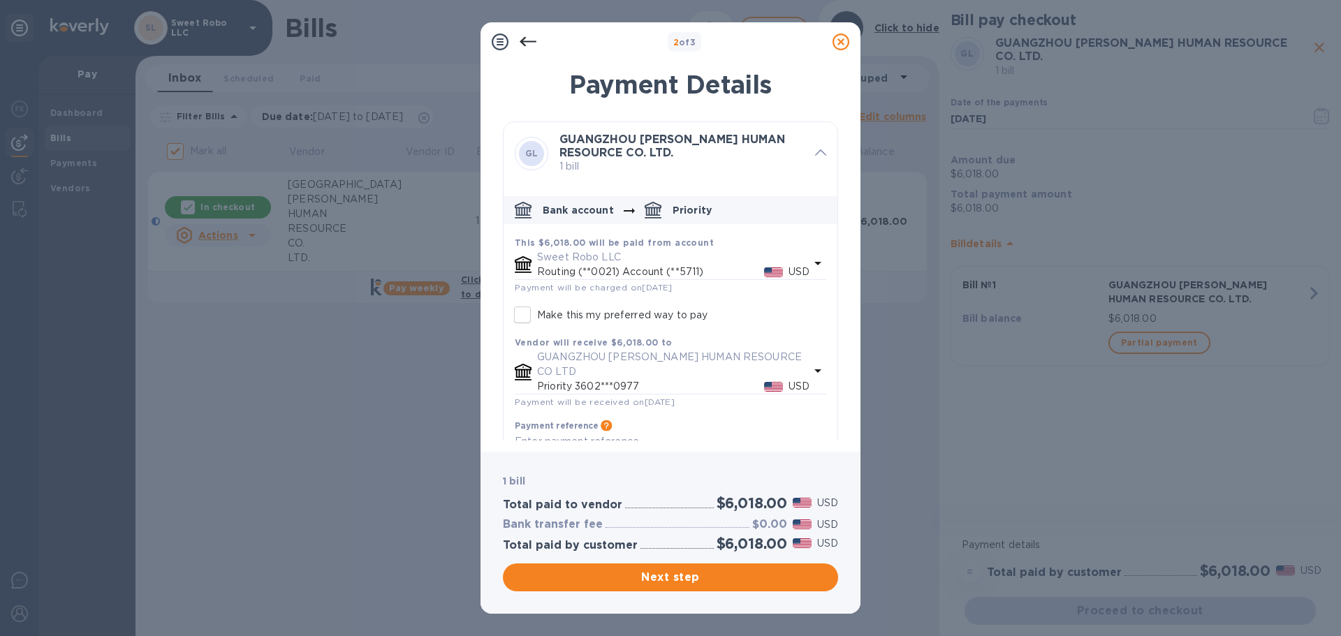
scroll to position [42, 0]
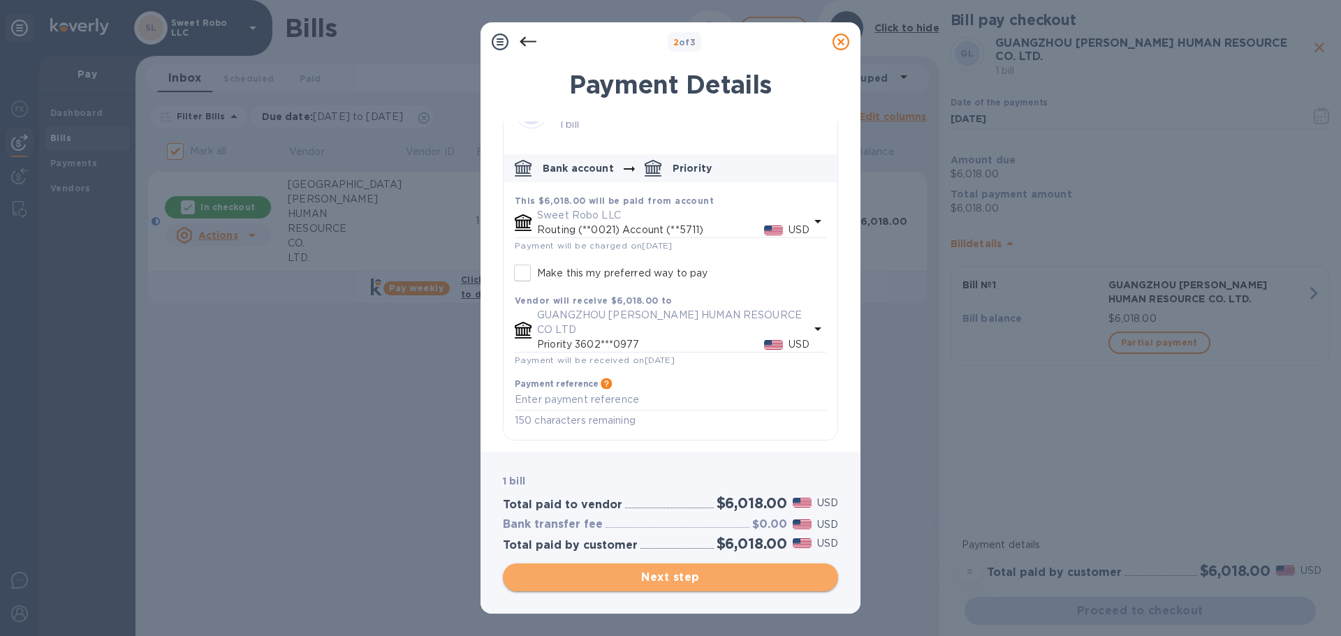
click at [638, 575] on span "Next step" at bounding box center [670, 577] width 313 height 17
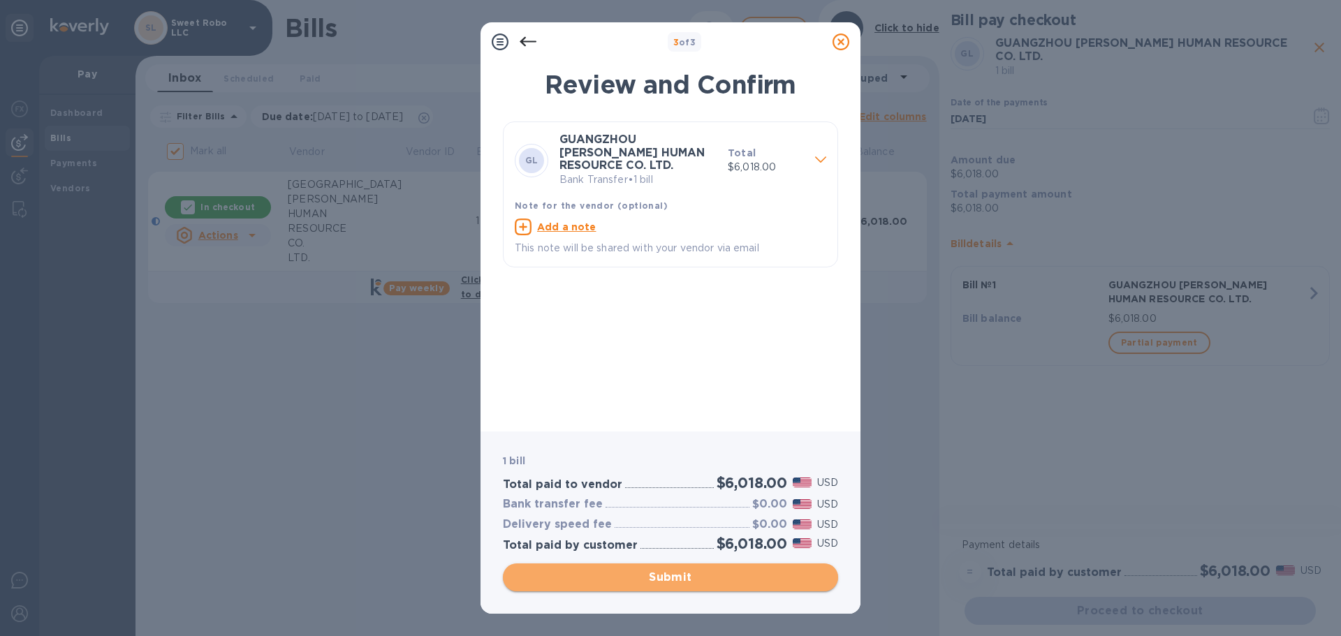
click at [638, 575] on span "Submit" at bounding box center [670, 577] width 313 height 17
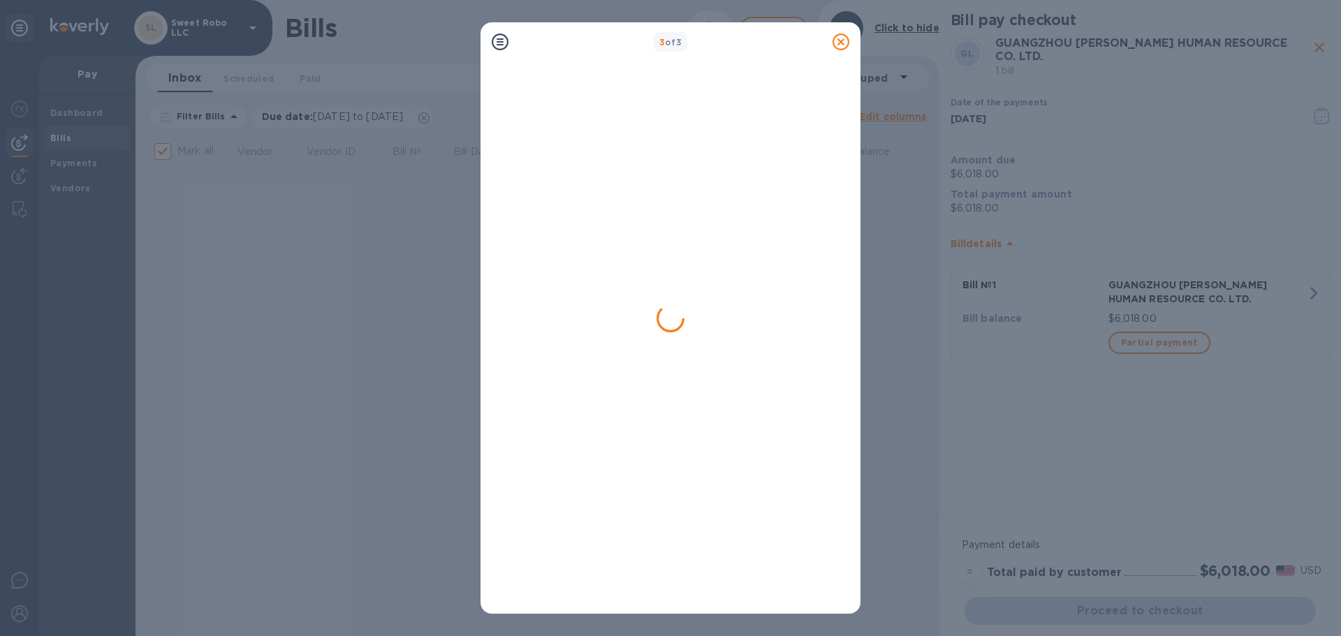
checkbox input "false"
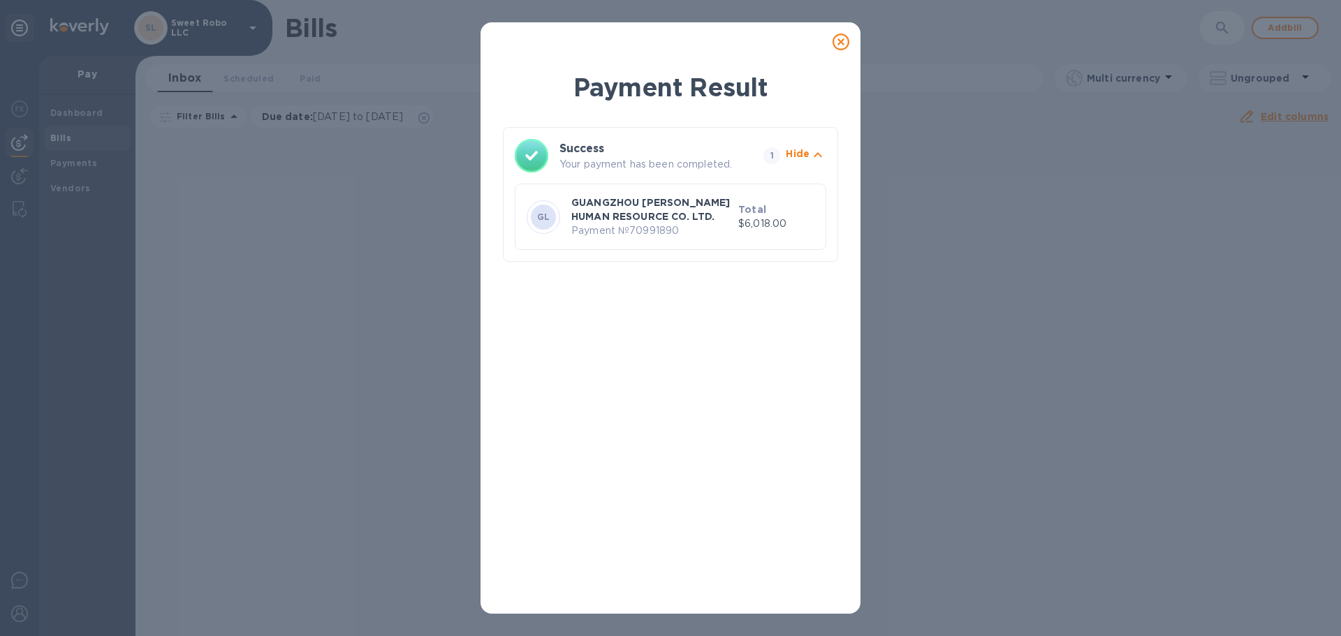
click at [842, 41] on icon at bounding box center [840, 42] width 17 height 17
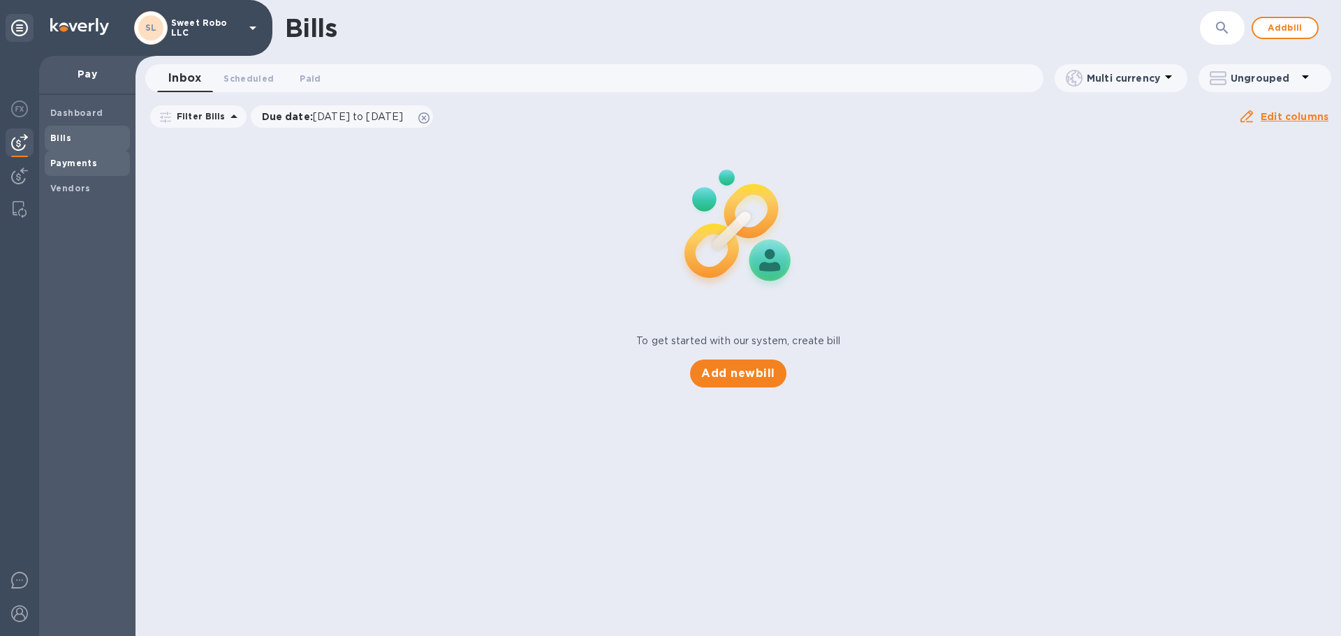
click at [81, 169] on span "Payments" at bounding box center [73, 163] width 47 height 14
